Goal: Task Accomplishment & Management: Complete application form

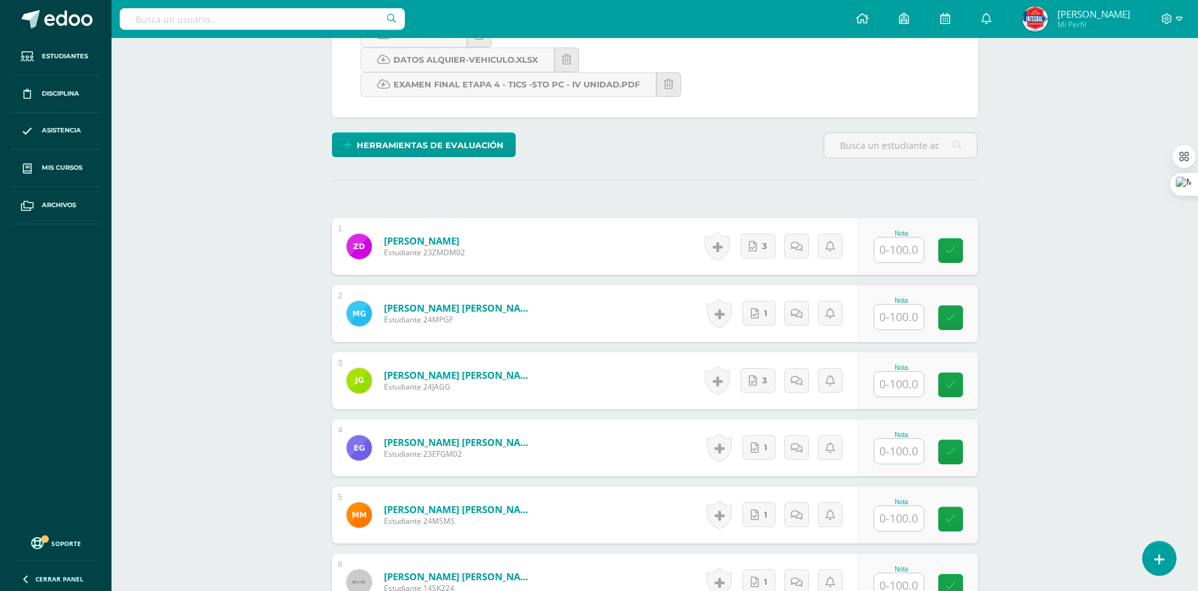
scroll to position [349, 0]
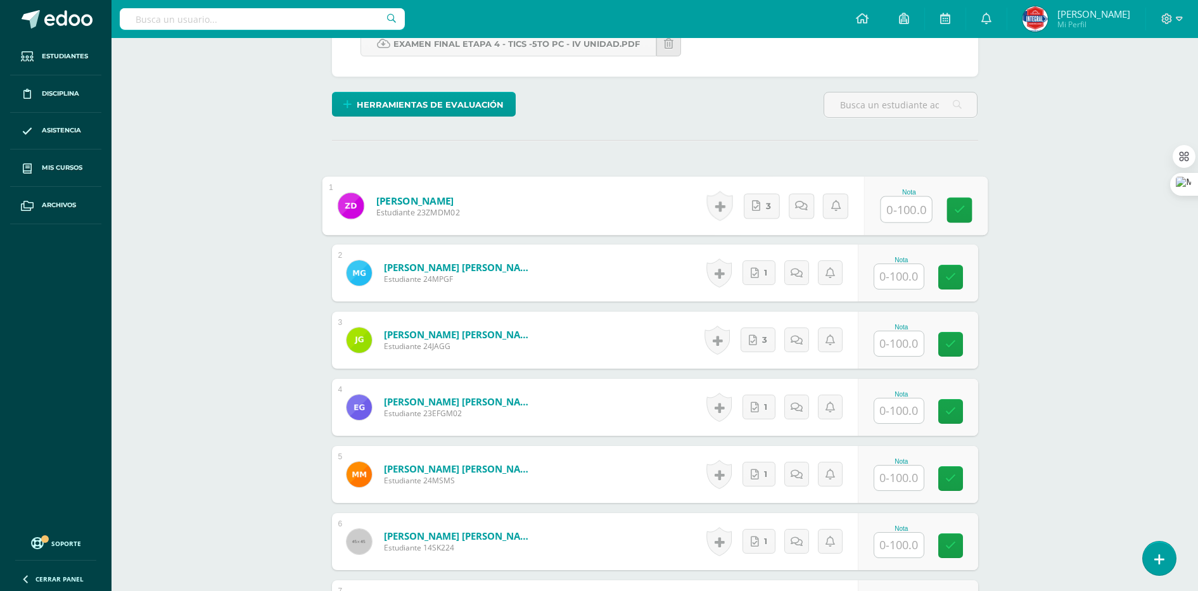
click at [885, 210] on input "text" at bounding box center [905, 209] width 51 height 25
type input "100"
click at [1030, 260] on div "Computación II Quinto PC Perito Contador "A" Herramientas Detalle de asistencia…" at bounding box center [654, 269] width 1086 height 1160
click at [916, 280] on input "text" at bounding box center [905, 276] width 51 height 25
type input "76"
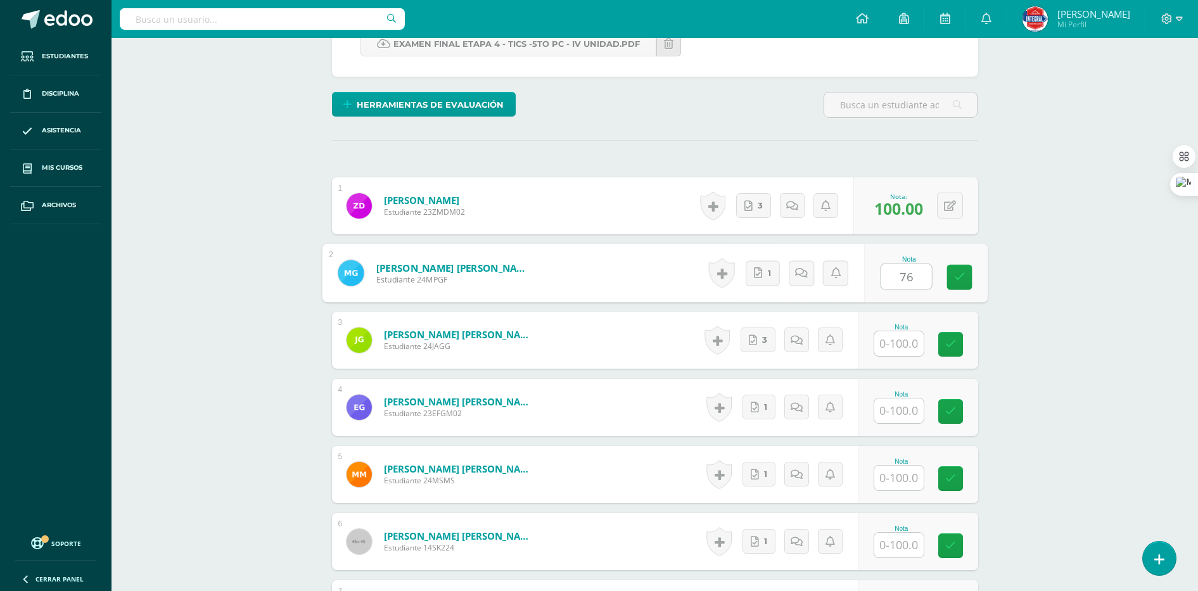
click at [1037, 301] on div "Computación II Quinto PC Perito Contador "A" Herramientas Detalle de asistencia…" at bounding box center [654, 269] width 1086 height 1160
click at [887, 352] on input "text" at bounding box center [905, 343] width 51 height 25
type input "100"
click at [895, 412] on input "text" at bounding box center [905, 410] width 51 height 25
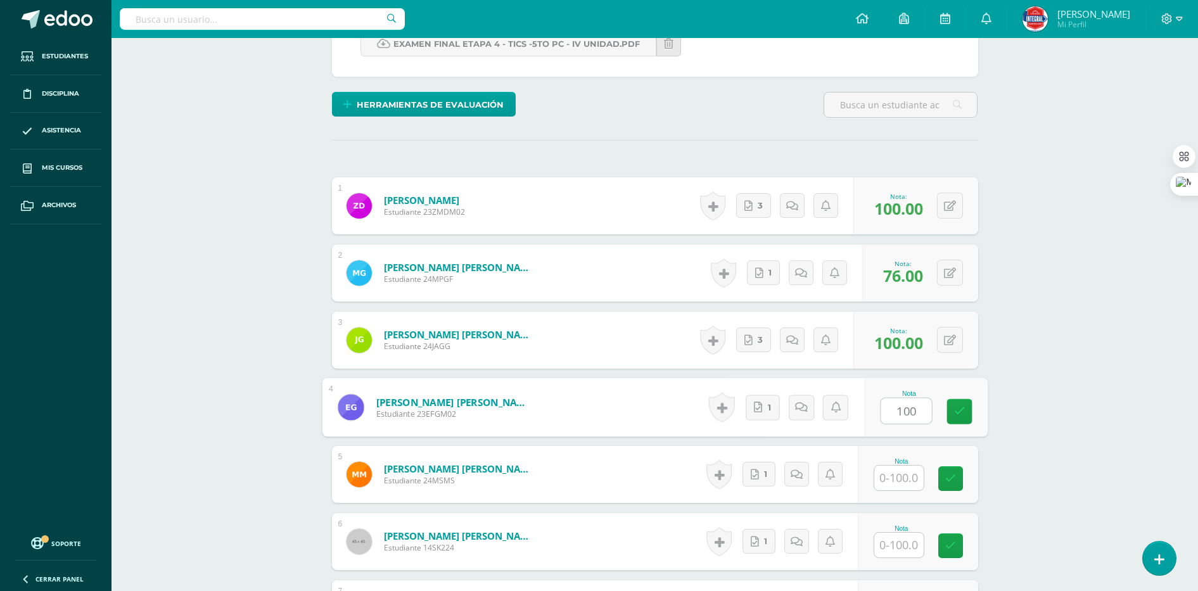
type input "100"
click at [1001, 400] on div "¿Estás seguro que quieres eliminar esta actividad? Esto borrará la actividad y …" at bounding box center [655, 312] width 697 height 1073
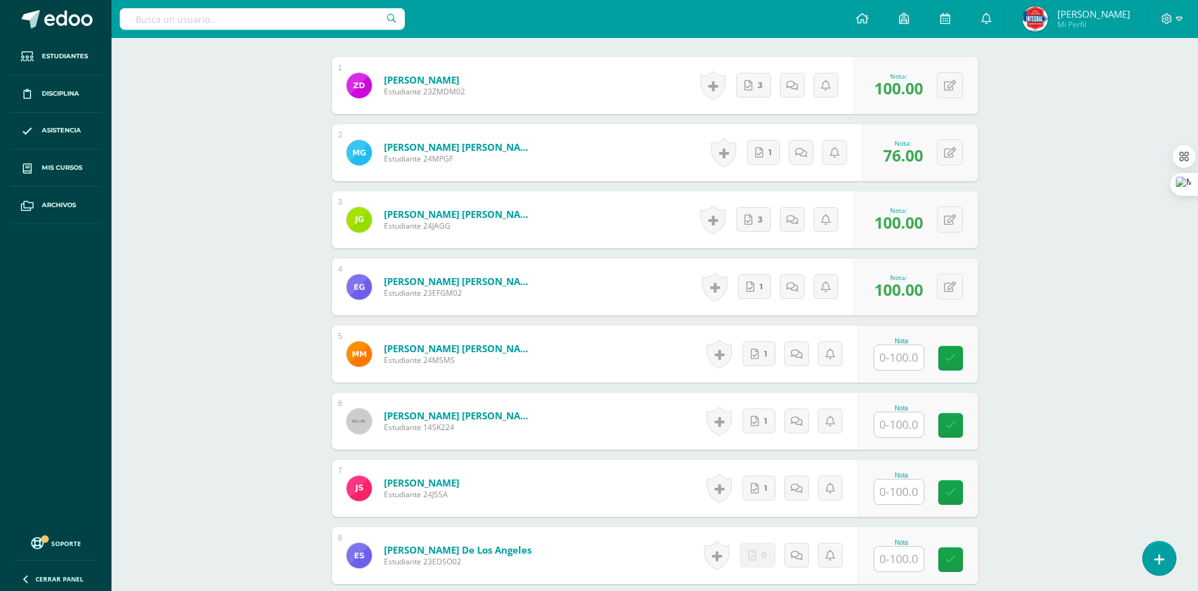
scroll to position [507, 0]
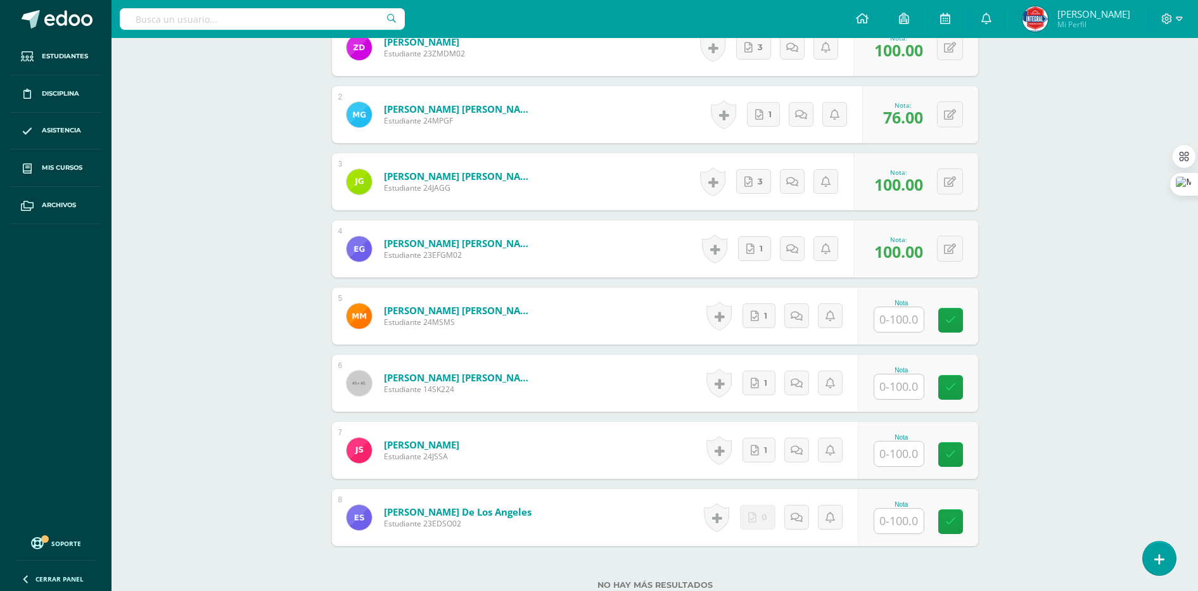
click at [896, 325] on input "text" at bounding box center [898, 319] width 49 height 25
type input "93"
click at [1020, 328] on div "Computación II Quinto PC Perito Contador "A" Herramientas Detalle de asistencia…" at bounding box center [654, 111] width 1086 height 1160
click at [897, 386] on input "text" at bounding box center [898, 386] width 49 height 25
type input "93"
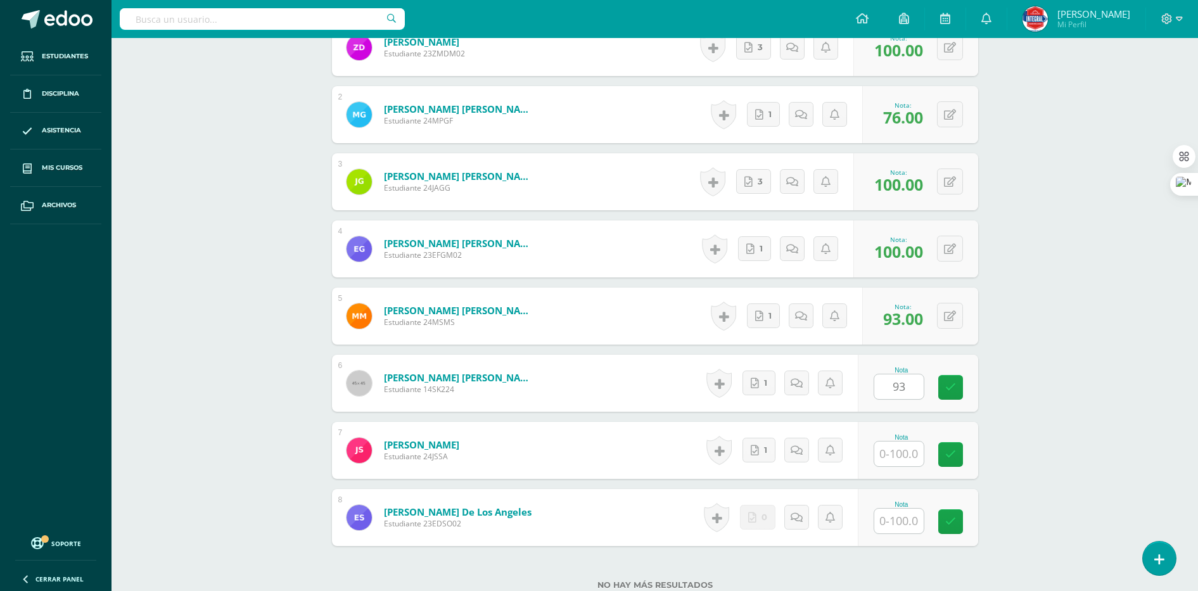
click at [1065, 398] on div "Computación II Quinto PC Perito Contador "A" Herramientas Detalle de asistencia…" at bounding box center [654, 111] width 1086 height 1160
click at [895, 452] on input "text" at bounding box center [905, 453] width 51 height 25
type input "82"
click at [1094, 414] on div "Computación II Quinto PC Perito Contador "A" Herramientas Detalle de asistencia…" at bounding box center [654, 111] width 1086 height 1160
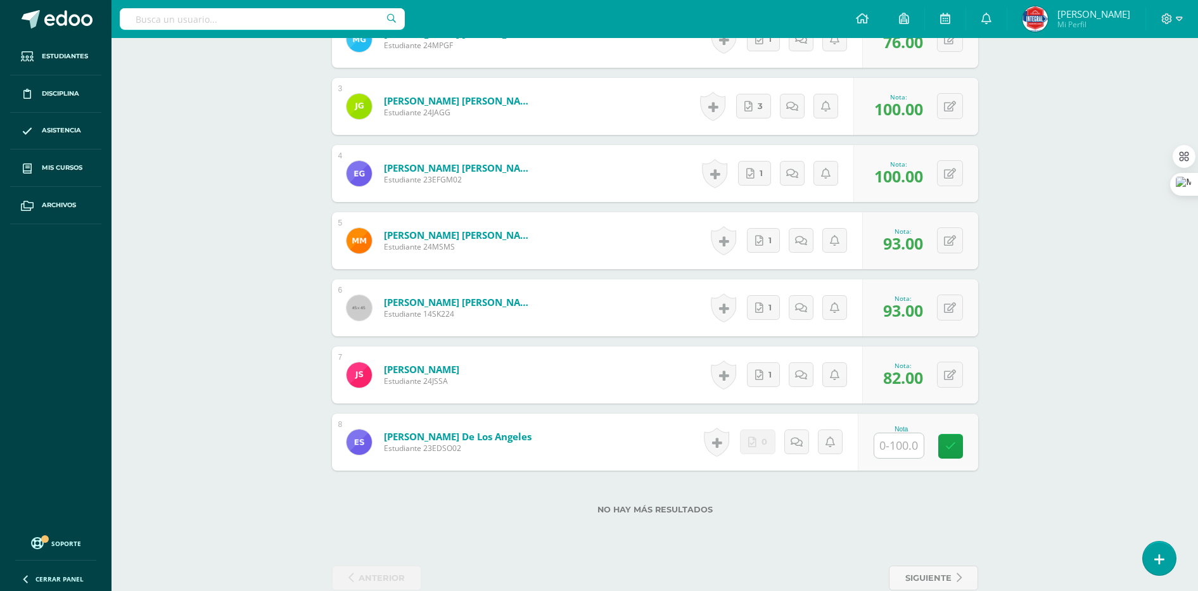
scroll to position [607, 0]
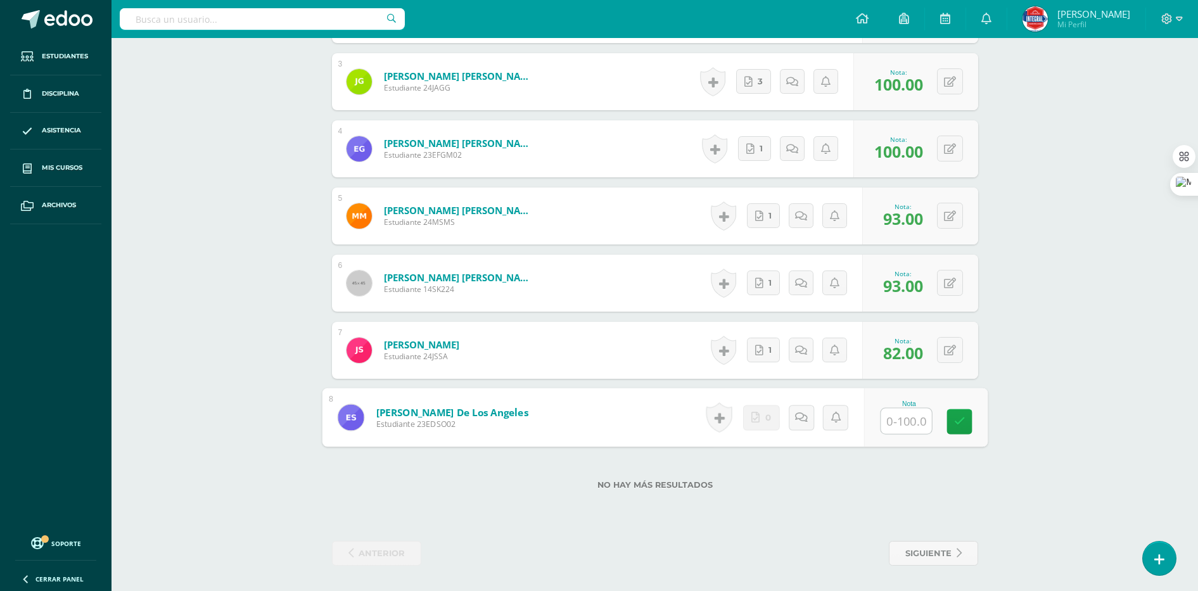
click at [888, 424] on input "text" at bounding box center [905, 420] width 51 height 25
type input "4"
type input "100"
click at [1058, 351] on div "Computación II Quinto PC Perito Contador "A" Herramientas Detalle de asistencia…" at bounding box center [654, 11] width 1086 height 1160
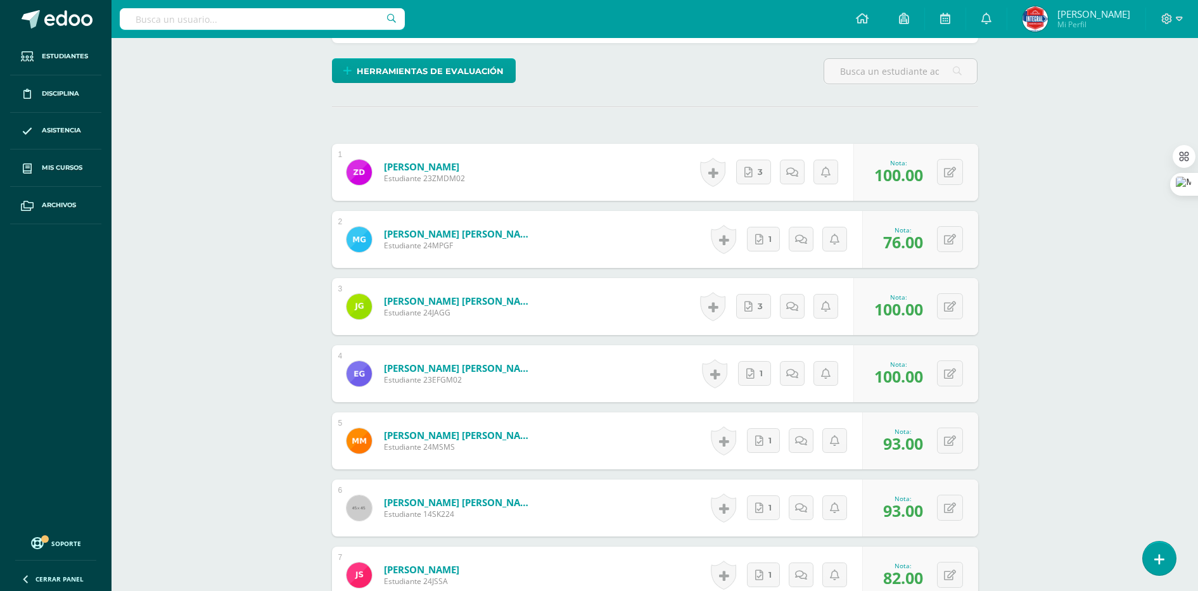
scroll to position [291, 0]
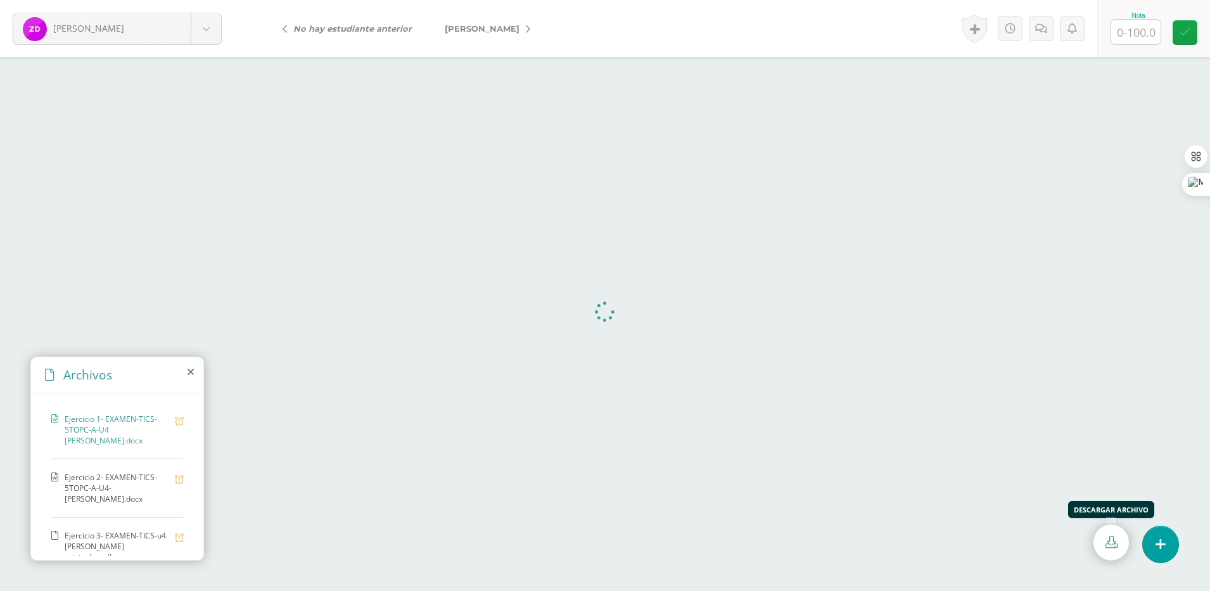
click at [1108, 536] on icon at bounding box center [1111, 542] width 12 height 12
click at [105, 474] on span "Ejercicio 2- EXAMEN-TICS-5TOPC-A-U4- zurian diaz.docx" at bounding box center [117, 488] width 104 height 32
click at [1102, 541] on link at bounding box center [1110, 542] width 35 height 36
click at [90, 530] on span "Ejercicio 3- EXAMEN-TICS-u4 zurian diaz original.accdb" at bounding box center [117, 546] width 104 height 32
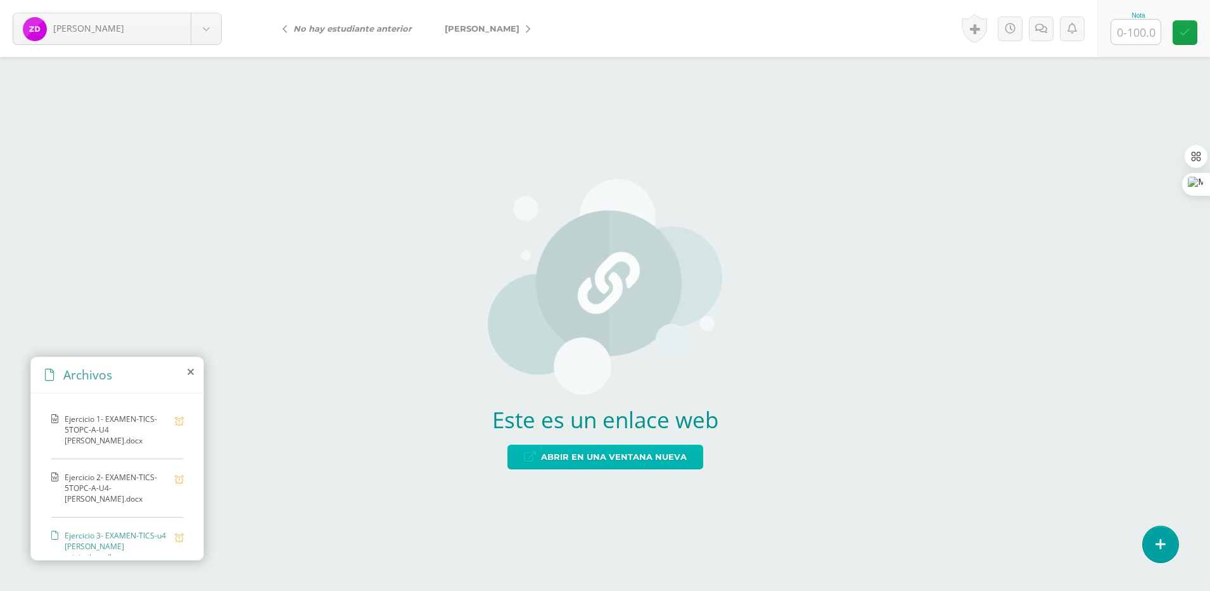
click at [617, 457] on span "Abrir en una ventana nueva" at bounding box center [614, 456] width 146 height 23
click at [462, 193] on div "Este es un enlace web Abrir en una ventana nueva" at bounding box center [605, 324] width 1210 height 534
click at [506, 68] on div "Este es un enlace web Abrir en una ventana nueva" at bounding box center [605, 324] width 1210 height 534
click at [510, 30] on link "[PERSON_NAME]" at bounding box center [484, 28] width 112 height 30
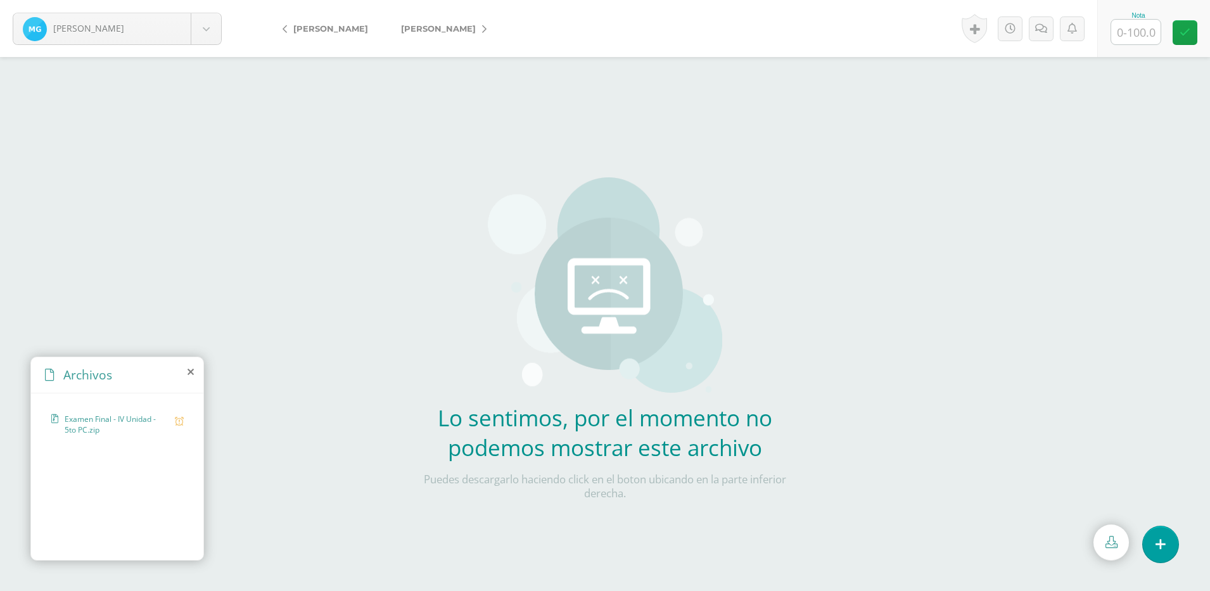
click at [1099, 534] on link at bounding box center [1110, 542] width 35 height 36
drag, startPoint x: 560, startPoint y: 10, endPoint x: 545, endPoint y: 16, distance: 16.5
click at [560, 10] on form "García, Marlen Diaz, Zurian García, Marlen Girón, Jeferson Guinil, Estuardo Maq…" at bounding box center [605, 28] width 1210 height 57
click at [460, 28] on link "[PERSON_NAME]" at bounding box center [440, 28] width 112 height 30
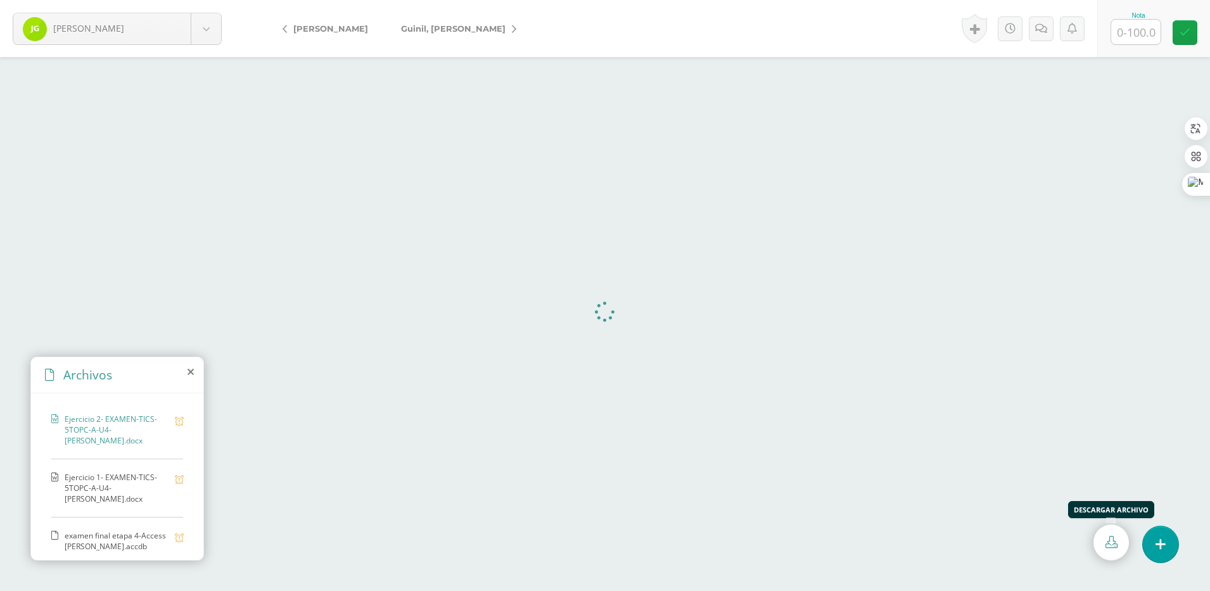
click at [1104, 543] on link at bounding box center [1110, 542] width 35 height 36
click at [128, 493] on span "Ejercicio 1- EXAMEN-TICS-5TOPC-A-U4-Adrian Girón.docx" at bounding box center [117, 488] width 104 height 32
click at [1110, 553] on link at bounding box center [1110, 542] width 35 height 36
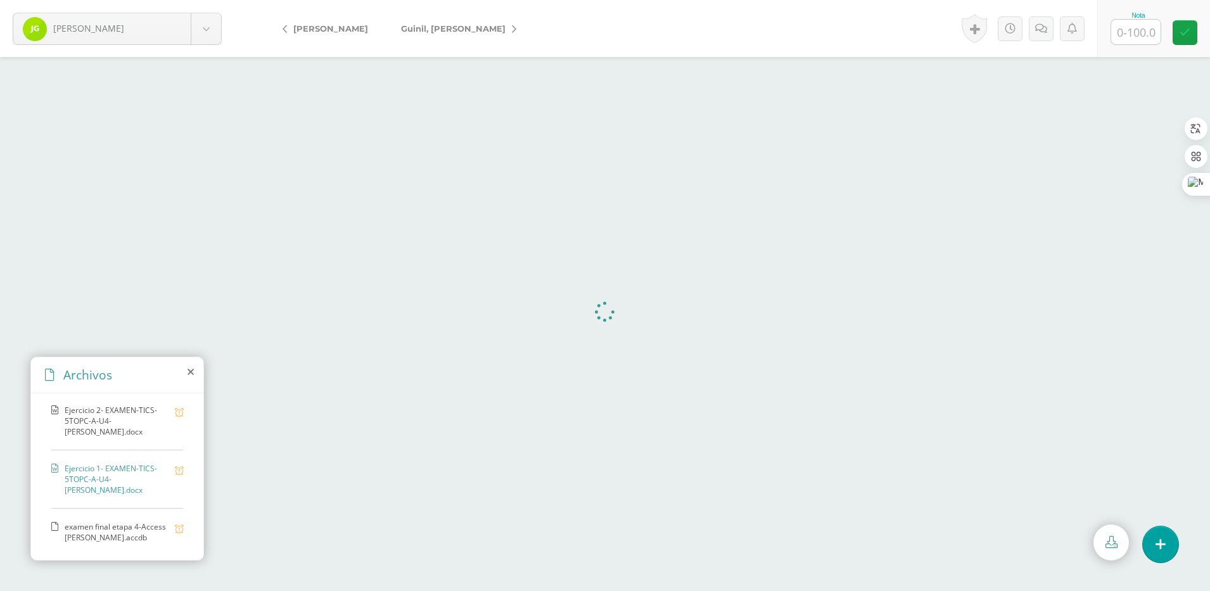
click at [122, 538] on span "examen final etapa 4-Access Adrian Girón.accdb" at bounding box center [117, 532] width 104 height 22
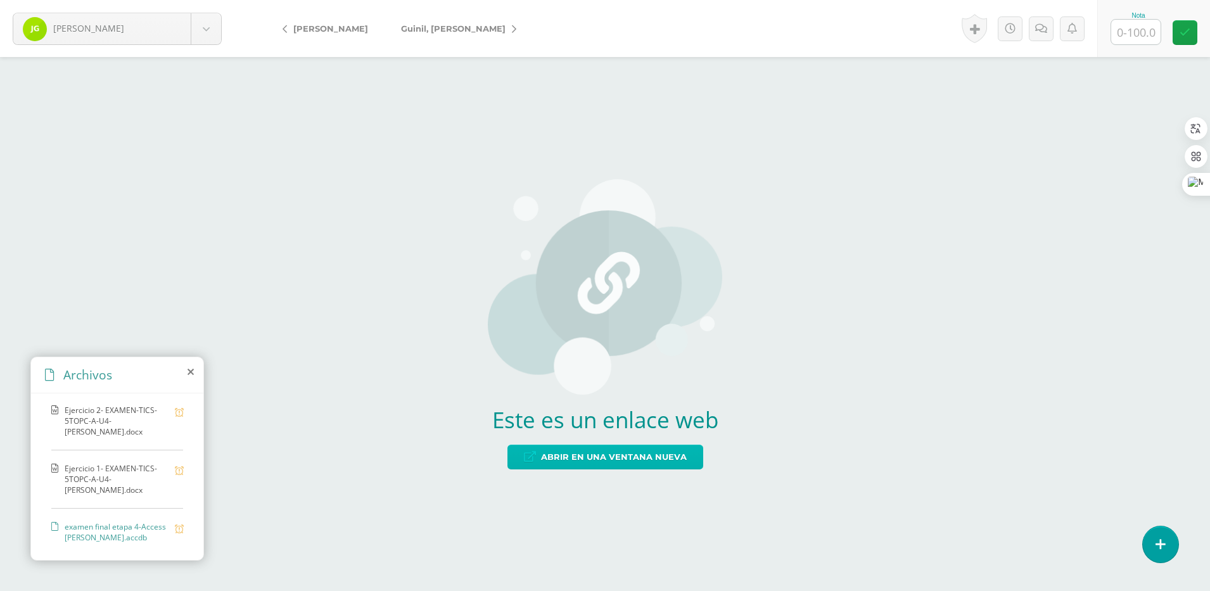
click at [596, 460] on span "Abrir en una ventana nueva" at bounding box center [614, 456] width 146 height 23
click at [512, 32] on icon at bounding box center [514, 29] width 4 height 9
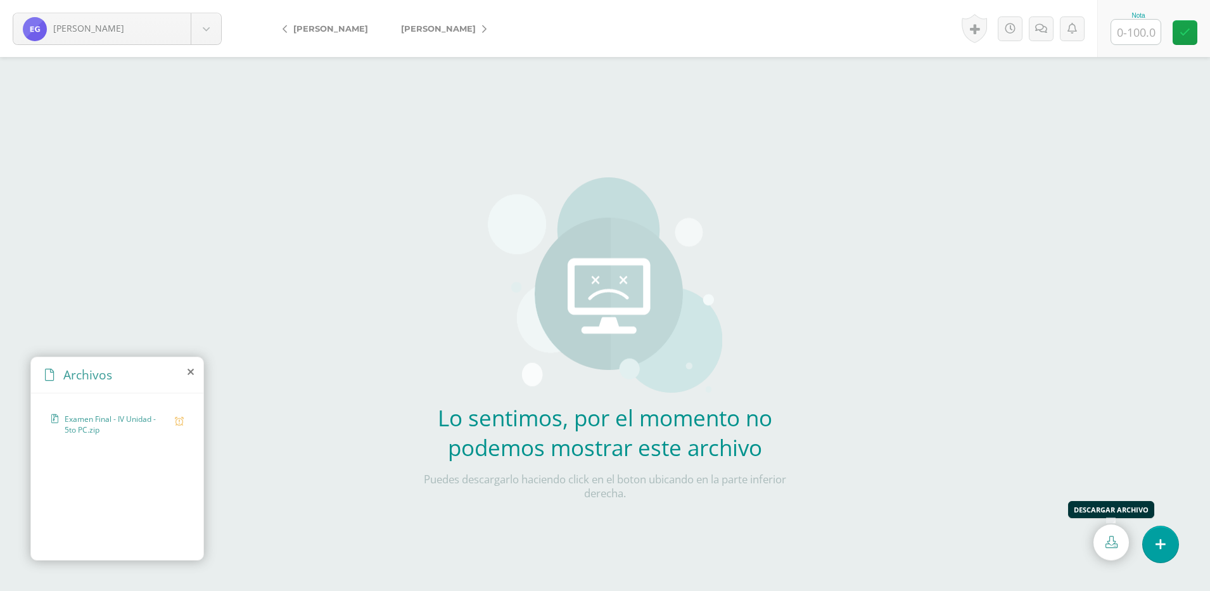
click at [1109, 539] on icon at bounding box center [1111, 542] width 12 height 12
click at [482, 26] on icon at bounding box center [484, 29] width 4 height 9
click at [1111, 548] on icon at bounding box center [1111, 542] width 12 height 12
click at [685, 25] on form "Maquiz, Madelyn Diaz, Zurian García, Marlen Girón, Jeferson Guinil, Estuardo Ma…" at bounding box center [605, 28] width 1210 height 57
click at [482, 27] on icon at bounding box center [484, 29] width 4 height 9
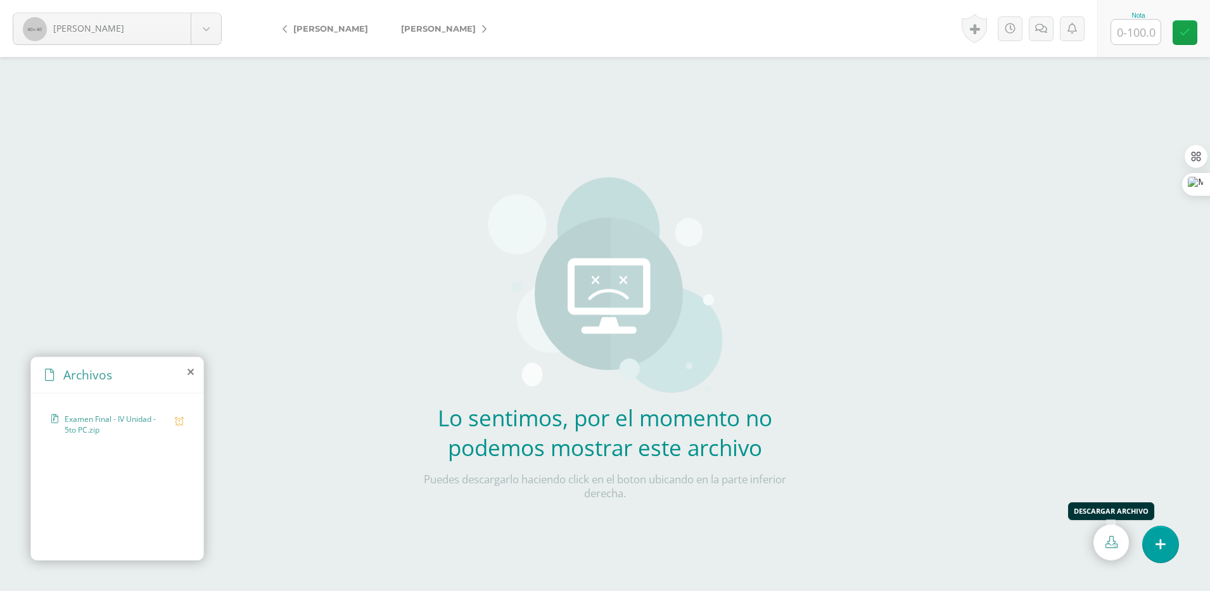
click at [1107, 545] on icon at bounding box center [1111, 542] width 12 height 12
click at [602, 41] on form "Saguach, Kevin Diaz, Zurian García, Marlen Girón, Jeferson Guinil, Estuardo Maq…" at bounding box center [605, 28] width 1210 height 57
click at [472, 28] on link "Salazar, José" at bounding box center [440, 28] width 112 height 30
click at [1115, 531] on link at bounding box center [1110, 542] width 35 height 36
click at [479, 64] on div "Lo sentimos, por el momento no podemos mostrar este archivo Puedes descargarlo …" at bounding box center [605, 270] width 374 height 541
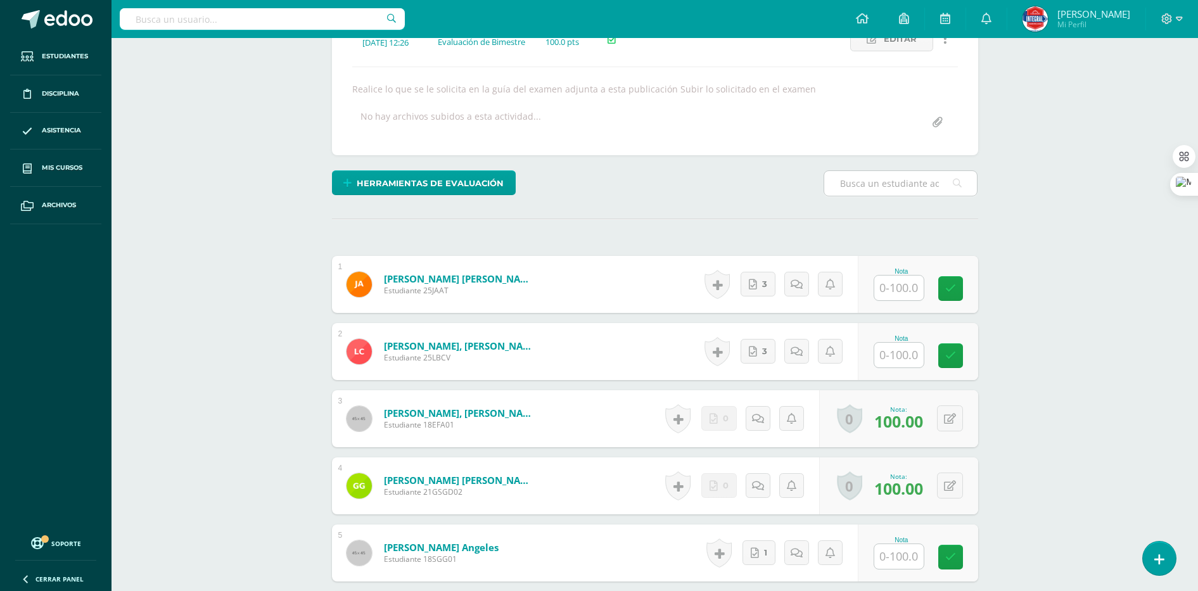
scroll to position [355, 0]
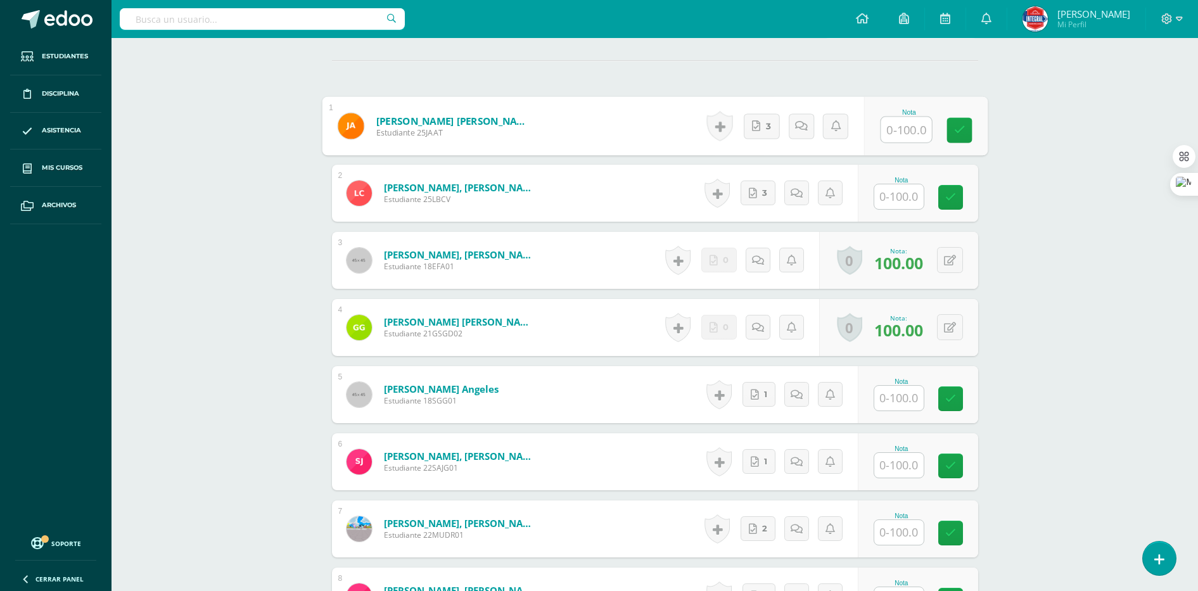
click at [909, 131] on input "text" at bounding box center [905, 129] width 51 height 25
type input "76"
type input "84"
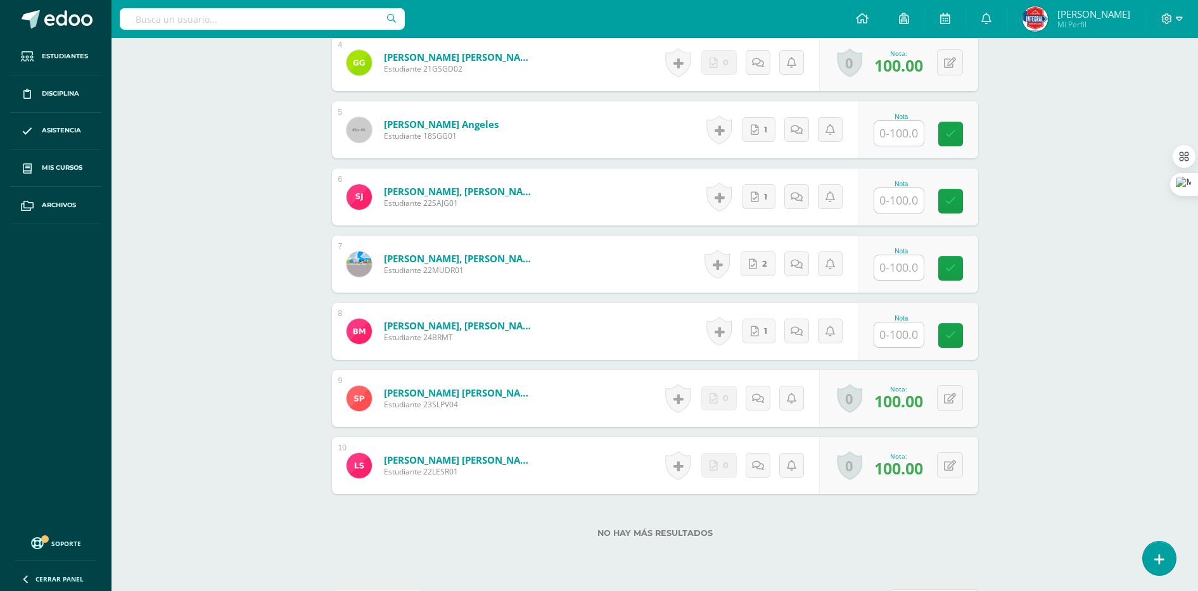
scroll to position [667, 0]
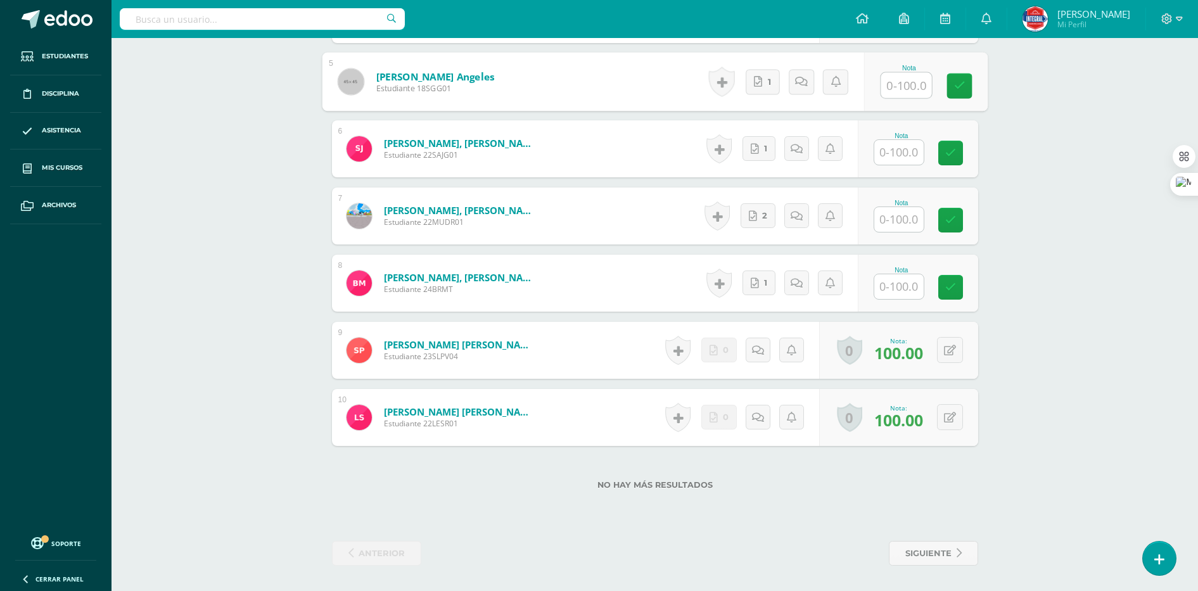
click at [888, 92] on input "text" at bounding box center [905, 85] width 51 height 25
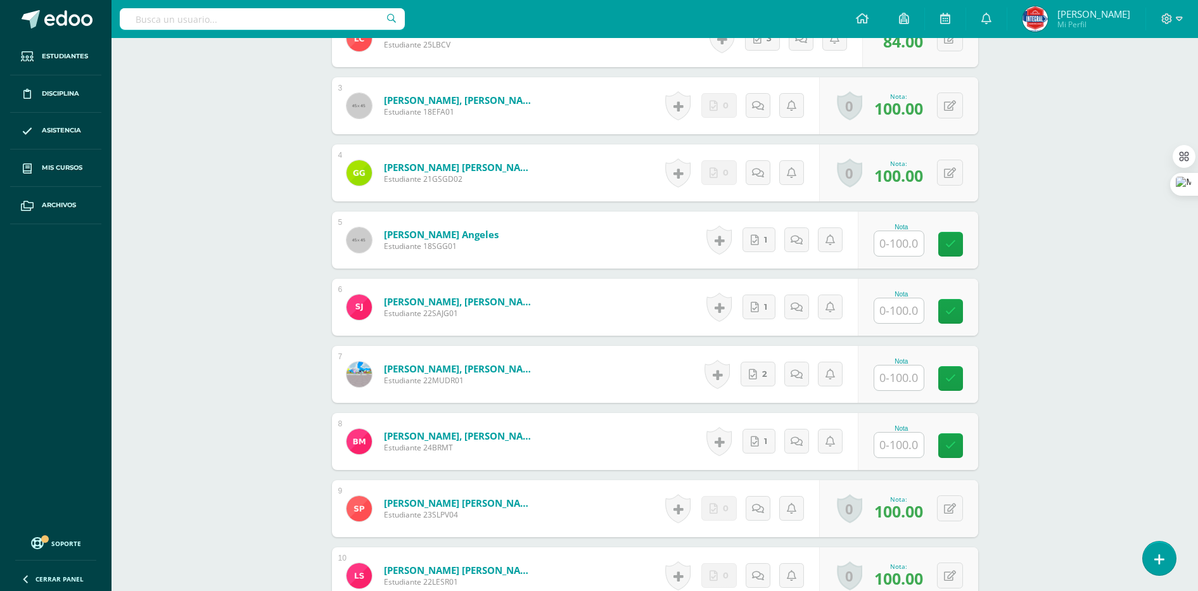
scroll to position [588, 0]
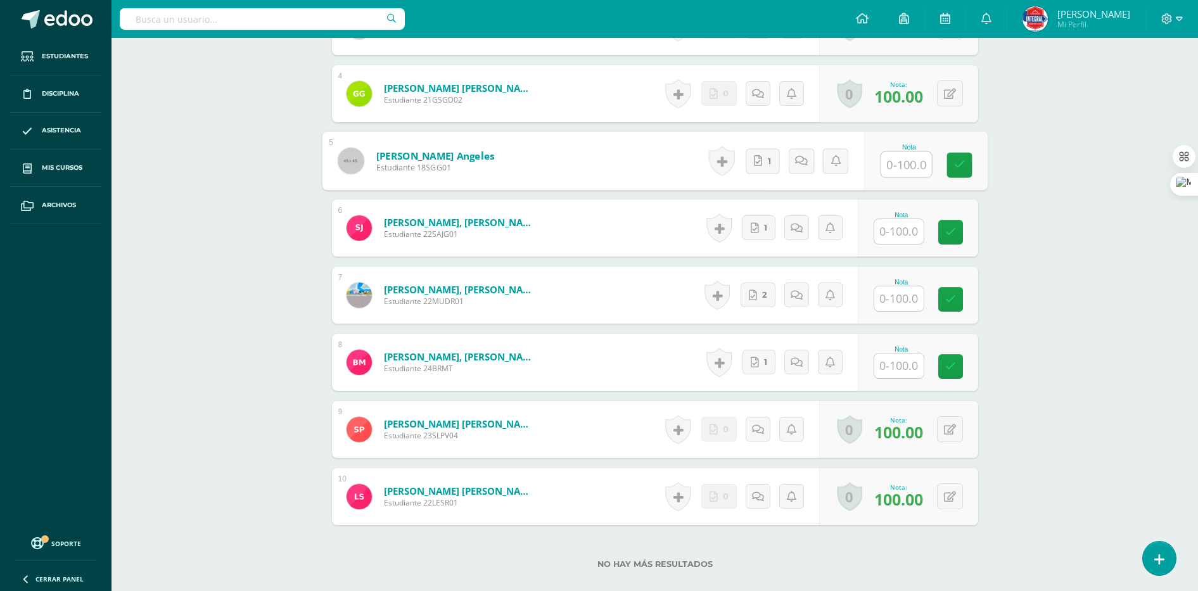
click at [898, 161] on input "text" at bounding box center [905, 164] width 51 height 25
click at [1042, 222] on div "Computación I Cuarto PC Perito Contador "A" Herramientas Detalle de asistencias…" at bounding box center [654, 60] width 1086 height 1220
click at [949, 147] on div "0 Logros Logros obtenidos Aún no hay logros agregados Nota: 67.00" at bounding box center [927, 161] width 119 height 59
click at [954, 159] on icon at bounding box center [958, 160] width 13 height 11
type input "70"
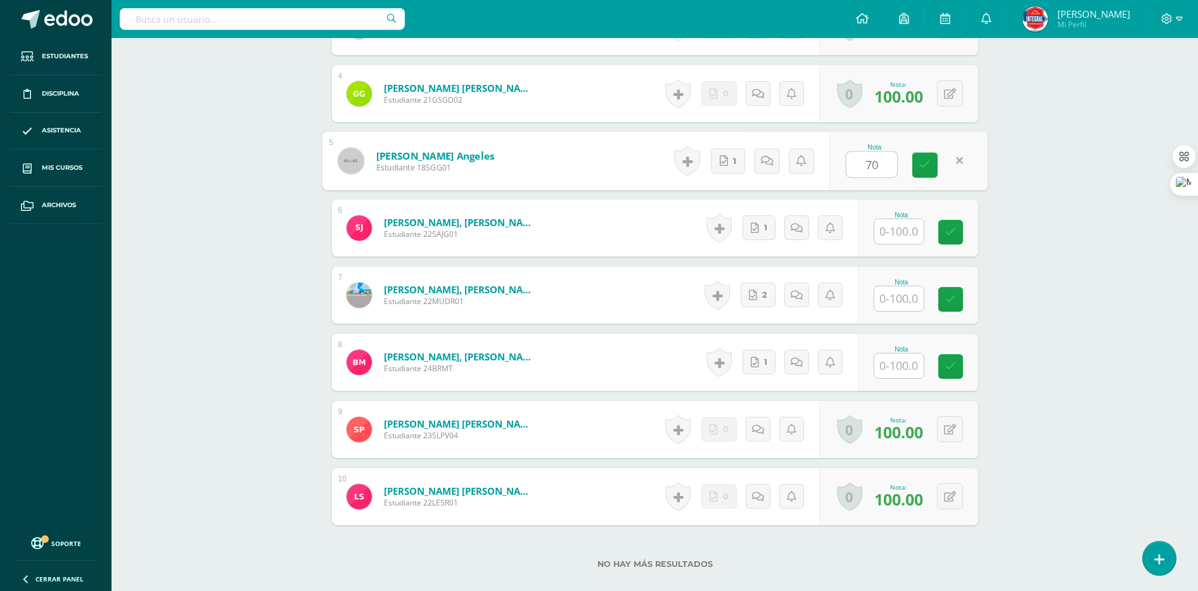
click at [1034, 207] on div "Computación I Cuarto PC Perito Contador "A" Herramientas Detalle de asistencias…" at bounding box center [654, 60] width 1086 height 1220
click at [907, 233] on input "text" at bounding box center [905, 231] width 51 height 25
type input "70"
click at [996, 290] on div "¿Estás seguro que quieres eliminar esta actividad? Esto borrará la actividad y …" at bounding box center [655, 103] width 697 height 1133
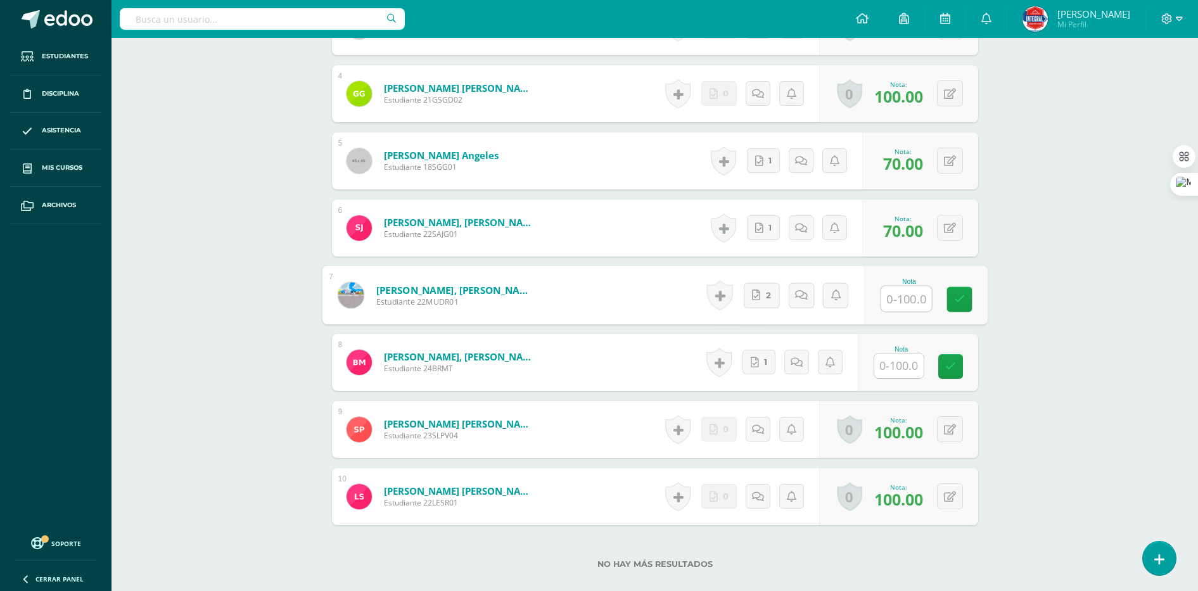
click at [897, 298] on input "text" at bounding box center [905, 298] width 51 height 25
click at [903, 300] on input "text" at bounding box center [898, 298] width 49 height 25
type input "70"
click at [1032, 342] on div "Computación I Cuarto PC Perito Contador "A" Herramientas Detalle de asistencias…" at bounding box center [654, 60] width 1086 height 1220
click at [909, 357] on input "text" at bounding box center [905, 365] width 51 height 25
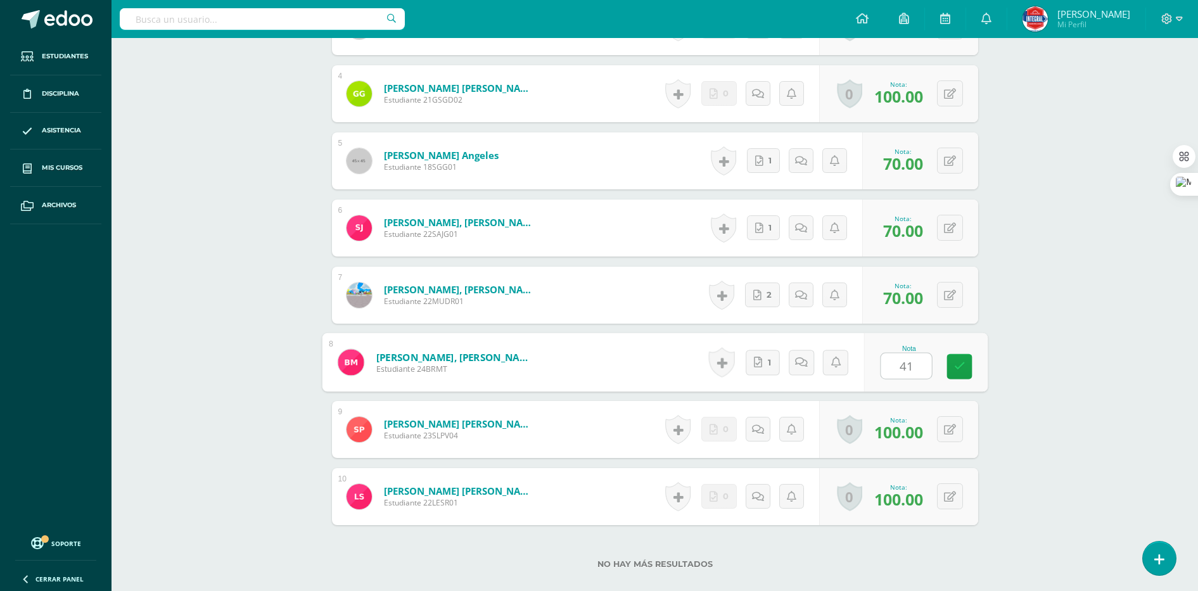
type input "41"
click at [1020, 347] on div "Computación I Cuarto PC Perito Contador "A" Herramientas Detalle de asistencias…" at bounding box center [654, 60] width 1086 height 1220
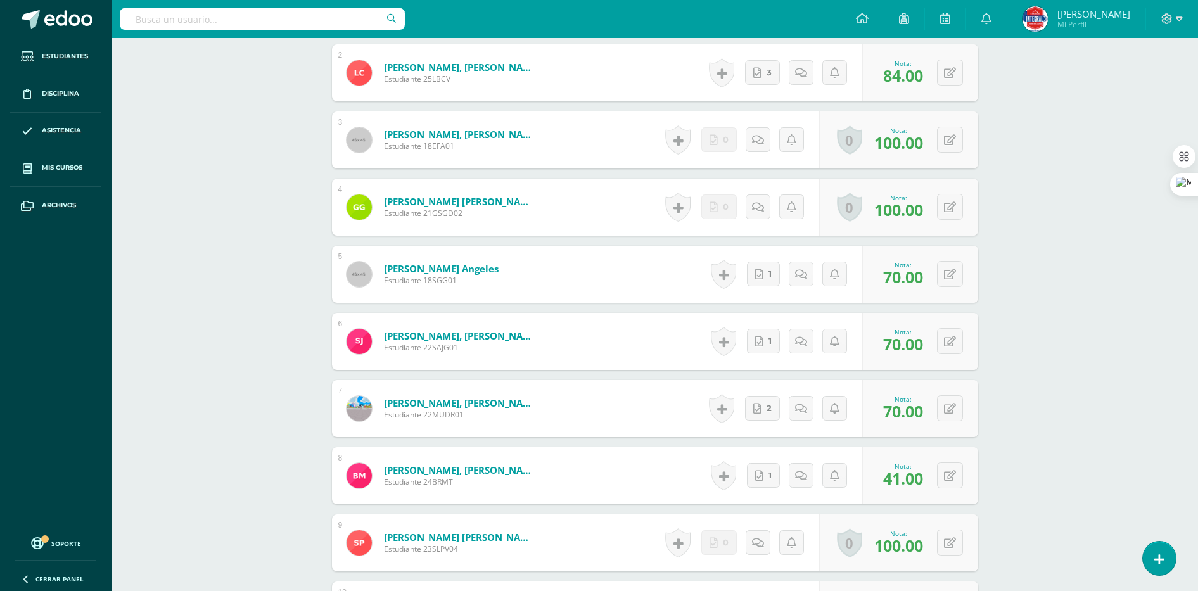
scroll to position [158, 0]
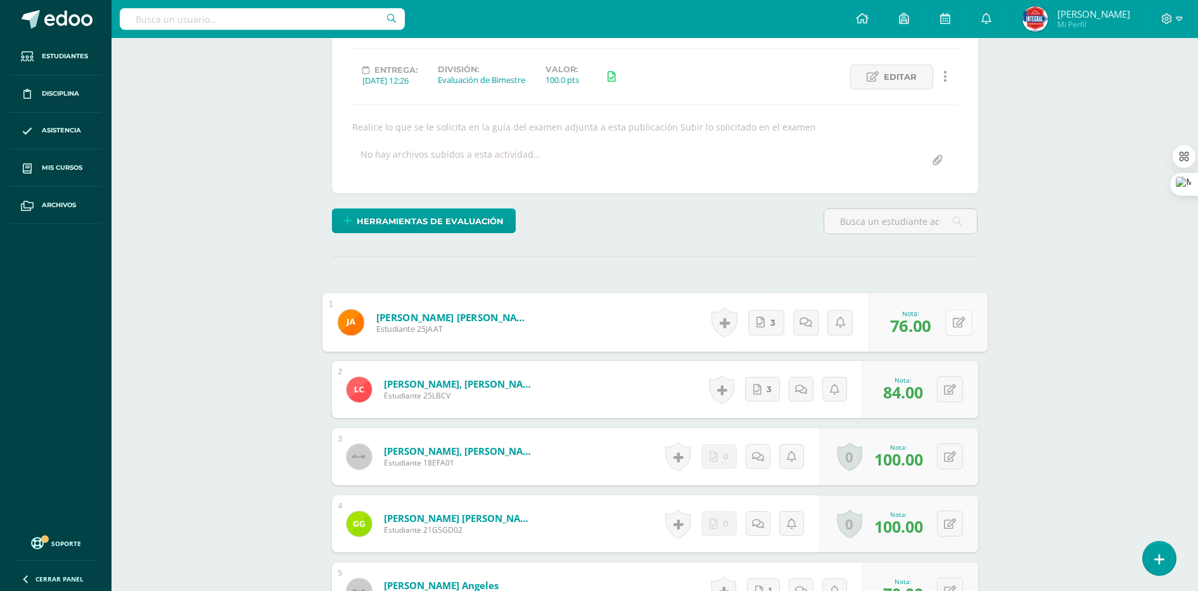
click at [947, 319] on button at bounding box center [958, 322] width 27 height 27
type input "80"
click at [1110, 303] on div "Computación I Cuarto PC Perito Contador "A" Herramientas Detalle de asistencias…" at bounding box center [654, 490] width 1086 height 1220
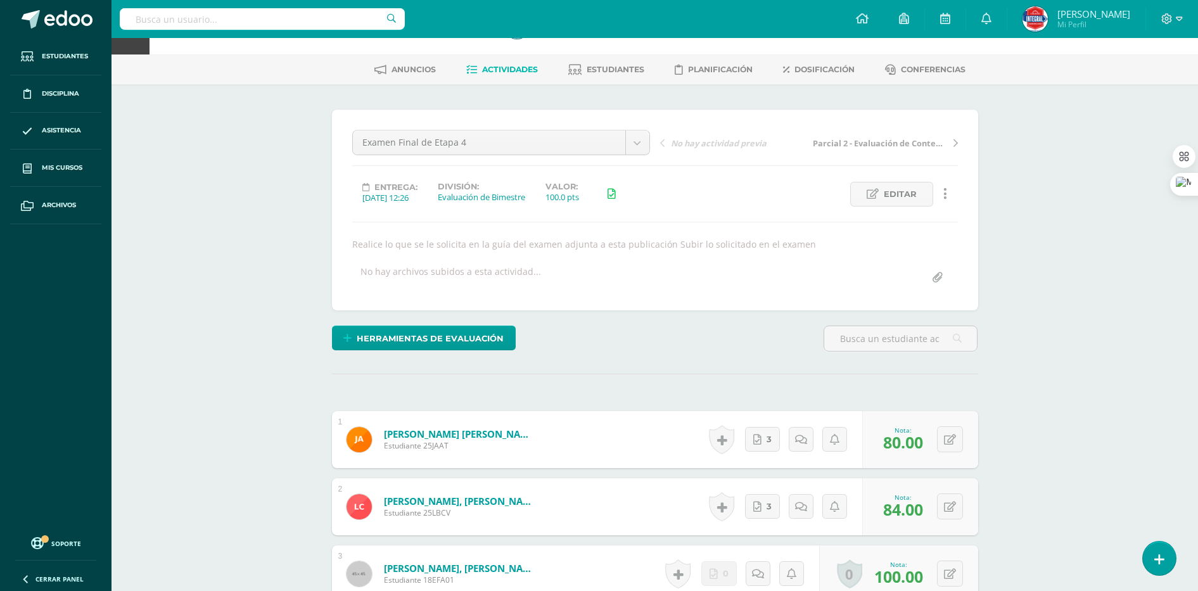
scroll to position [0, 0]
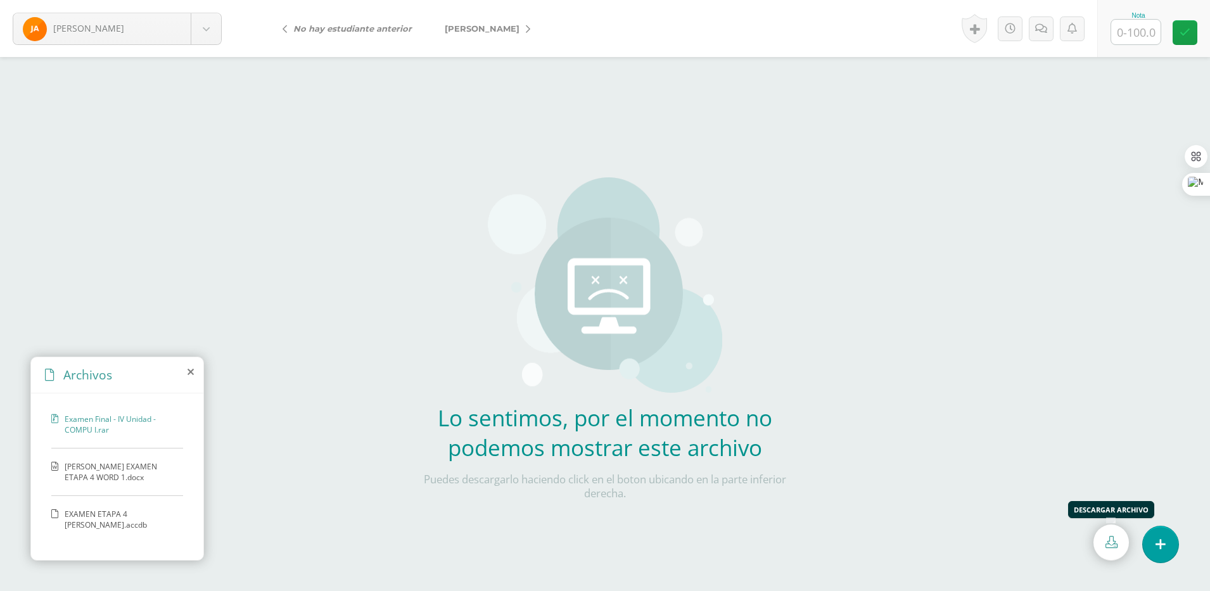
click at [1110, 541] on icon at bounding box center [1111, 542] width 12 height 12
click at [95, 472] on span "[PERSON_NAME] EXAMEN ETAPA 4 WORD 1.docx" at bounding box center [121, 472] width 112 height 22
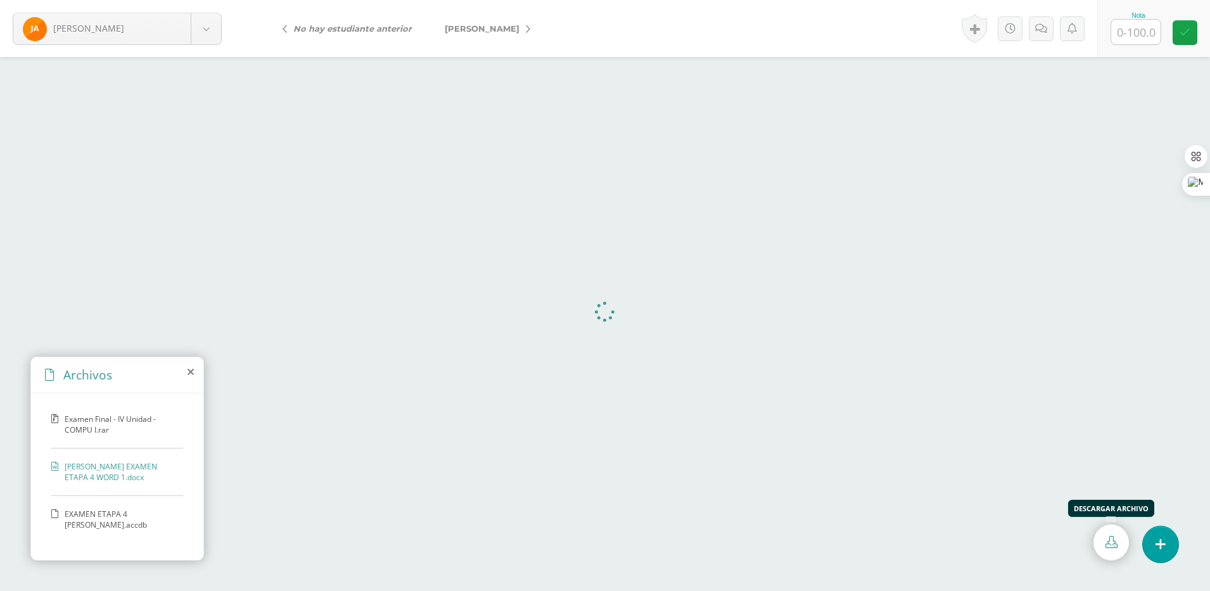
click at [1113, 544] on icon at bounding box center [1111, 542] width 12 height 12
click at [129, 516] on span "EXAMEN ETAPA 4 [PERSON_NAME].accdb" at bounding box center [121, 520] width 112 height 22
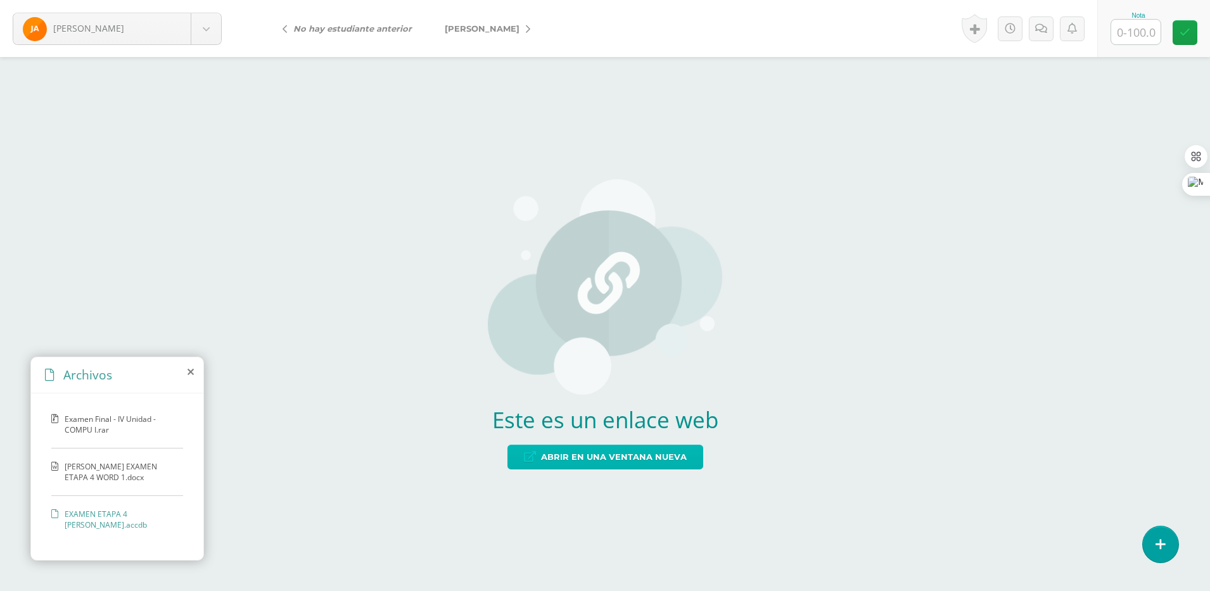
click at [572, 453] on span "Abrir en una ventana nueva" at bounding box center [614, 456] width 146 height 23
click at [591, 22] on form "[PERSON_NAME], [PERSON_NAME], [PERSON_NAME], [PERSON_NAME], [PERSON_NAME], [PER…" at bounding box center [605, 28] width 1210 height 57
click at [500, 30] on link "[PERSON_NAME]" at bounding box center [484, 28] width 112 height 30
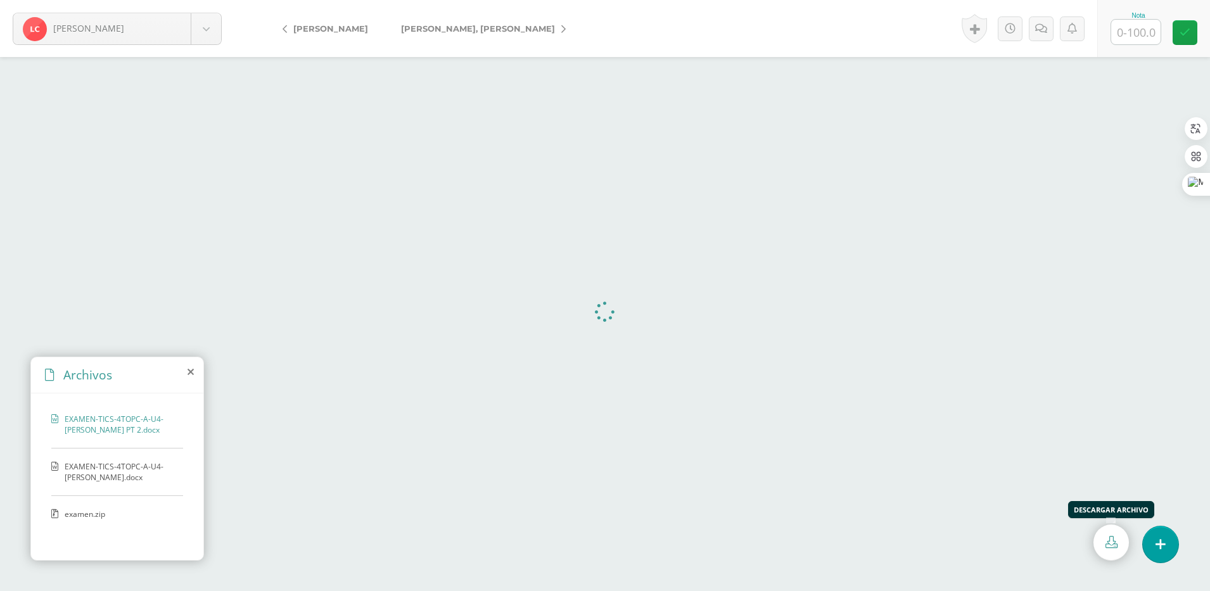
click at [1109, 537] on icon at bounding box center [1111, 542] width 12 height 12
click at [142, 476] on span "EXAMEN-TICS-4TOPC-A-U4-[PERSON_NAME].docx" at bounding box center [121, 472] width 112 height 22
click at [1111, 538] on icon at bounding box center [1111, 542] width 12 height 12
click at [103, 514] on span "examen.zip" at bounding box center [117, 514] width 104 height 11
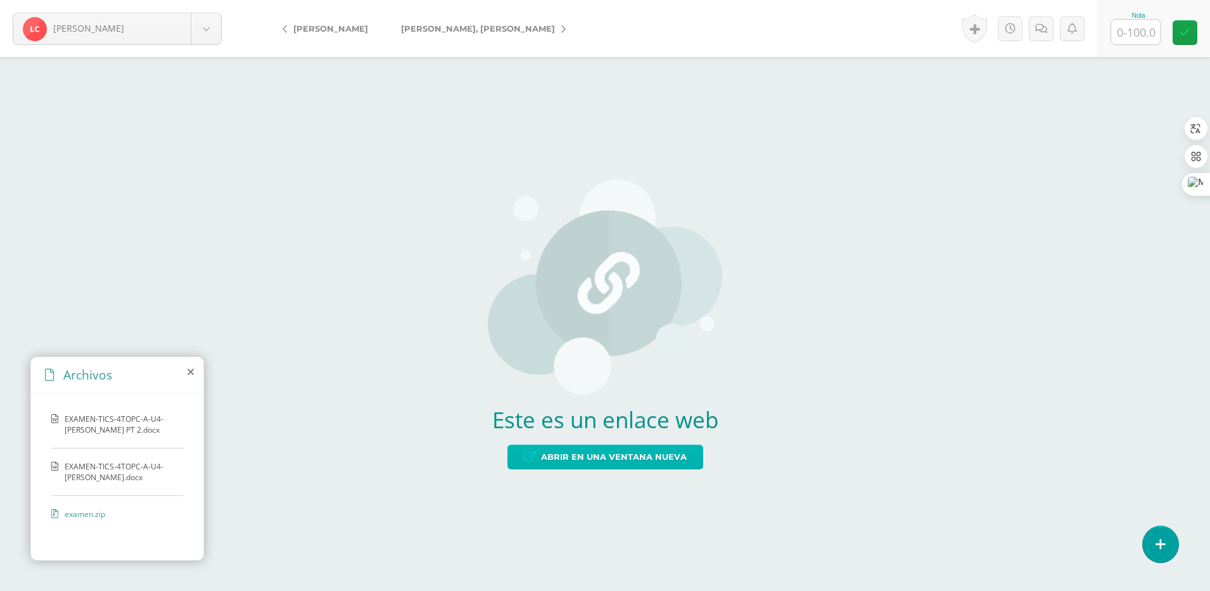
click at [669, 460] on span "Abrir en una ventana nueva" at bounding box center [614, 456] width 146 height 23
click at [782, 37] on form "Corado, Luis Acabal, Juan Corado, Luis Fay, Edson Gálvez, Giuliana Garcia, Soph…" at bounding box center [605, 28] width 1210 height 57
click at [448, 31] on link "[PERSON_NAME], [PERSON_NAME]" at bounding box center [479, 28] width 191 height 30
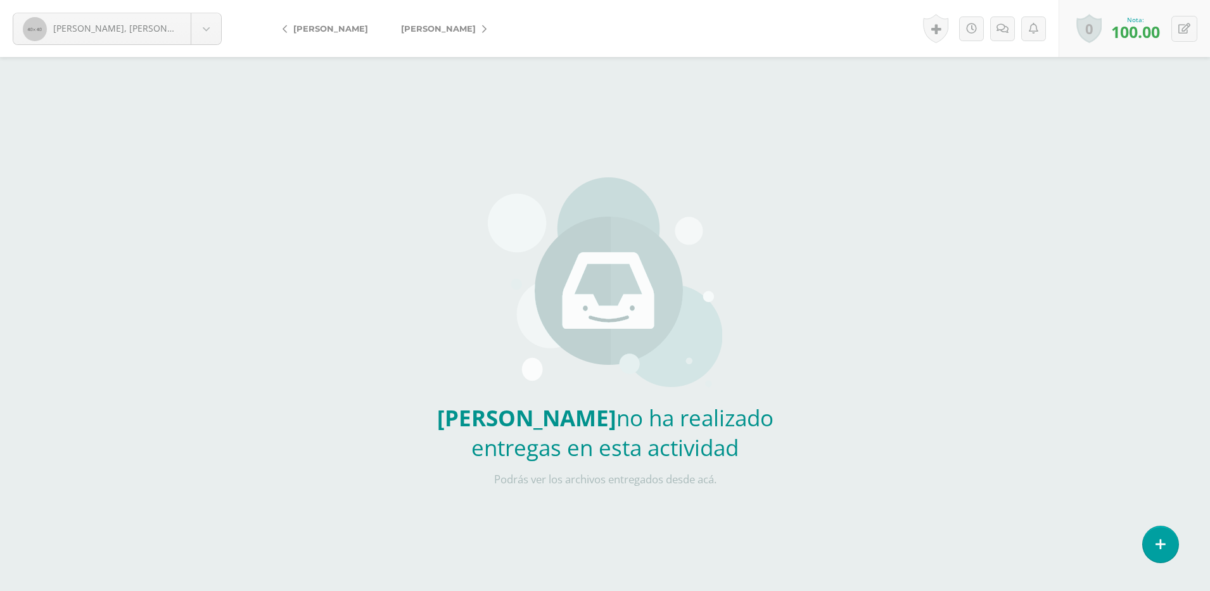
click at [457, 34] on link "[PERSON_NAME]" at bounding box center [440, 28] width 112 height 30
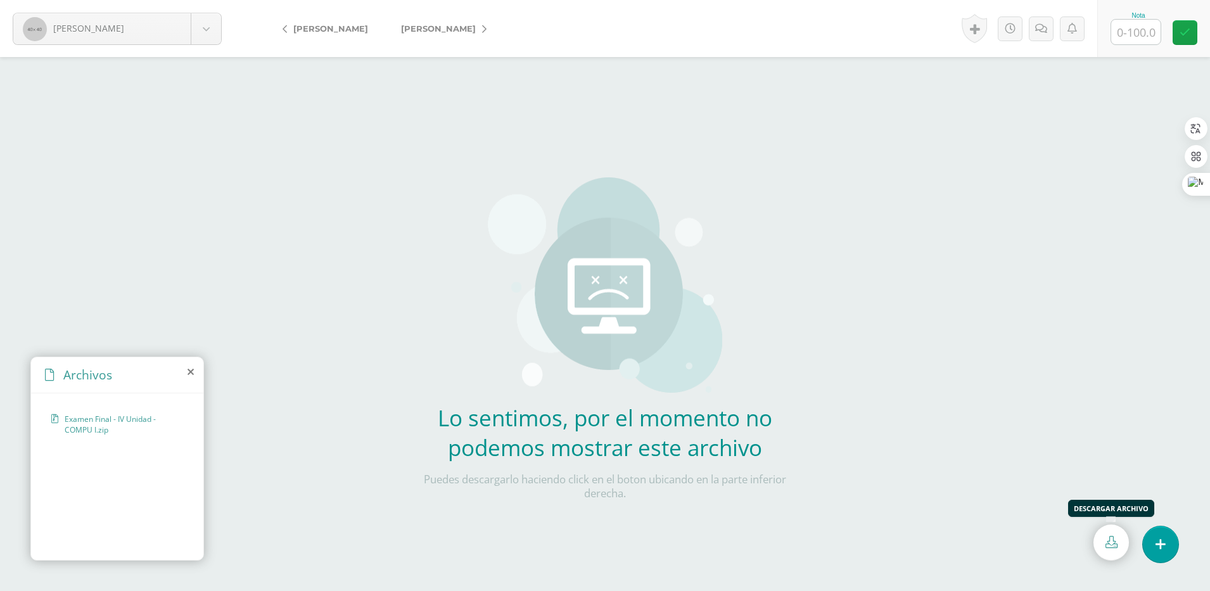
click at [1110, 541] on icon at bounding box center [1111, 542] width 12 height 12
click at [484, 30] on icon at bounding box center [484, 29] width 4 height 9
click at [1110, 548] on link at bounding box center [1110, 542] width 35 height 36
click at [601, 42] on form "Jiménez, Samuel Acabal, Juan Corado, Luis Fay, Edson Gálvez, Giuliana Garcia, S…" at bounding box center [605, 28] width 1210 height 57
click at [577, 31] on icon at bounding box center [579, 29] width 4 height 9
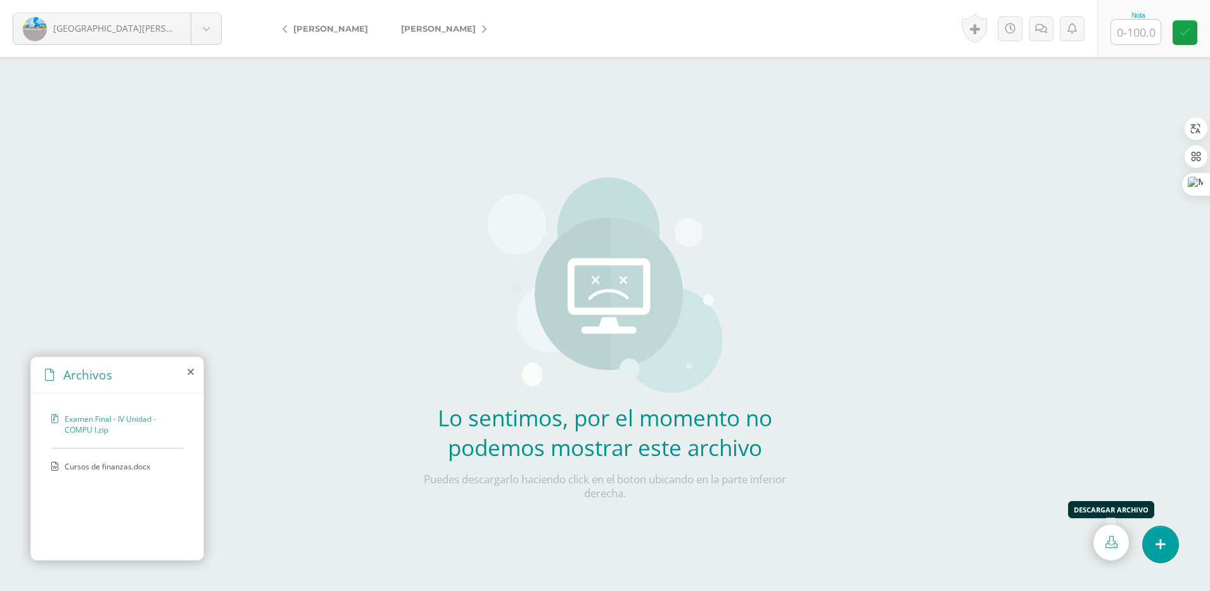
click at [1110, 538] on icon at bounding box center [1111, 542] width 12 height 12
click at [602, 216] on img at bounding box center [605, 284] width 234 height 215
click at [122, 468] on span "Cursos de finanzas.docx" at bounding box center [117, 466] width 104 height 11
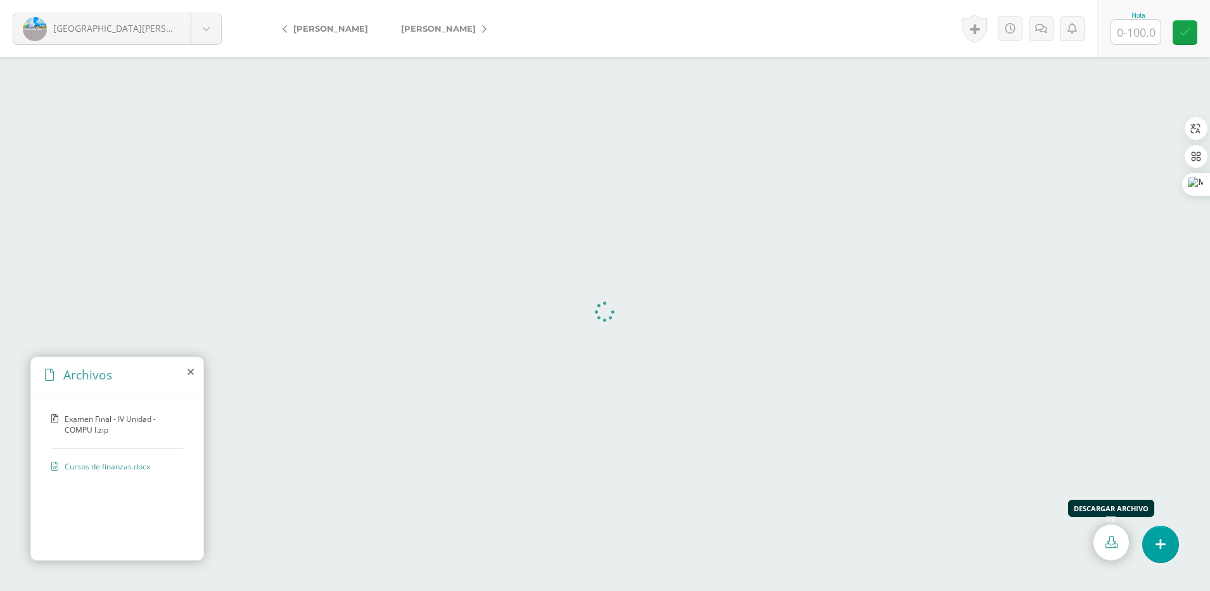
click at [1109, 542] on icon at bounding box center [1111, 542] width 12 height 12
click at [482, 25] on icon at bounding box center [484, 29] width 4 height 9
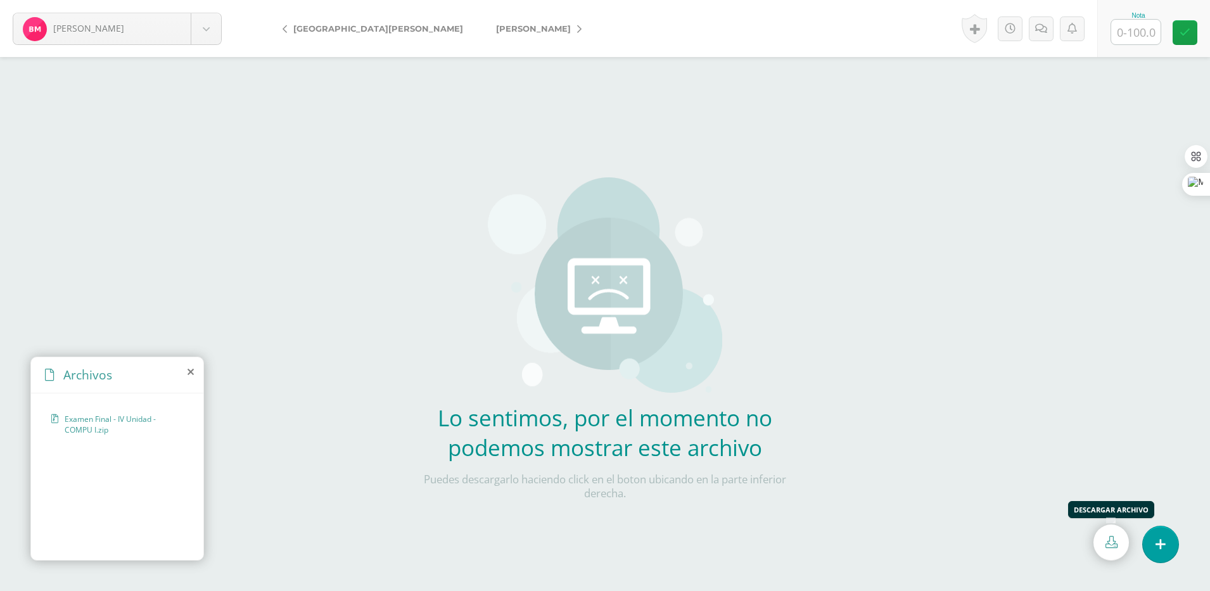
click at [1099, 545] on link at bounding box center [1110, 542] width 35 height 36
click at [581, 70] on div "Lo sentimos, por el momento no podemos mostrar este archivo Puedes descargarlo …" at bounding box center [605, 270] width 374 height 541
click at [577, 28] on icon at bounding box center [579, 29] width 4 height 9
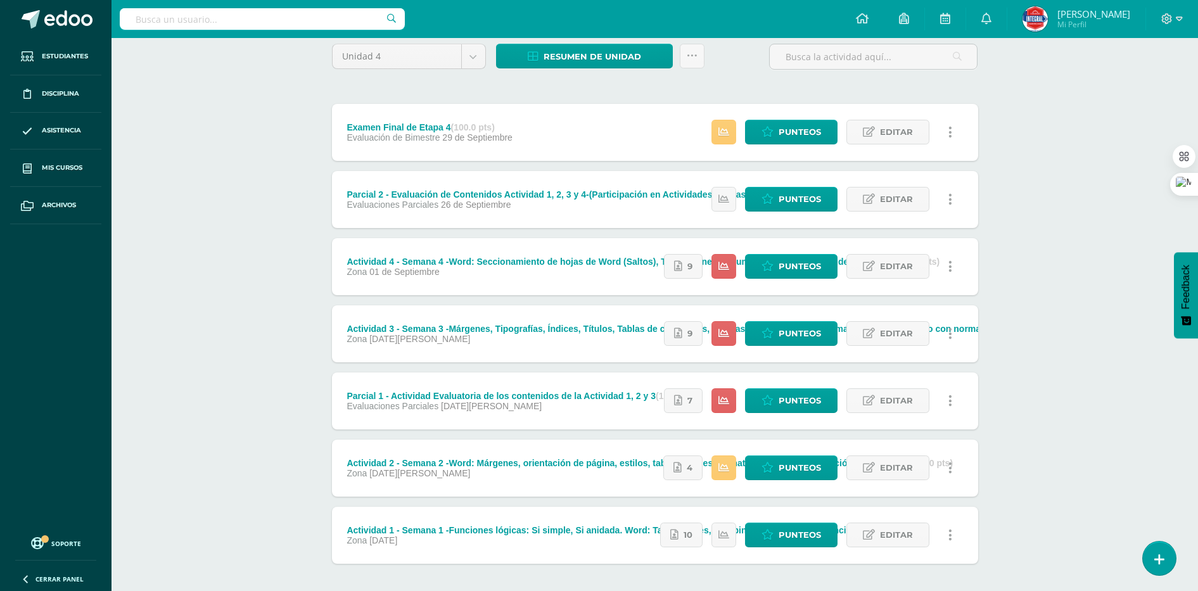
scroll to position [79, 0]
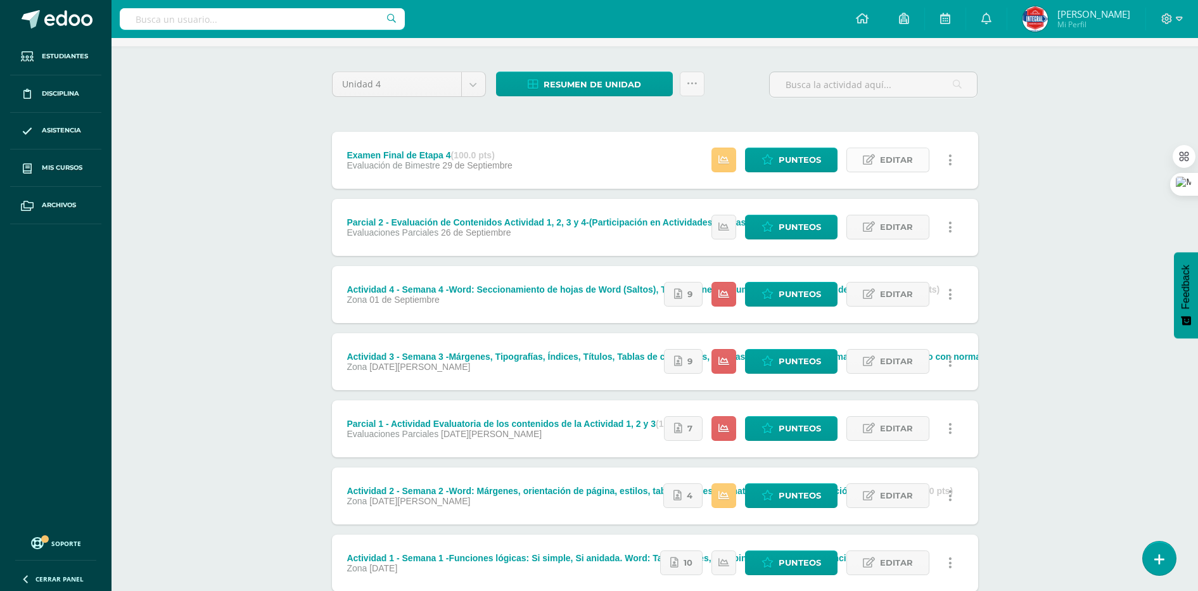
click at [887, 150] on span "Editar" at bounding box center [896, 159] width 33 height 23
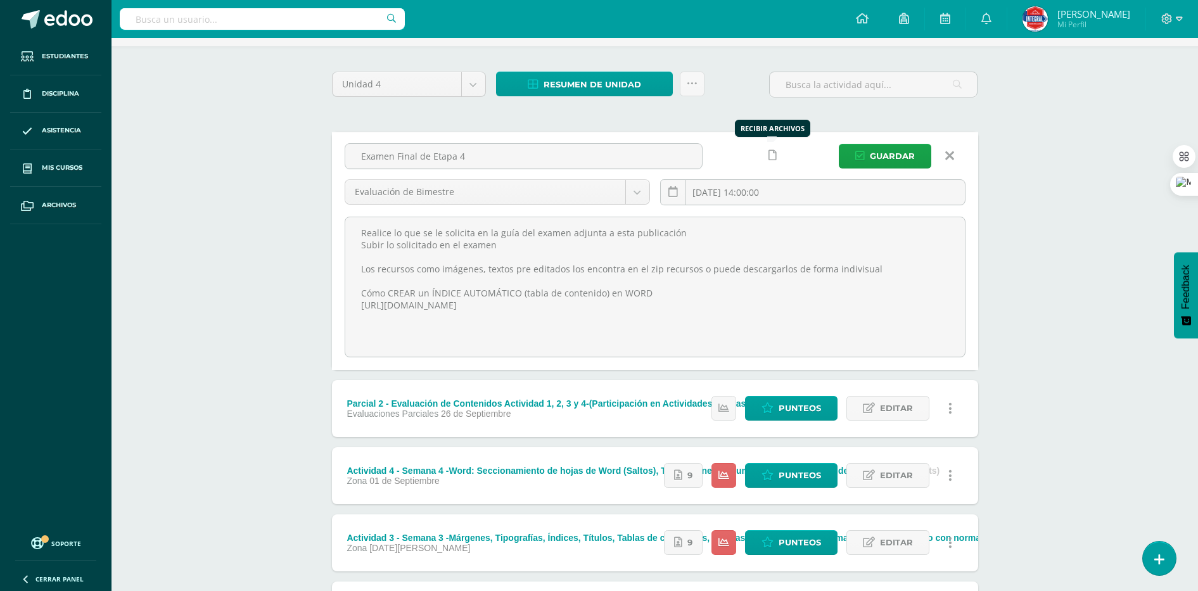
click at [776, 156] on link at bounding box center [772, 155] width 25 height 25
click at [889, 161] on span "Guardar" at bounding box center [892, 155] width 45 height 23
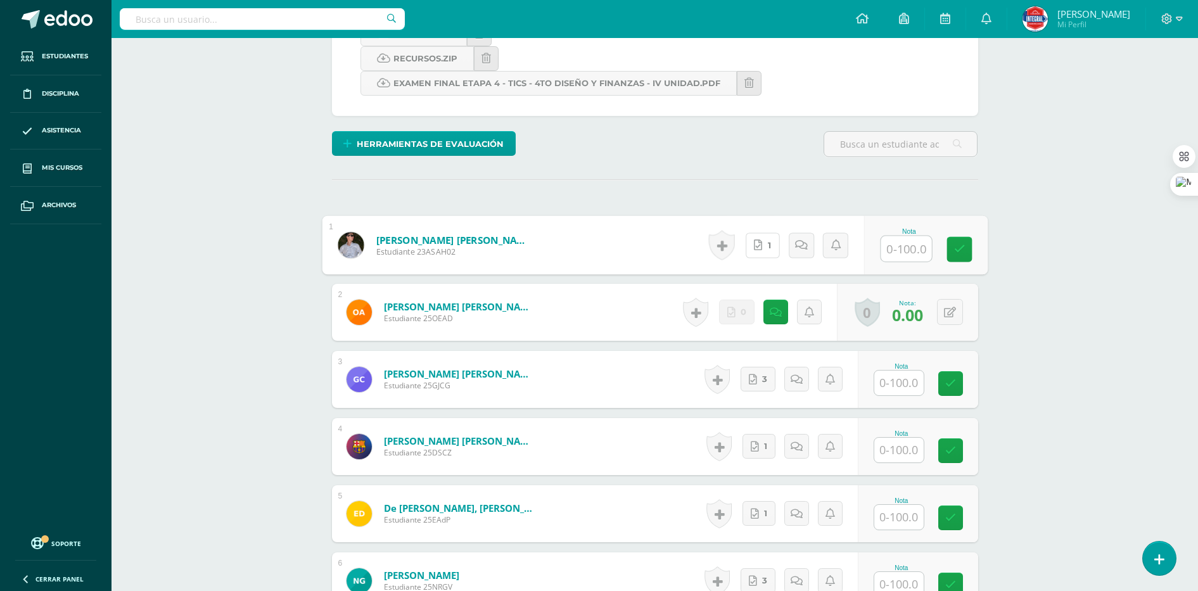
scroll to position [17, 0]
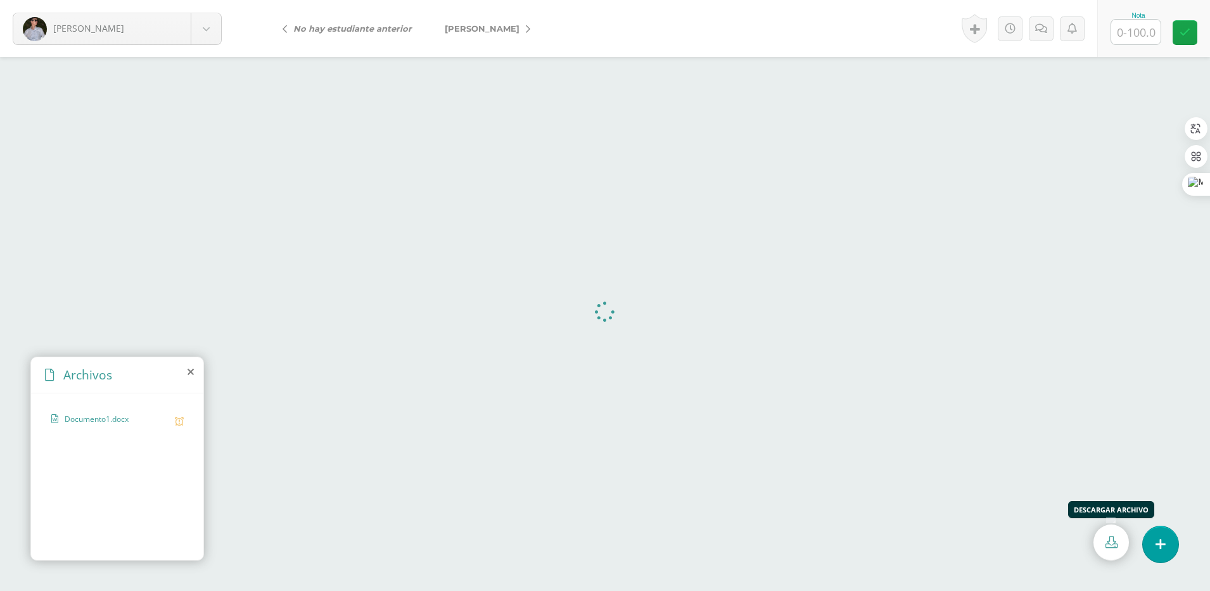
click at [1111, 550] on link at bounding box center [1110, 542] width 35 height 36
click at [788, 34] on form "[PERSON_NAME] [PERSON_NAME] [PERSON_NAME] [PERSON_NAME] [PERSON_NAME] [PERSON_N…" at bounding box center [605, 28] width 1210 height 57
click at [520, 32] on link "[PERSON_NAME]" at bounding box center [484, 28] width 112 height 30
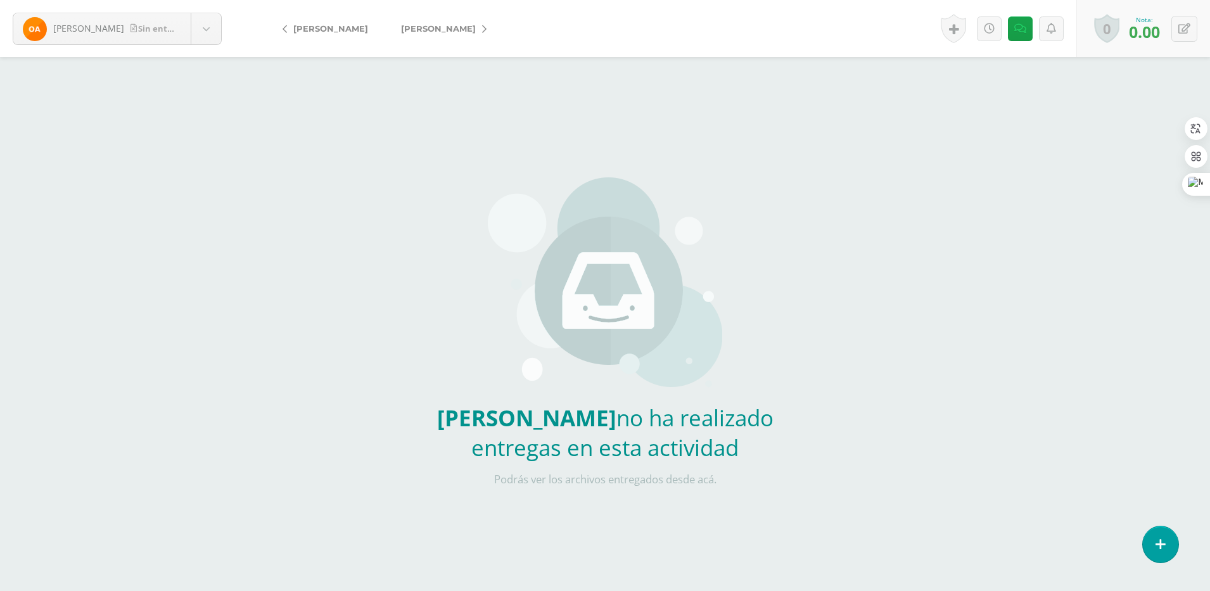
click at [486, 32] on icon at bounding box center [484, 29] width 4 height 9
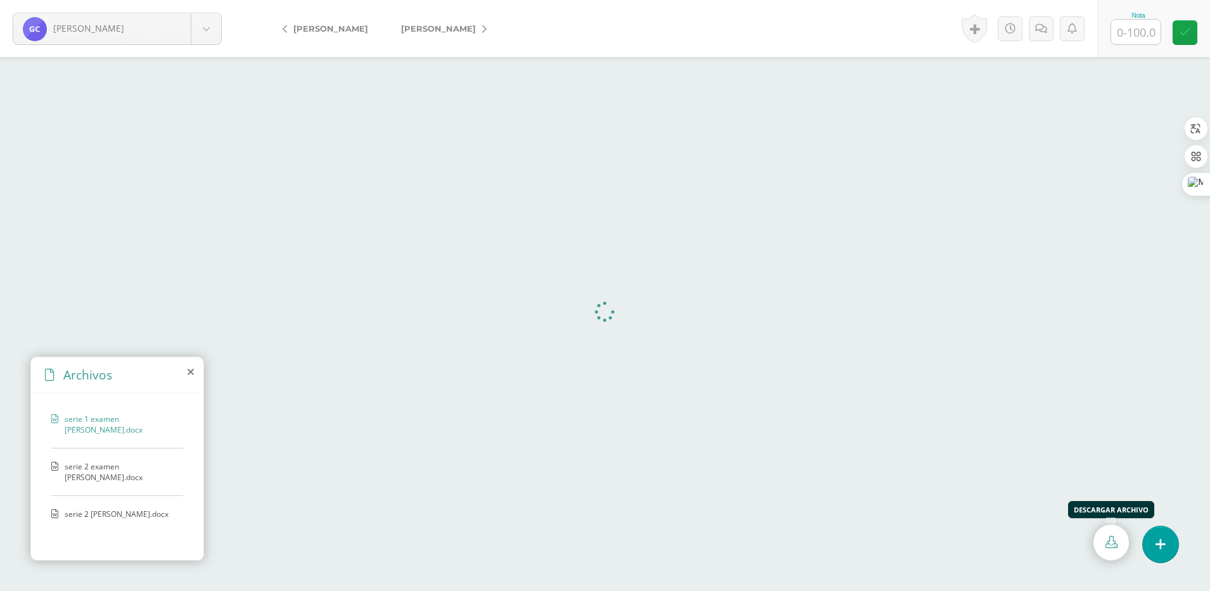
click at [1111, 540] on icon at bounding box center [1111, 542] width 12 height 12
click at [129, 461] on span "serie 2 examen graciela.docx" at bounding box center [121, 472] width 112 height 22
click at [1110, 543] on icon at bounding box center [1111, 542] width 12 height 12
click at [79, 509] on span "serie 2 graciela.docx" at bounding box center [117, 514] width 104 height 11
click at [1106, 548] on link at bounding box center [1110, 542] width 35 height 36
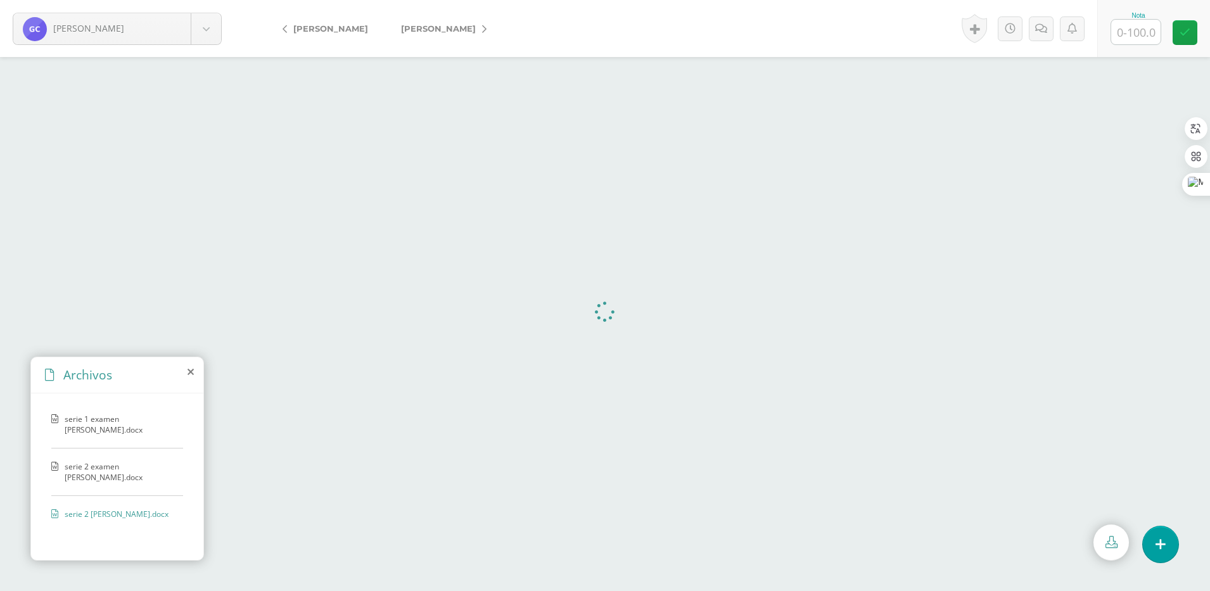
click at [468, 25] on link "[PERSON_NAME]" at bounding box center [440, 28] width 112 height 30
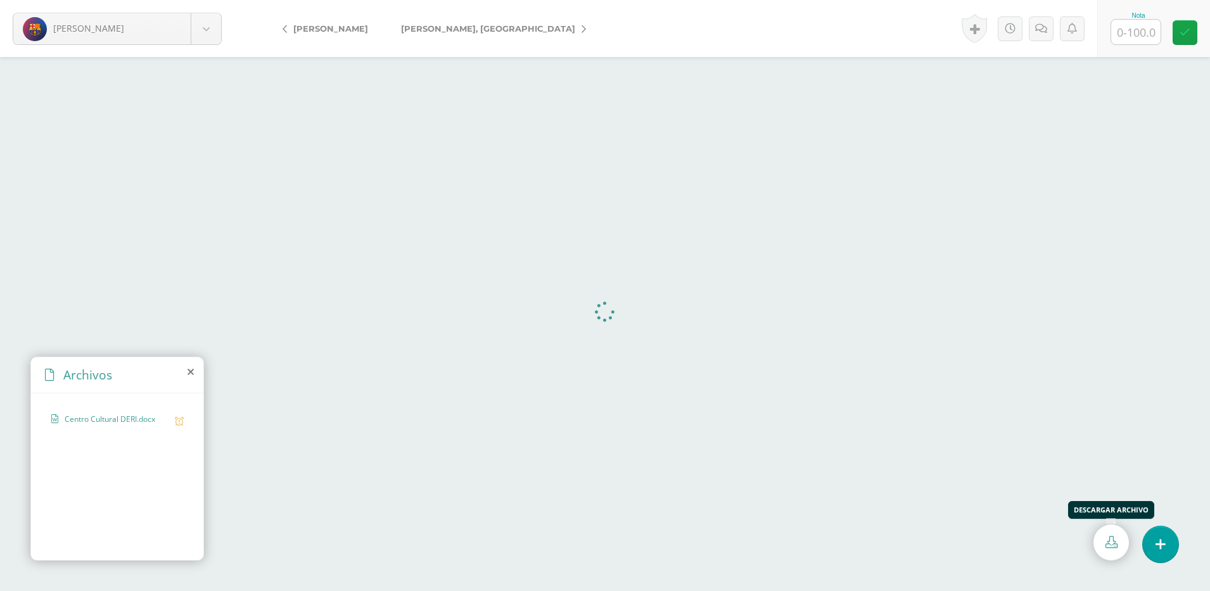
click at [1104, 548] on link at bounding box center [1110, 542] width 35 height 36
click at [581, 32] on icon at bounding box center [583, 29] width 4 height 9
click at [1107, 549] on link at bounding box center [1110, 542] width 35 height 36
click at [482, 32] on icon at bounding box center [484, 29] width 4 height 9
click at [1110, 536] on icon at bounding box center [1111, 542] width 12 height 12
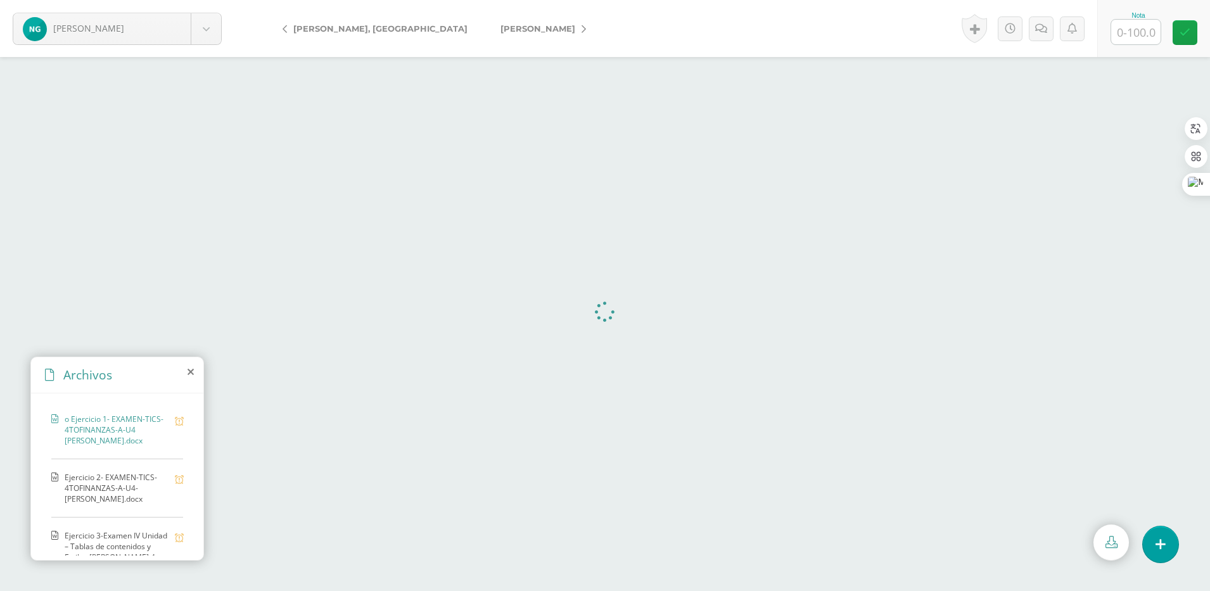
click at [118, 480] on span "Ejercicio 2- EXAMEN-TICS-4TOFINANZAS-A-U4- [PERSON_NAME].docx" at bounding box center [117, 488] width 104 height 32
click at [1108, 546] on icon at bounding box center [1111, 542] width 12 height 12
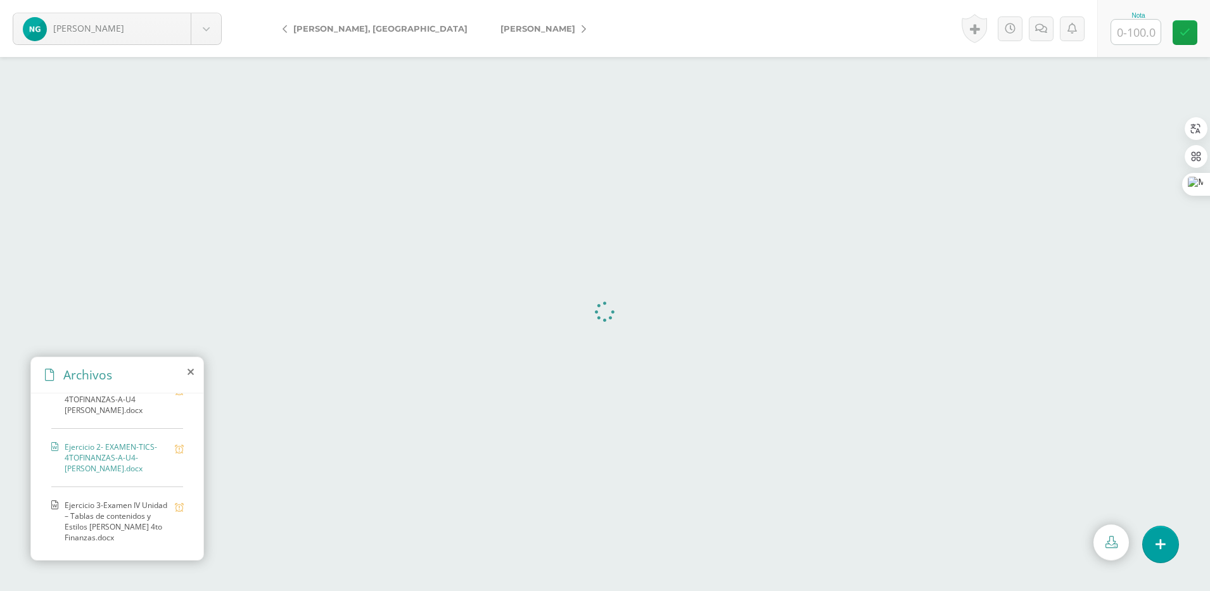
click at [105, 500] on span "Ejercicio 3-Examen IV Unidad – Tablas de contenidos y Estilos [PERSON_NAME] 4to…" at bounding box center [117, 521] width 104 height 43
click at [1108, 543] on icon at bounding box center [1111, 542] width 12 height 12
click at [487, 31] on link "[PERSON_NAME]" at bounding box center [540, 28] width 112 height 30
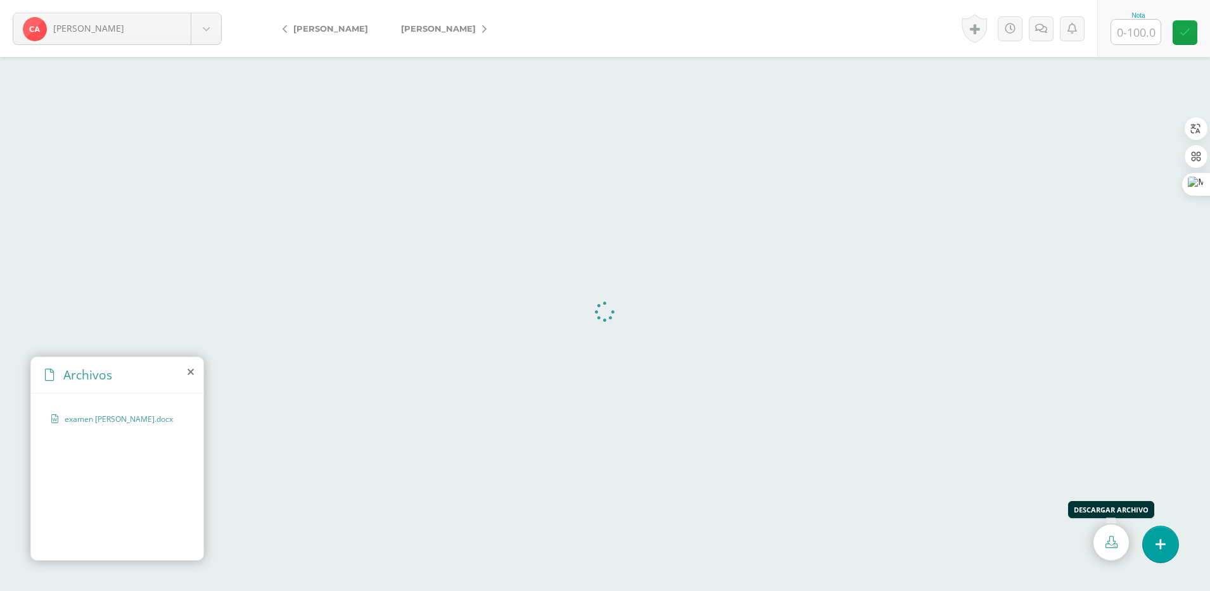
click at [1113, 529] on link at bounding box center [1110, 542] width 35 height 36
click at [566, 11] on form "Herrera, Christofer Abugarade, Jorge Alburez, Osman Calderón, Graciela Chiu, De…" at bounding box center [605, 28] width 1210 height 57
click at [482, 32] on icon at bounding box center [484, 29] width 4 height 9
click at [1106, 544] on icon at bounding box center [1111, 542] width 12 height 12
click at [486, 32] on icon at bounding box center [484, 29] width 4 height 9
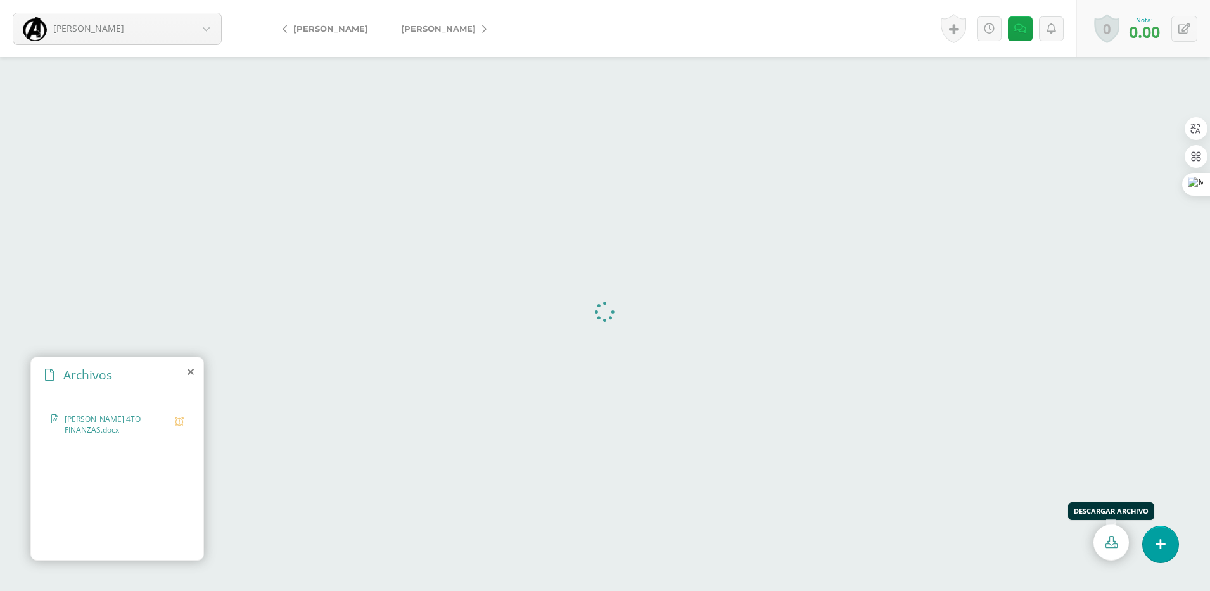
click at [1109, 547] on icon at bounding box center [1111, 542] width 12 height 12
click at [482, 29] on icon at bounding box center [484, 29] width 4 height 9
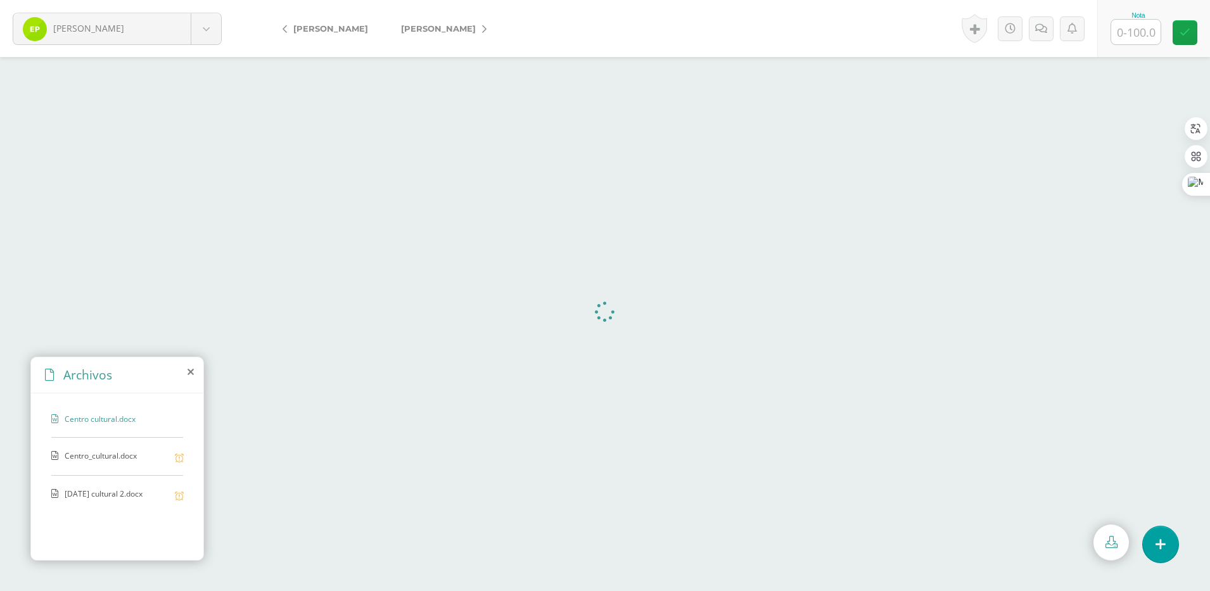
click at [289, 30] on link "[PERSON_NAME]" at bounding box center [328, 28] width 112 height 30
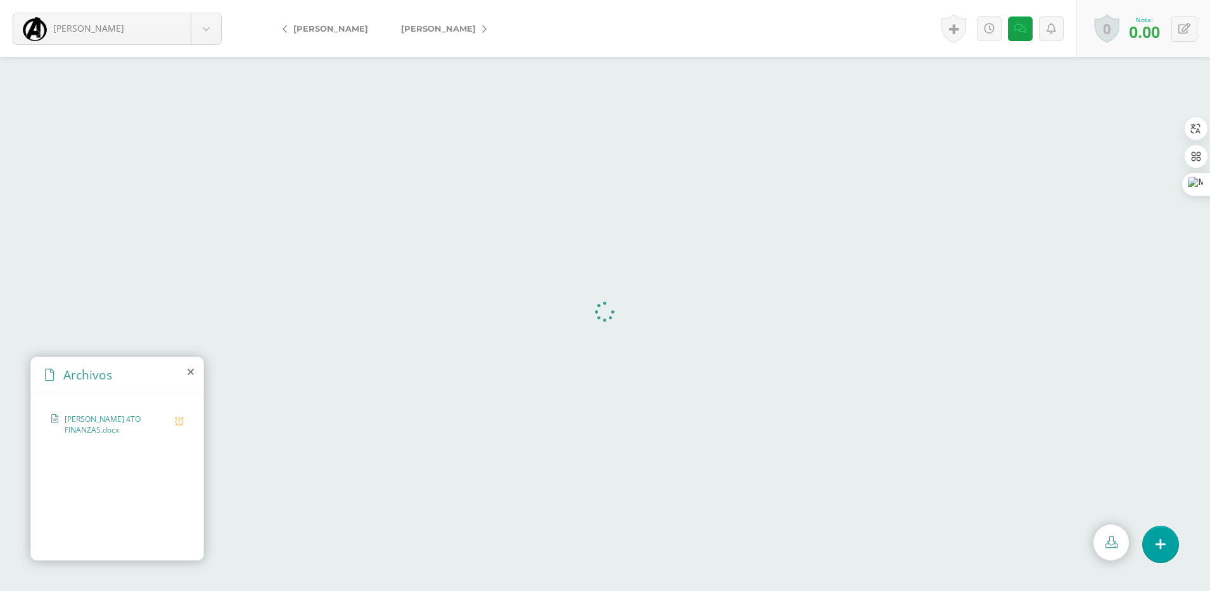
click at [462, 26] on link "[PERSON_NAME]" at bounding box center [440, 28] width 112 height 30
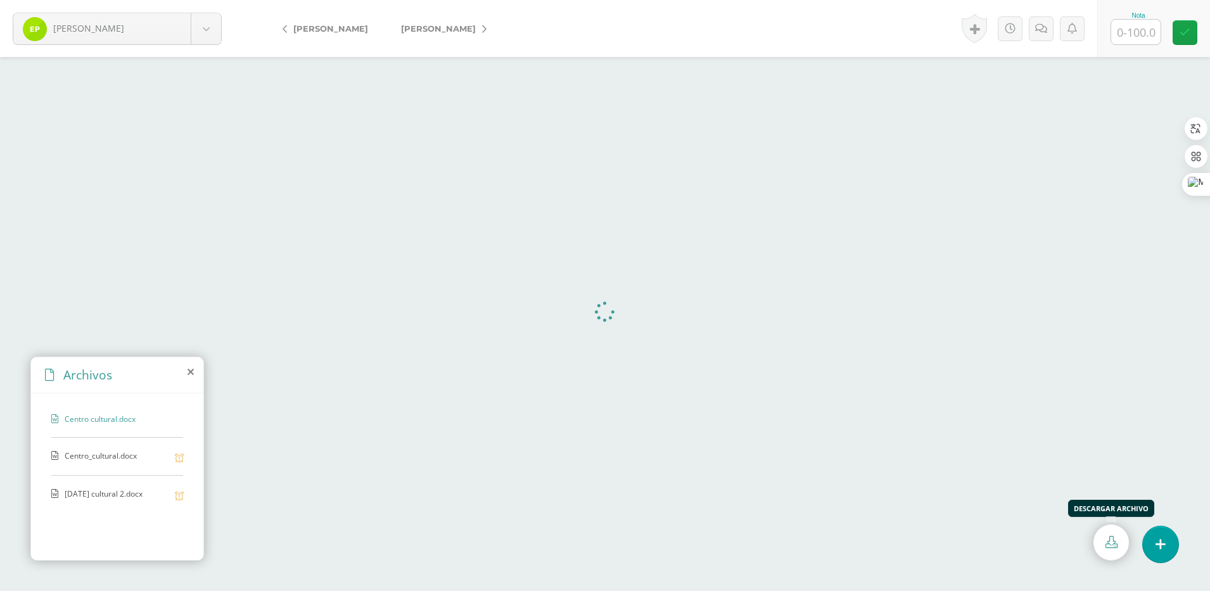
click at [1115, 542] on icon at bounding box center [1111, 542] width 12 height 12
click at [1095, 538] on link at bounding box center [1110, 542] width 35 height 36
click at [113, 461] on span "Centro_cultural.docx" at bounding box center [117, 456] width 104 height 12
click at [1107, 544] on icon at bounding box center [1111, 542] width 12 height 12
click at [113, 490] on span "Mañana cultural 2.docx" at bounding box center [117, 494] width 104 height 12
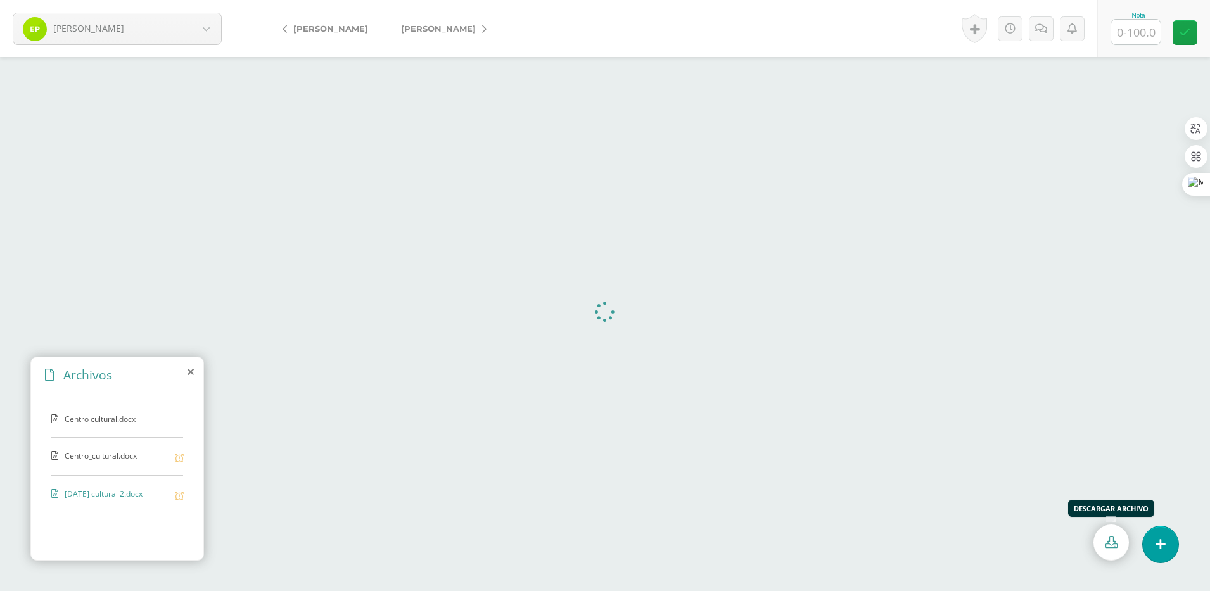
click at [1108, 543] on icon at bounding box center [1111, 542] width 12 height 12
click at [496, 26] on link "Peren, Kimberly" at bounding box center [440, 28] width 112 height 30
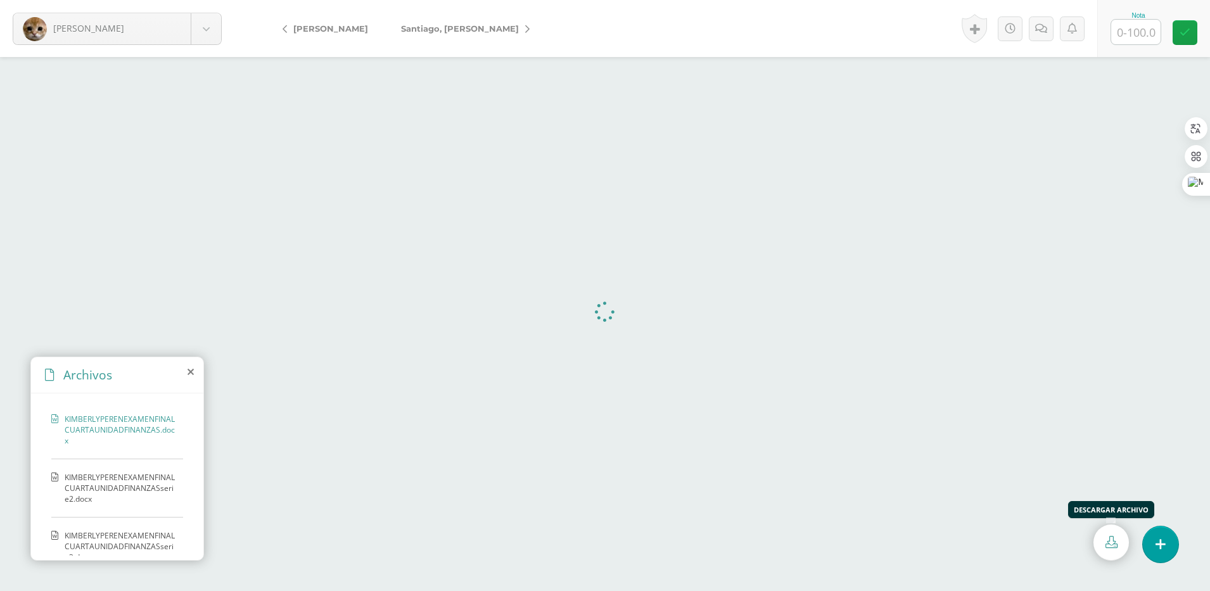
click at [1116, 541] on icon at bounding box center [1111, 542] width 12 height 12
click at [130, 472] on span "KIMBERLYPERENEXAMENFINALCUARTAUNIDADFINANZASserie2.docx" at bounding box center [121, 488] width 112 height 32
click at [1106, 537] on icon at bounding box center [1111, 542] width 12 height 12
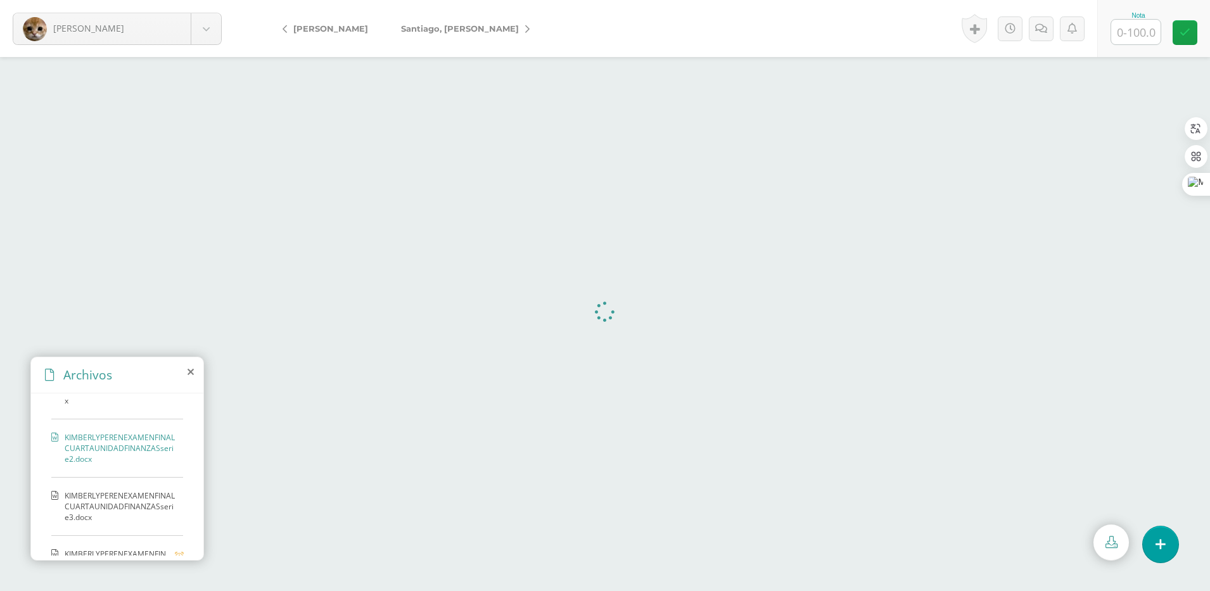
scroll to position [78, 0]
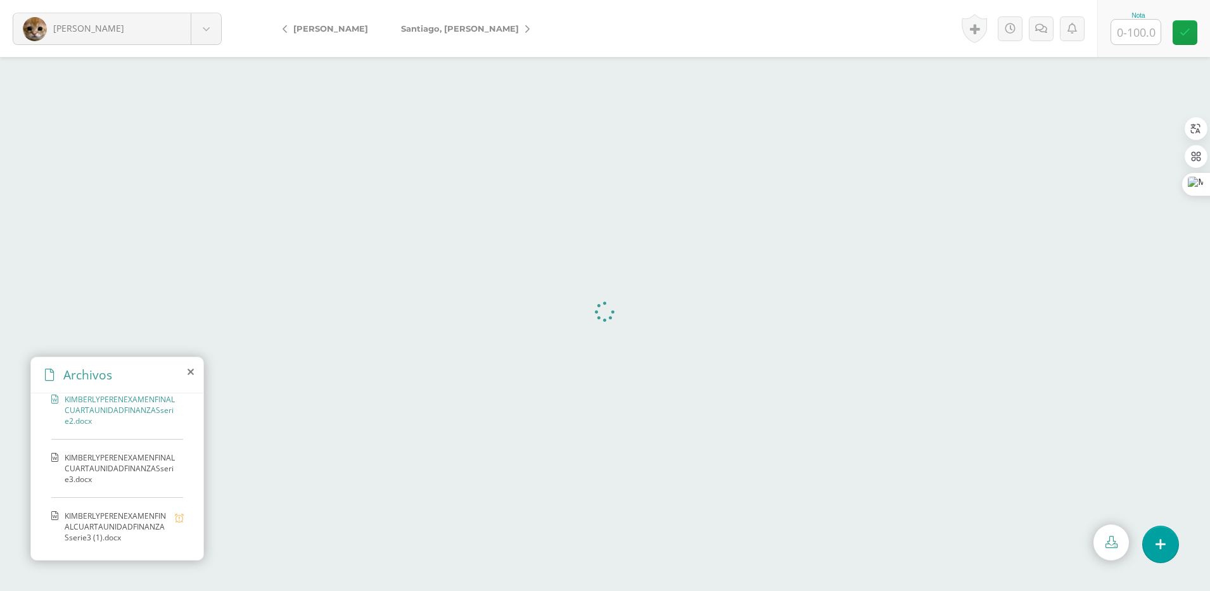
click at [127, 467] on span "KIMBERLYPERENEXAMENFINALCUARTAUNIDADFINANZASserie3.docx" at bounding box center [121, 468] width 112 height 32
click at [1101, 538] on link at bounding box center [1110, 542] width 35 height 36
click at [111, 525] on span "KIMBERLYPERENEXAMENFINALCUARTAUNIDADFINANZASserie3 (1).docx" at bounding box center [117, 526] width 104 height 32
click at [1118, 538] on link at bounding box center [1110, 542] width 35 height 36
click at [478, 29] on link "Santiago, Gladys" at bounding box center [461, 28] width 155 height 30
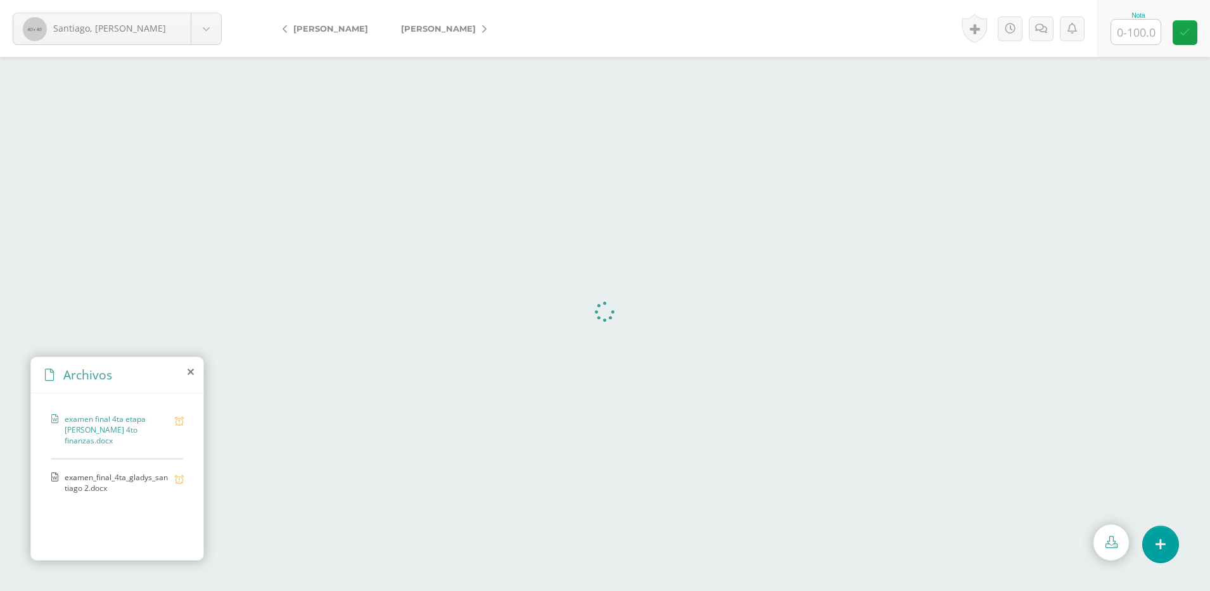
click at [1123, 542] on link at bounding box center [1110, 542] width 35 height 36
click at [118, 481] on span "examen_final_4ta_gladys_santiago 2.docx" at bounding box center [117, 483] width 104 height 22
click at [1100, 533] on link at bounding box center [1110, 542] width 35 height 36
click at [482, 28] on icon at bounding box center [484, 29] width 4 height 9
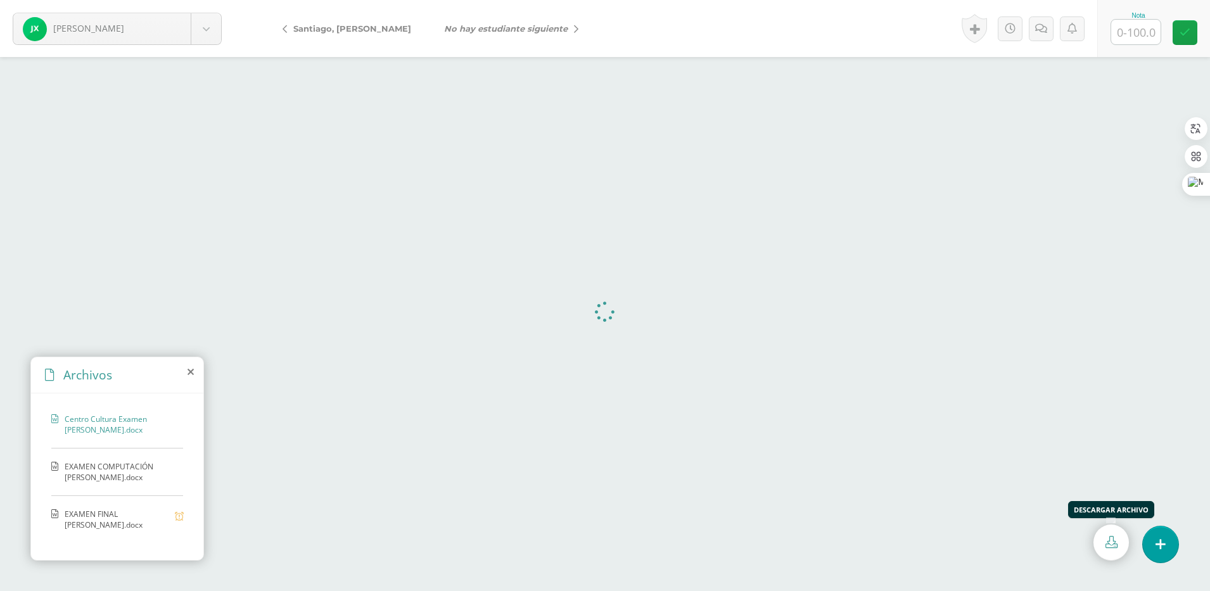
click at [1116, 545] on icon at bounding box center [1111, 542] width 12 height 12
click at [117, 476] on span "EXAMEN COMPUTACIÓN ESTUARDO XOCOY.docx" at bounding box center [121, 472] width 112 height 22
click at [1108, 543] on icon at bounding box center [1111, 542] width 12 height 12
click at [128, 517] on span "EXAMEN FINAL JOSÈ XOCOY.docx" at bounding box center [117, 520] width 104 height 22
click at [1110, 539] on icon at bounding box center [1111, 542] width 12 height 12
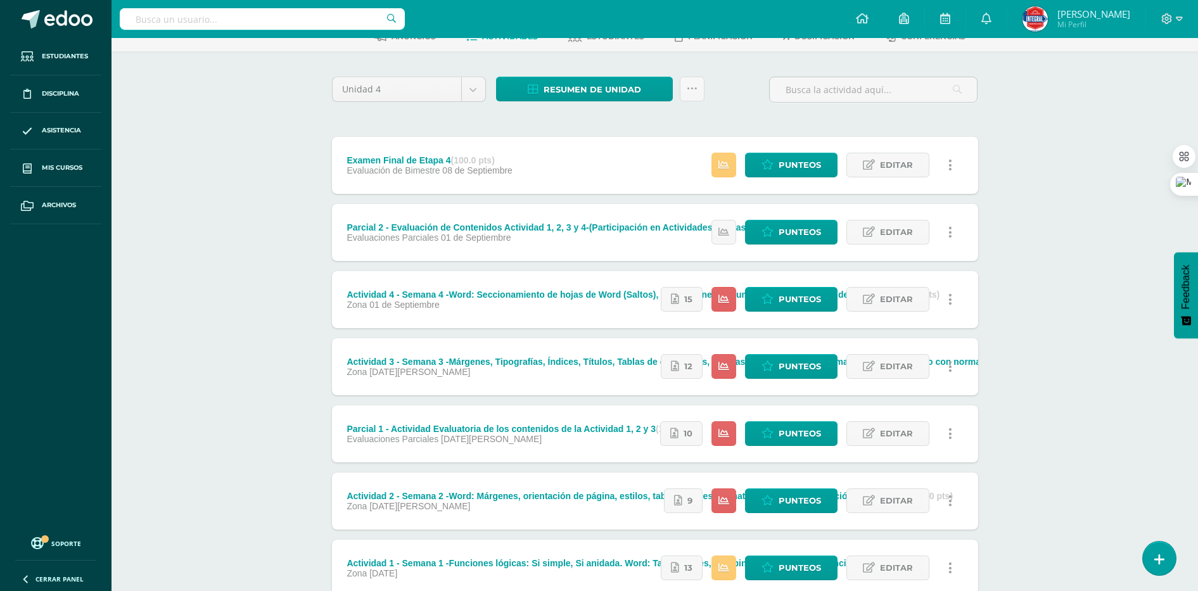
scroll to position [6, 0]
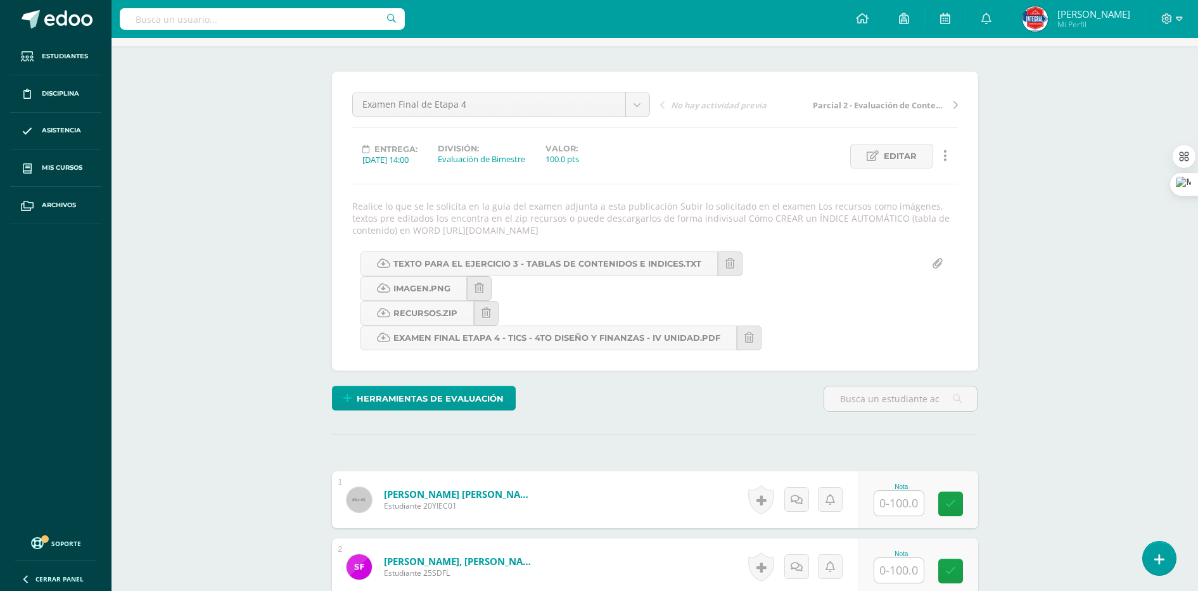
scroll to position [21, 0]
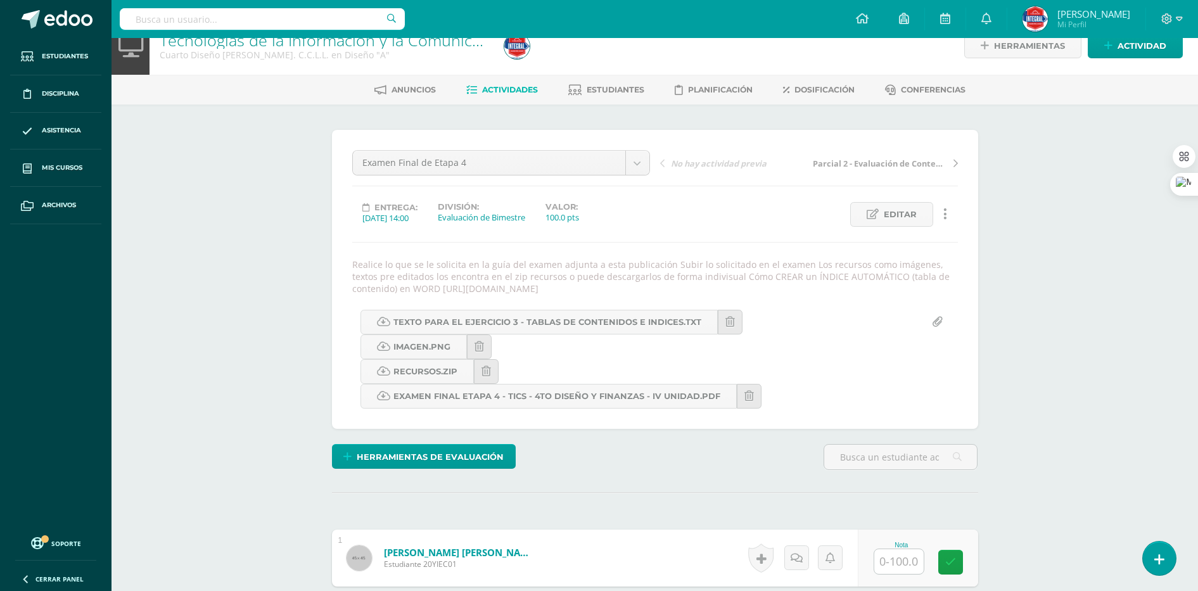
click at [888, 202] on link "Editar" at bounding box center [891, 214] width 83 height 25
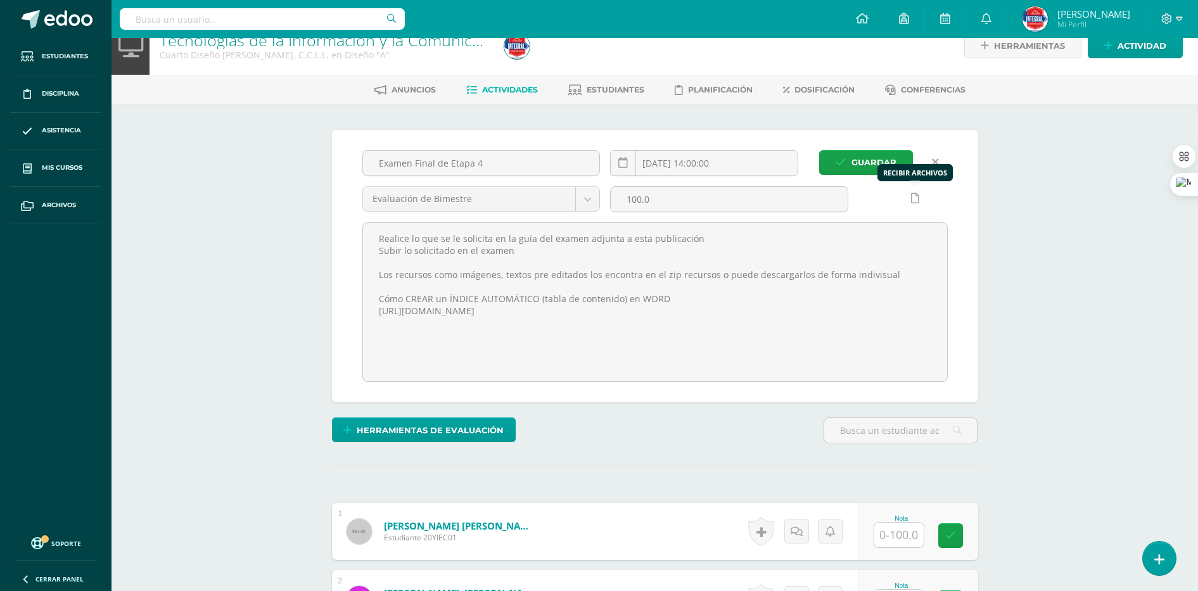
scroll to position [22, 0]
click at [918, 196] on link at bounding box center [914, 198] width 25 height 25
click at [885, 165] on span "Guardar" at bounding box center [873, 161] width 45 height 23
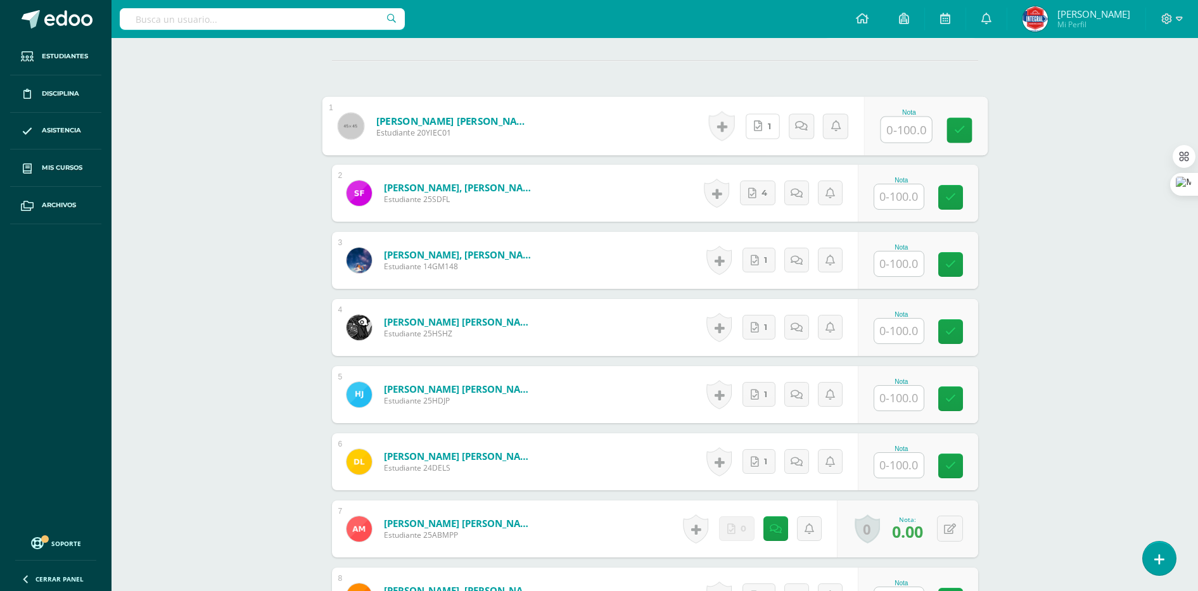
scroll to position [136, 0]
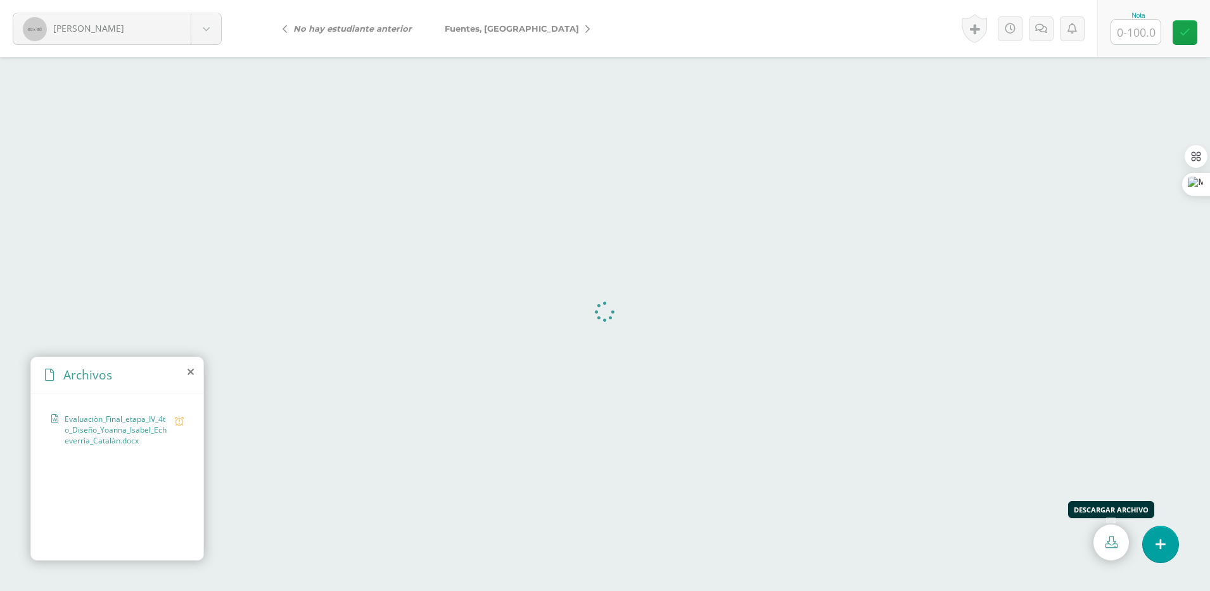
click at [1103, 548] on link at bounding box center [1110, 542] width 35 height 36
click at [529, 36] on link "Fuentes, [GEOGRAPHIC_DATA]" at bounding box center [514, 28] width 172 height 30
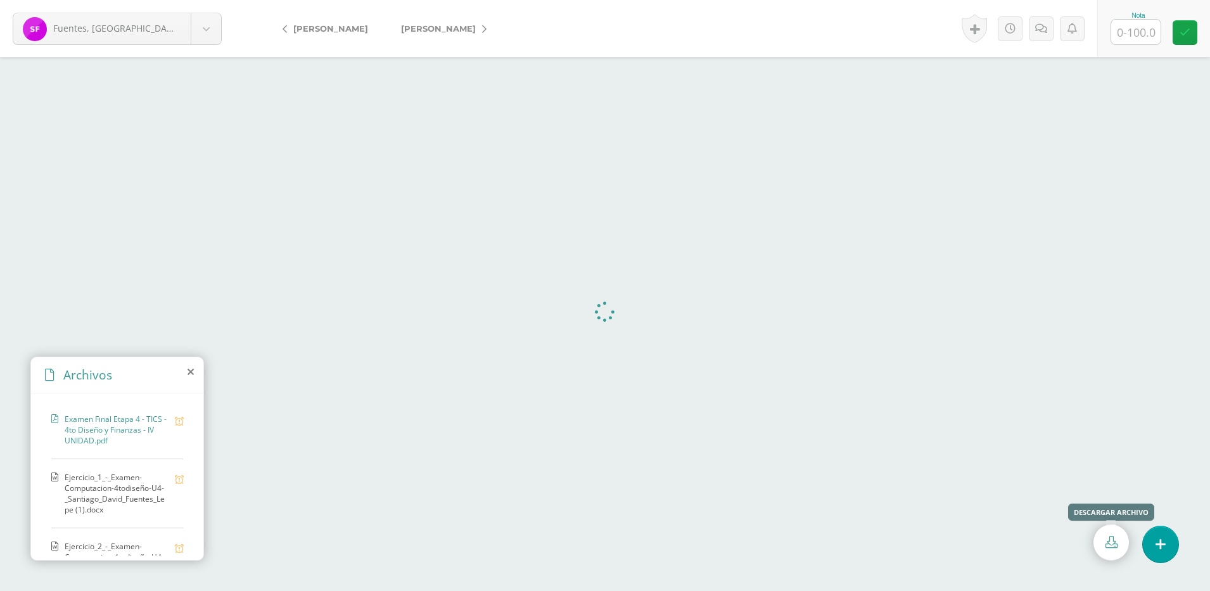
click at [1107, 544] on icon at bounding box center [1111, 542] width 12 height 12
click at [120, 491] on span "Ejercicio_1_-_Examen-Computacion-4todiseño-U4-_Santiago_David_Fuentes_Lepe (1).…" at bounding box center [117, 493] width 104 height 43
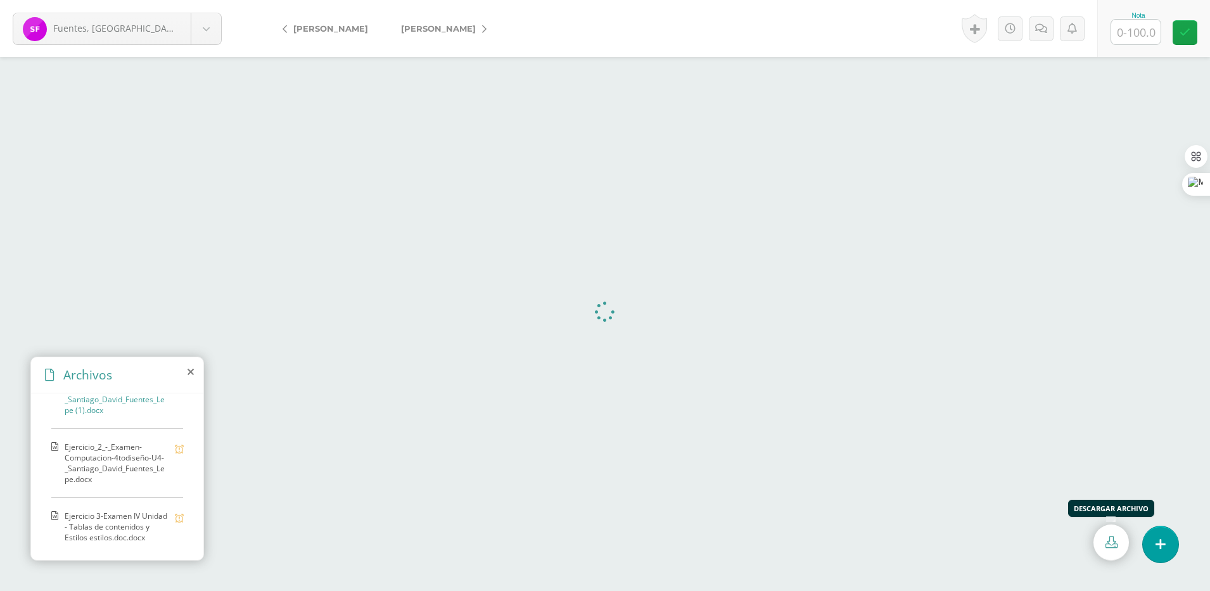
click at [1111, 544] on icon at bounding box center [1111, 542] width 12 height 12
click at [127, 538] on span "Ejercicio 3-Examen IV Unidad - Tablas de contenidos y Estilos estilos.doc.docx" at bounding box center [117, 526] width 104 height 32
click at [1119, 547] on link at bounding box center [1110, 542] width 35 height 36
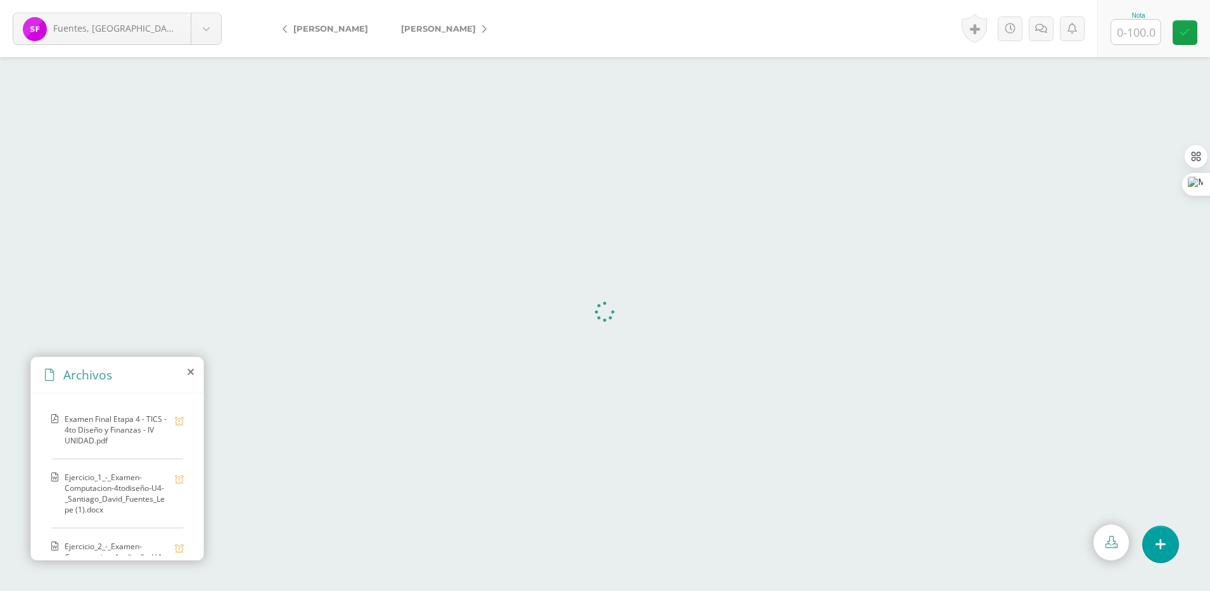
click at [75, 496] on span "Ejercicio_1_-_Examen-Computacion-4todiseño-U4-_Santiago_David_Fuentes_Lepe (1).…" at bounding box center [117, 493] width 104 height 43
click at [1112, 545] on icon at bounding box center [1111, 542] width 12 height 12
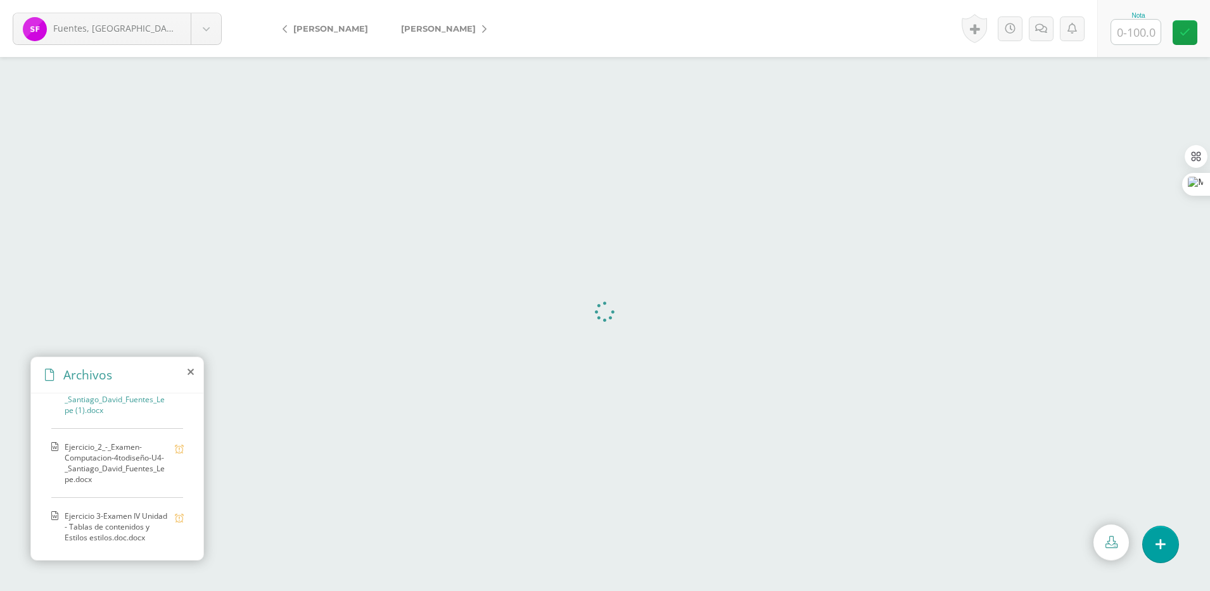
scroll to position [131, 0]
click at [90, 445] on span "Ejercicio_2_-_Examen-Computacion-4todiseño-U4-_Santiago_David_Fuentes_Lepe.docx" at bounding box center [117, 462] width 104 height 43
click at [1101, 539] on link at bounding box center [1110, 542] width 35 height 36
click at [118, 523] on span "Ejercicio 3-Examen IV Unidad - Tablas de contenidos y Estilos estilos.doc.docx" at bounding box center [117, 526] width 104 height 32
click at [496, 32] on link "[PERSON_NAME]" at bounding box center [440, 28] width 112 height 30
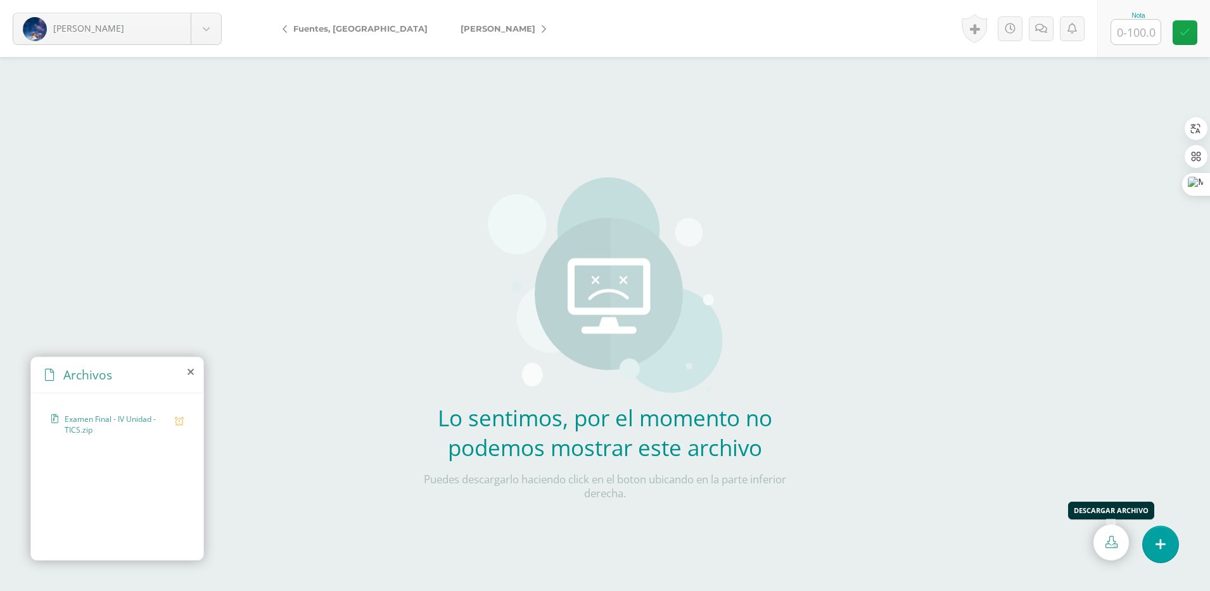
click at [1111, 540] on icon at bounding box center [1111, 542] width 12 height 12
click at [826, 85] on div at bounding box center [605, 324] width 1210 height 534
click at [541, 32] on icon at bounding box center [543, 29] width 4 height 9
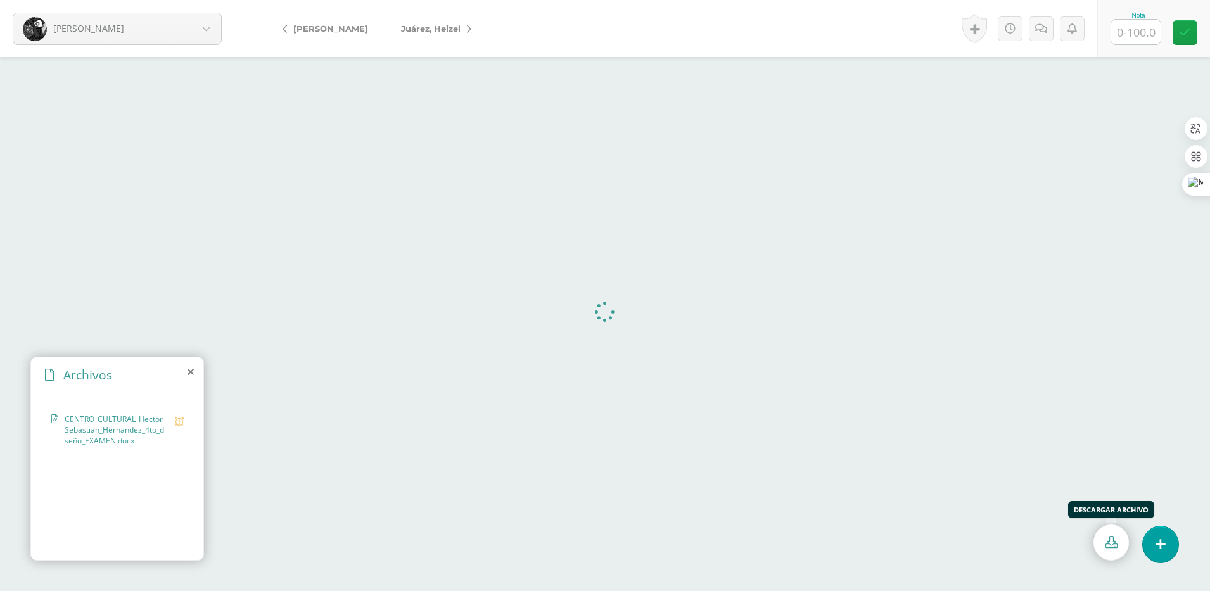
click at [1113, 550] on link at bounding box center [1110, 542] width 35 height 36
click at [471, 31] on icon at bounding box center [469, 29] width 4 height 9
click at [1104, 550] on link at bounding box center [1110, 542] width 35 height 36
click at [486, 28] on icon at bounding box center [484, 29] width 4 height 9
click at [1109, 542] on icon at bounding box center [1111, 542] width 12 height 12
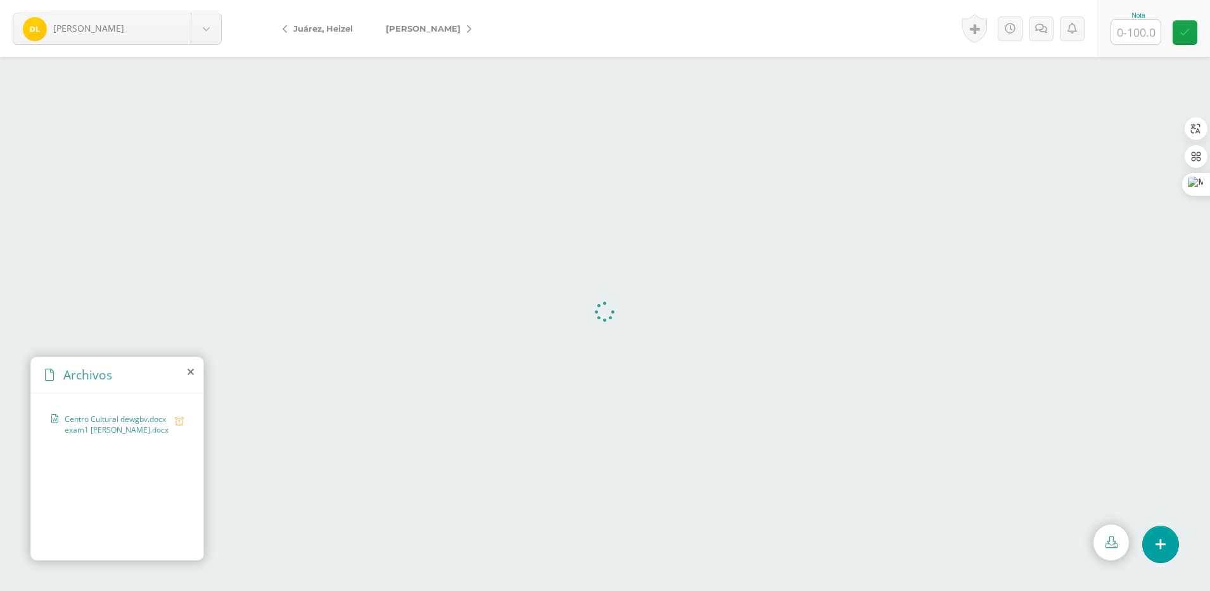
click at [471, 28] on icon at bounding box center [469, 29] width 4 height 9
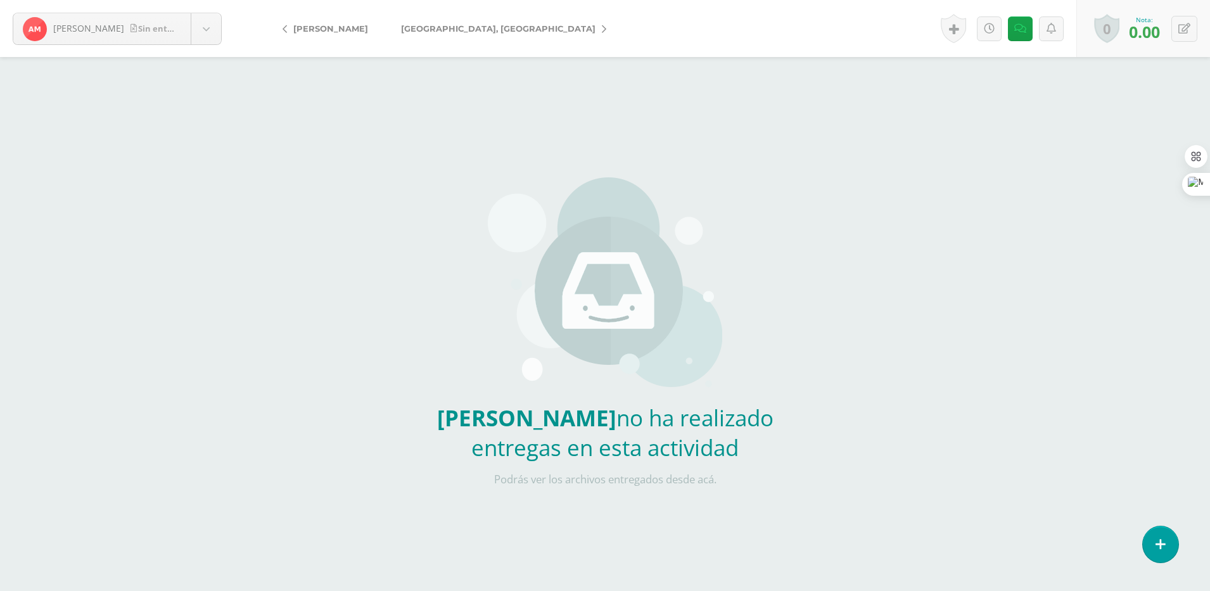
click at [602, 33] on icon at bounding box center [604, 29] width 4 height 9
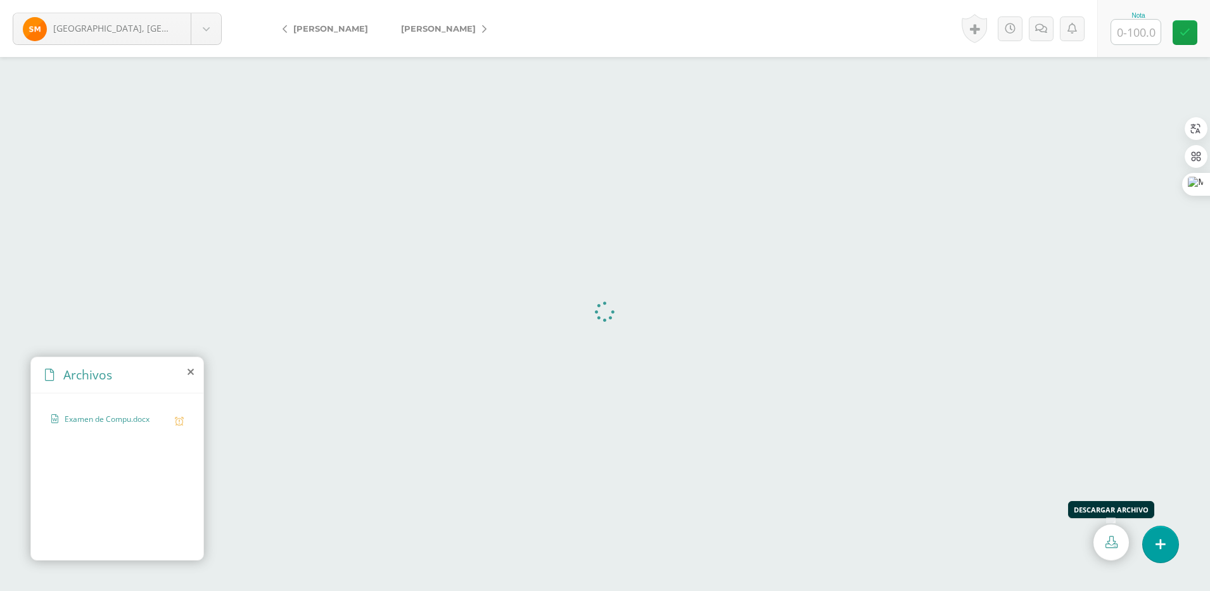
click at [1108, 548] on icon at bounding box center [1111, 542] width 12 height 12
click at [486, 25] on icon at bounding box center [484, 29] width 4 height 9
click at [1114, 545] on icon at bounding box center [1111, 542] width 12 height 12
click at [504, 34] on link "[PERSON_NAME]" at bounding box center [560, 28] width 112 height 30
click at [1105, 546] on icon at bounding box center [1111, 542] width 12 height 12
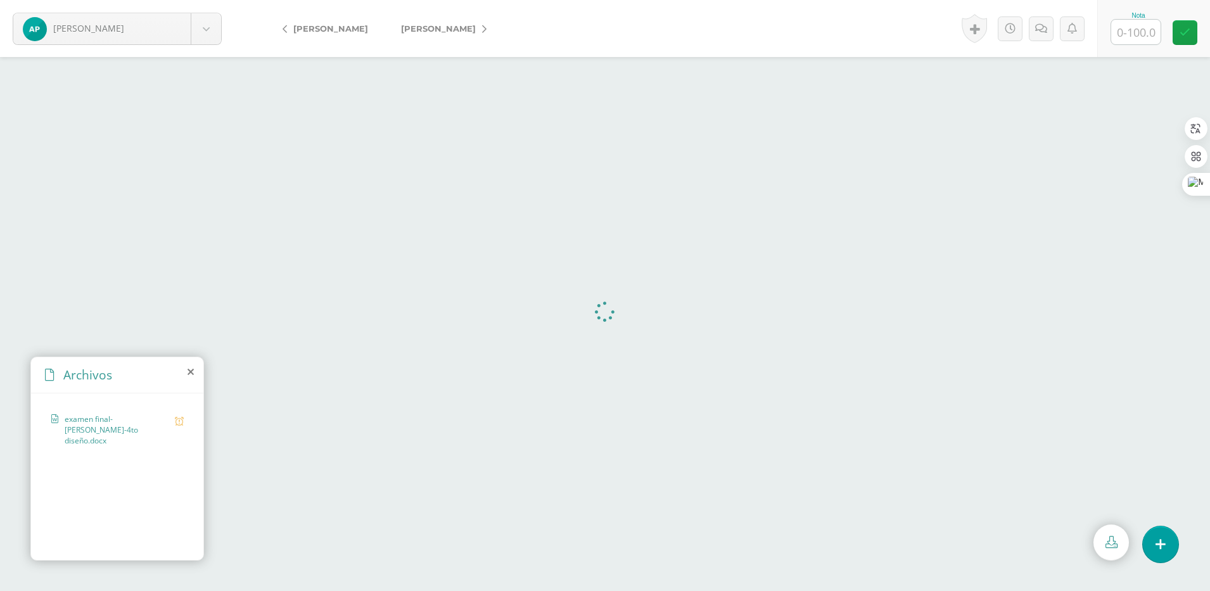
click at [486, 30] on icon at bounding box center [484, 29] width 4 height 9
click at [1103, 552] on link at bounding box center [1110, 542] width 35 height 36
click at [690, 51] on form "Quevedo, Nataly Echeverría, Yoanna Fuentes, Santiago Guzmán, Miguel Hernández, …" at bounding box center [605, 28] width 1210 height 57
click at [482, 30] on icon at bounding box center [484, 29] width 4 height 9
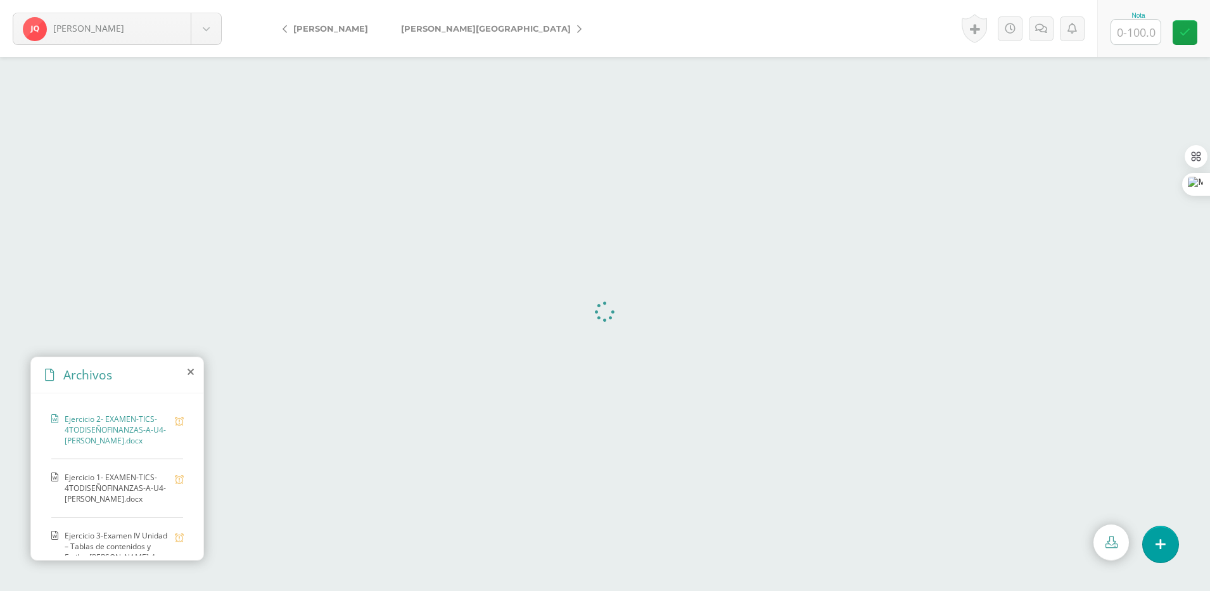
click at [288, 33] on link "[PERSON_NAME]" at bounding box center [328, 28] width 112 height 30
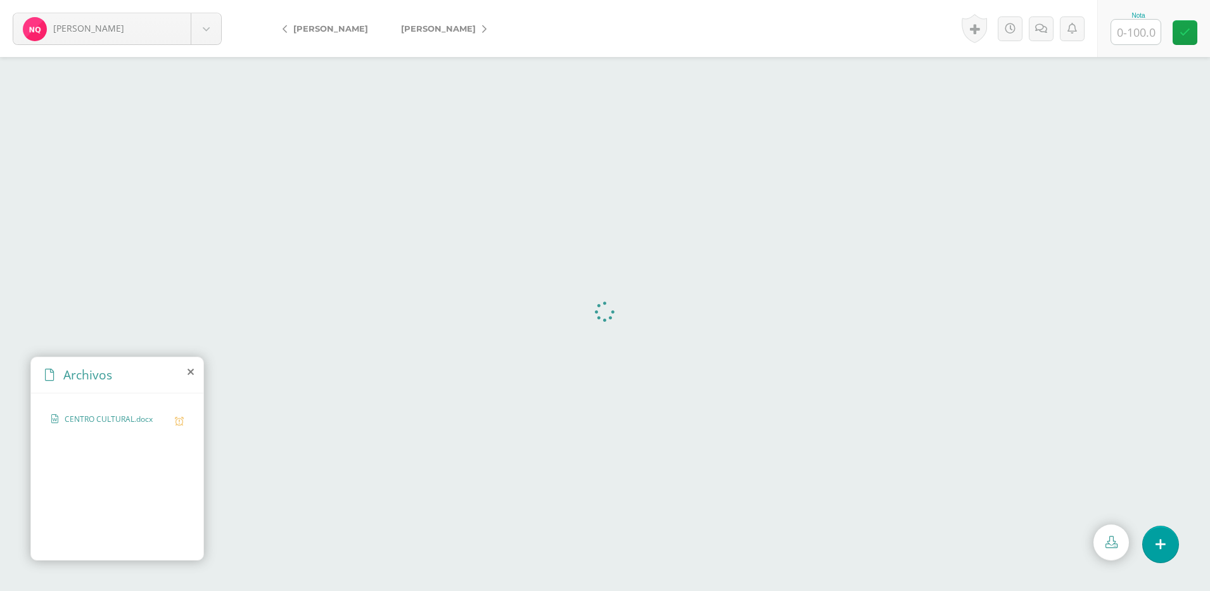
click at [482, 30] on icon at bounding box center [484, 29] width 4 height 9
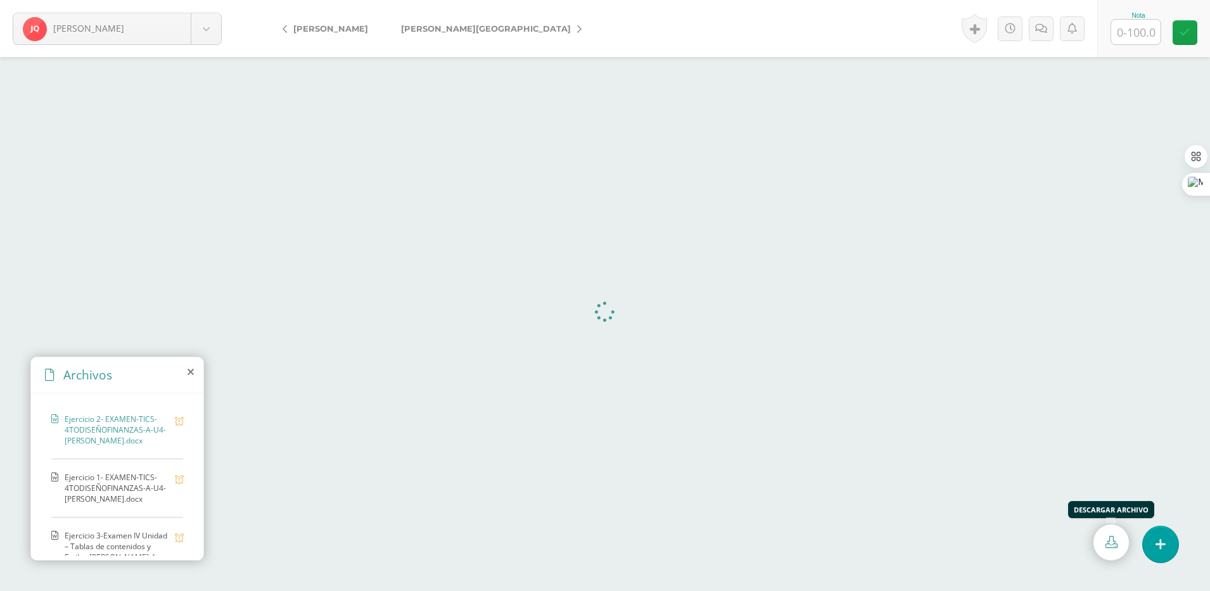
click at [1101, 534] on link at bounding box center [1110, 542] width 35 height 36
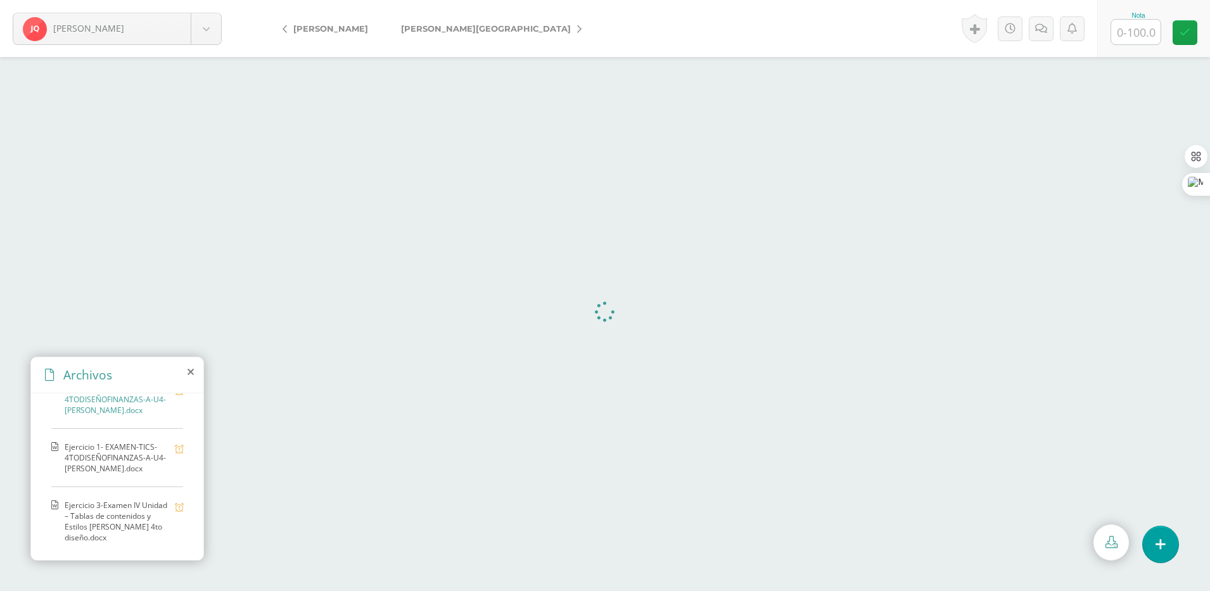
click at [120, 441] on span "Ejercicio 1- EXAMEN-TICS-4TODISEÑOFINANZAS-A-U4-JACKELINE XIMENA QUIROA SALVATI…" at bounding box center [117, 457] width 104 height 32
click at [1108, 550] on link at bounding box center [1110, 542] width 35 height 36
click at [114, 510] on span "Ejercicio 3-Examen IV Unidad – Tablas de contenidos y Estilos ximena quiroa 4to…" at bounding box center [117, 521] width 104 height 43
click at [1101, 545] on link at bounding box center [1110, 542] width 35 height 36
click at [577, 30] on icon at bounding box center [579, 29] width 4 height 9
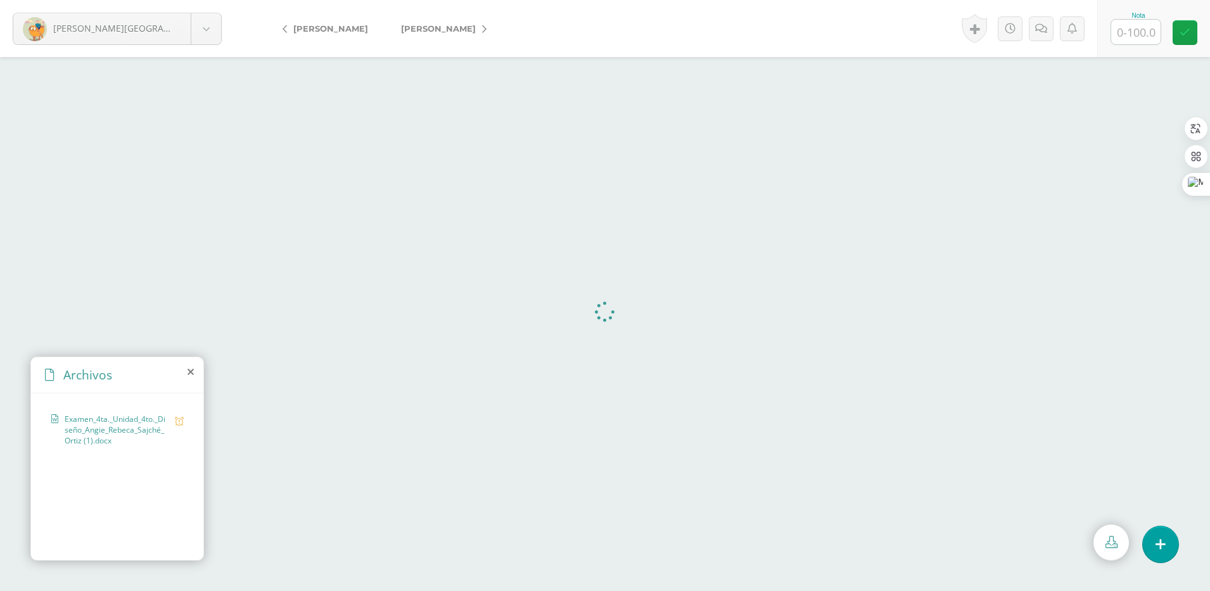
click at [1108, 541] on icon at bounding box center [1111, 542] width 12 height 12
click at [482, 31] on icon at bounding box center [484, 29] width 4 height 9
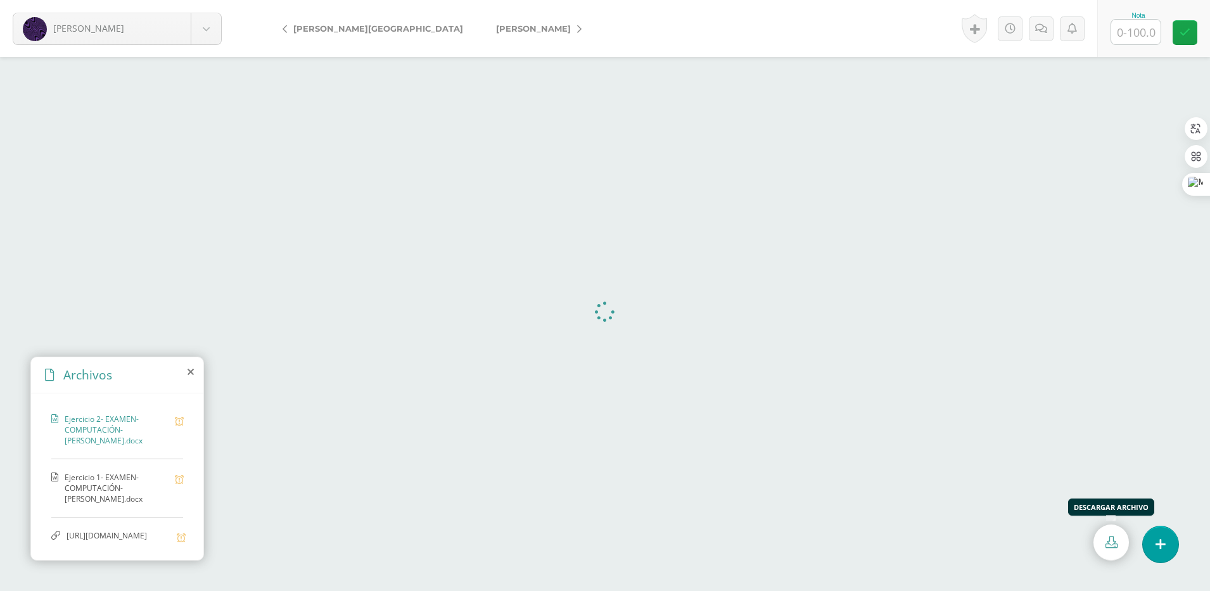
click at [1108, 539] on icon at bounding box center [1111, 542] width 12 height 12
click at [1108, 542] on icon at bounding box center [1111, 542] width 12 height 12
click at [71, 491] on span "Ejercicio 1- EXAMEN-COMPUTACIÓN- Zein Serrano.docx" at bounding box center [117, 488] width 104 height 32
click at [1111, 544] on icon at bounding box center [1111, 542] width 12 height 12
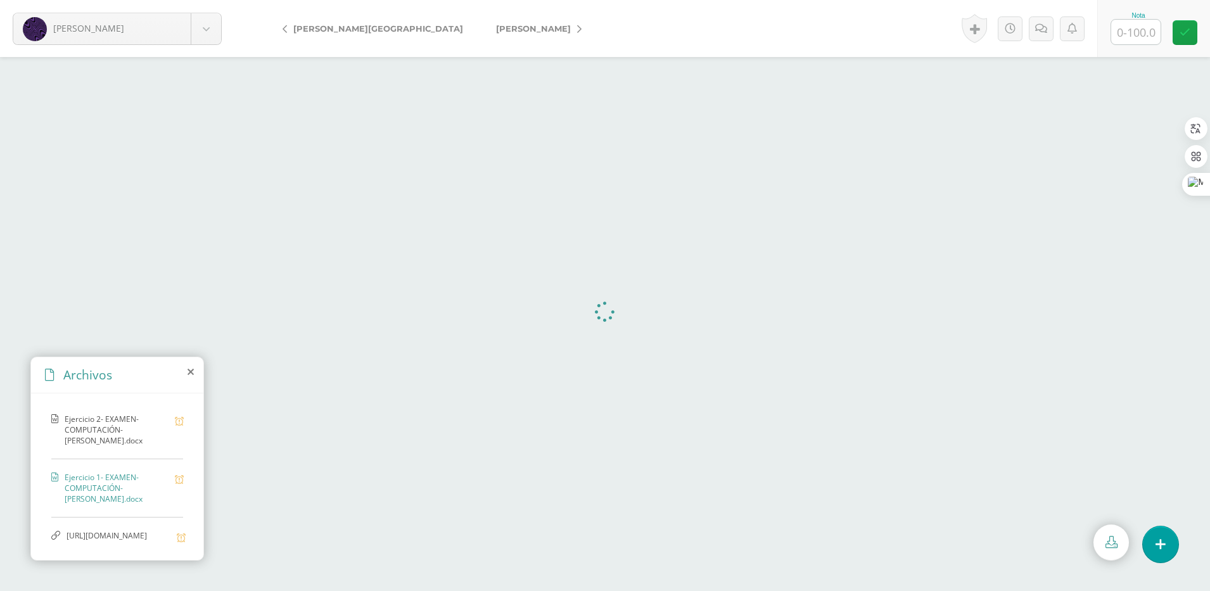
click at [136, 530] on span "https://1drv.ms/w/c/b853d21c4ab35c24/EVLmXk3sYYZOvq-7obNGeogB_tWu9nyAW1EYi7EO6J…" at bounding box center [118, 536] width 104 height 12
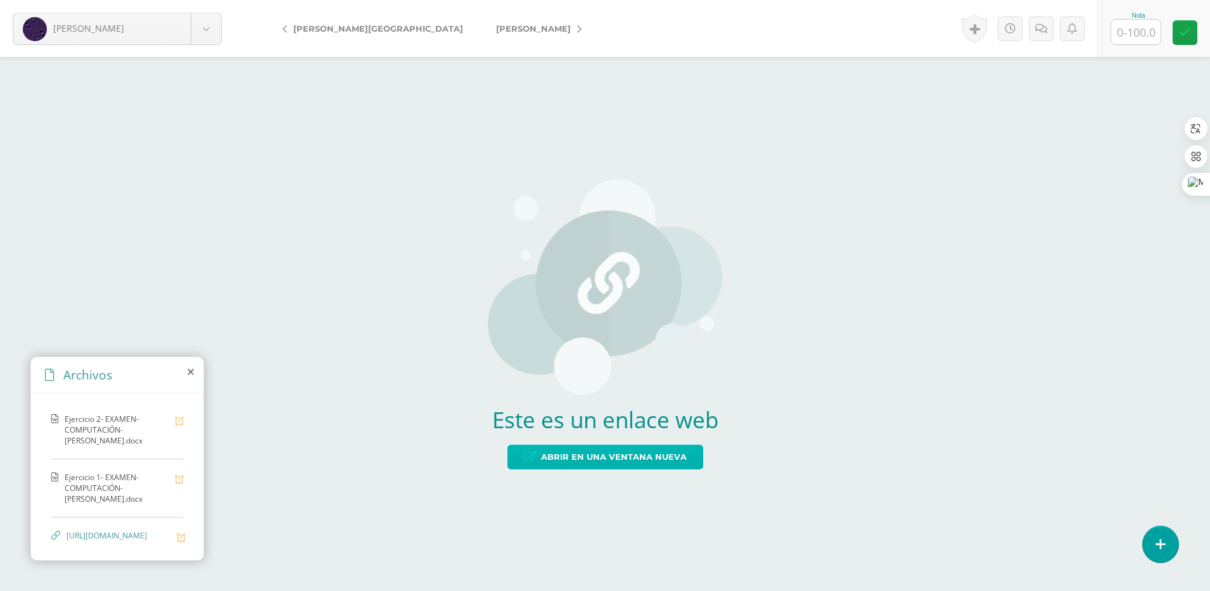
click at [654, 465] on span "Abrir en una ventana nueva" at bounding box center [614, 456] width 146 height 23
click at [570, 450] on span "Abrir en una ventana nueva" at bounding box center [614, 456] width 146 height 23
click at [577, 27] on icon at bounding box center [579, 29] width 4 height 9
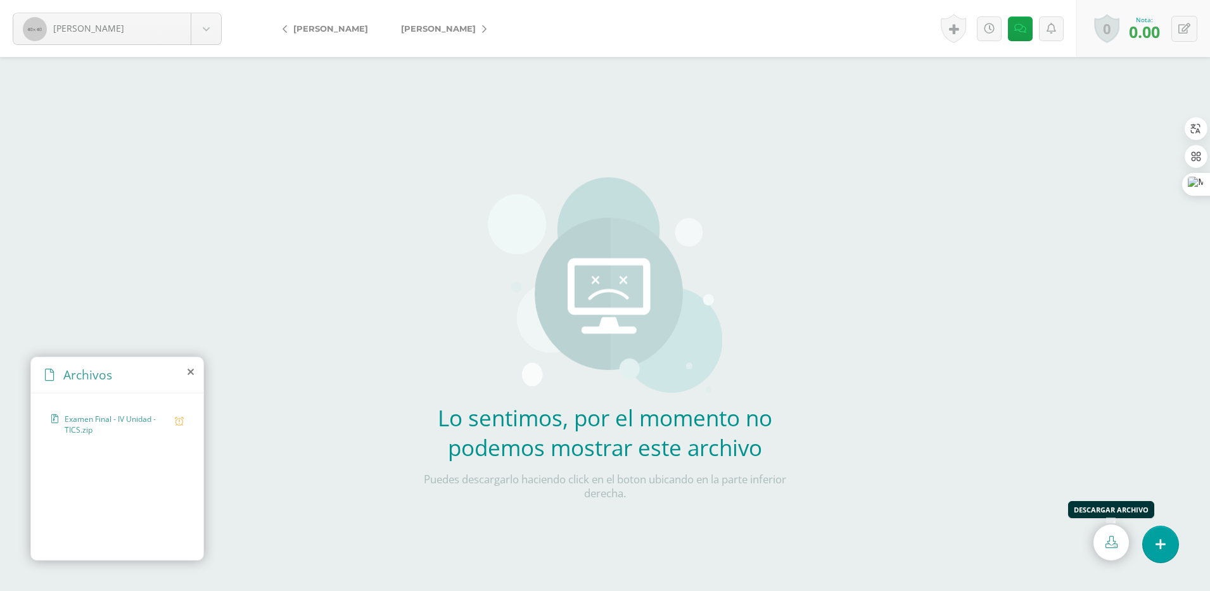
click at [1105, 544] on icon at bounding box center [1111, 542] width 12 height 12
click at [505, 123] on div "Lo sentimos, por el momento no podemos mostrar este archivo Puedes descargarlo …" at bounding box center [605, 270] width 374 height 541
click at [491, 22] on link "[PERSON_NAME]" at bounding box center [440, 28] width 112 height 30
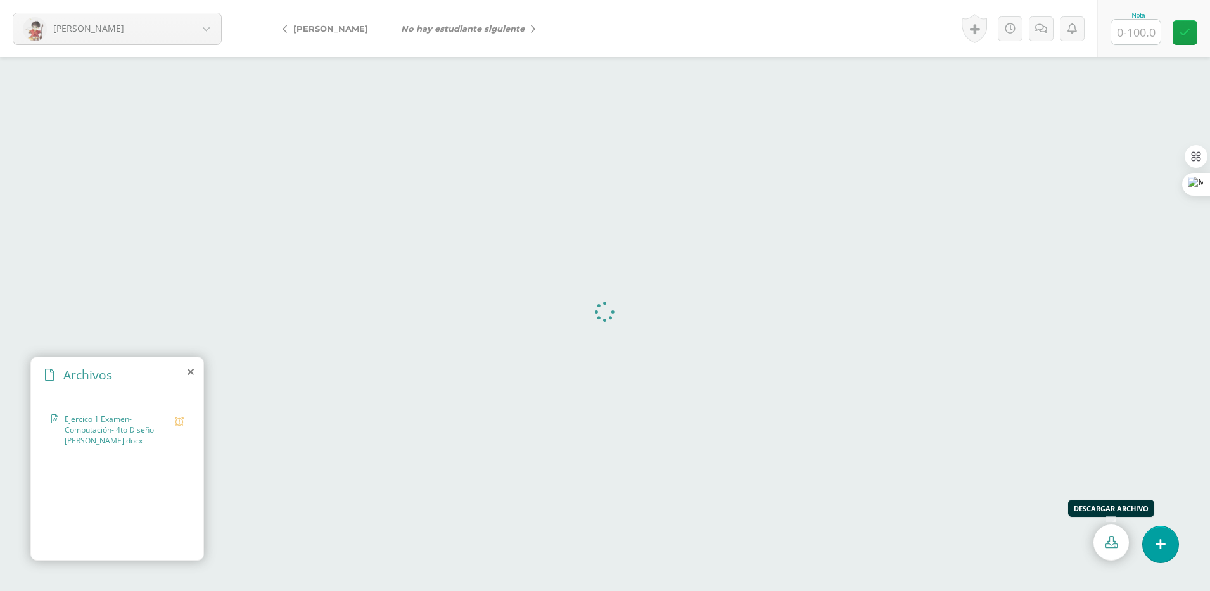
click at [1096, 540] on link at bounding box center [1110, 542] width 35 height 36
